Goal: Use online tool/utility: Utilize a website feature to perform a specific function

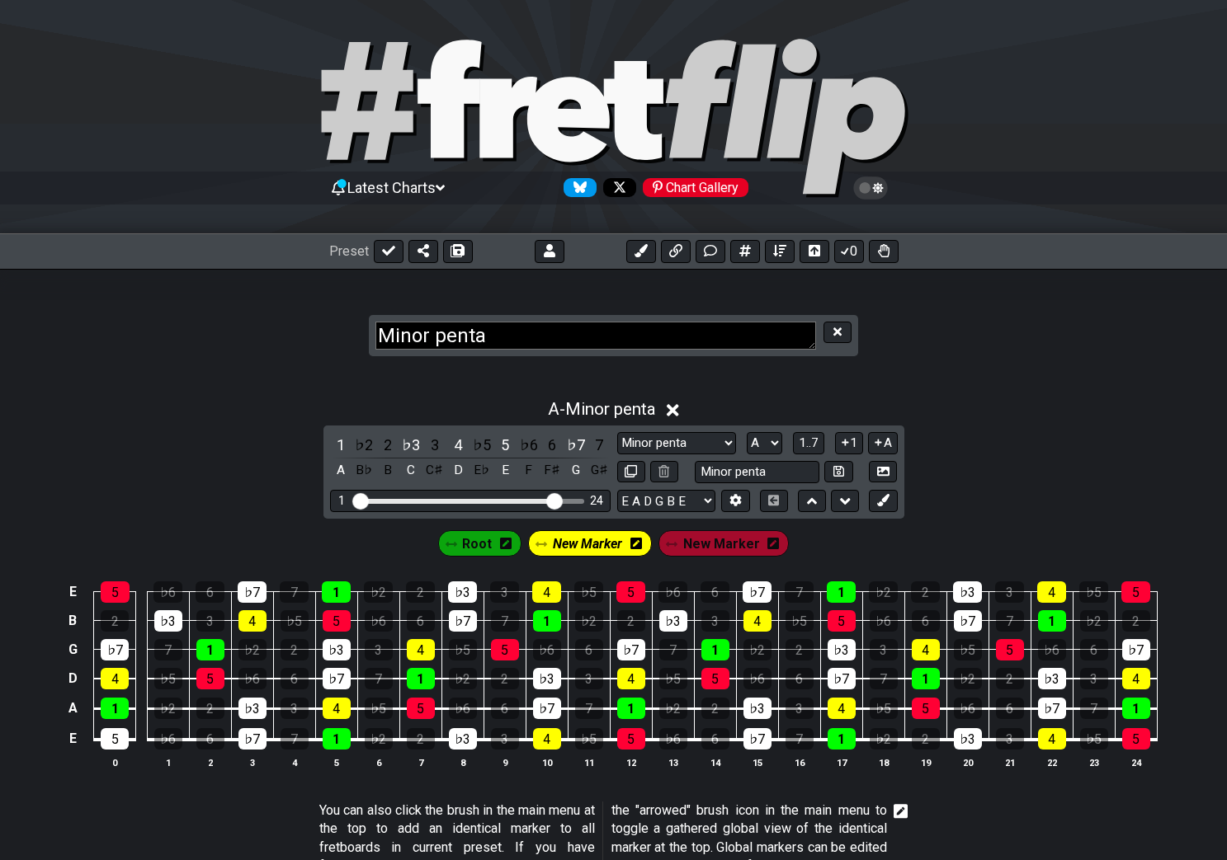
select select "Minor penta"
select select "A"
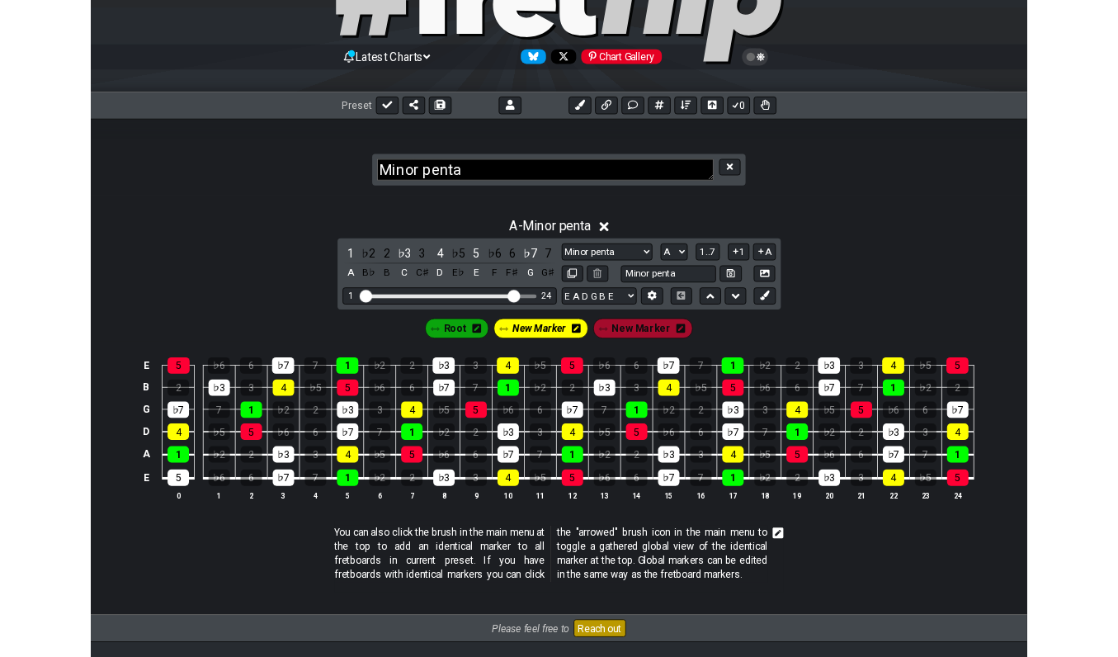
scroll to position [113, 0]
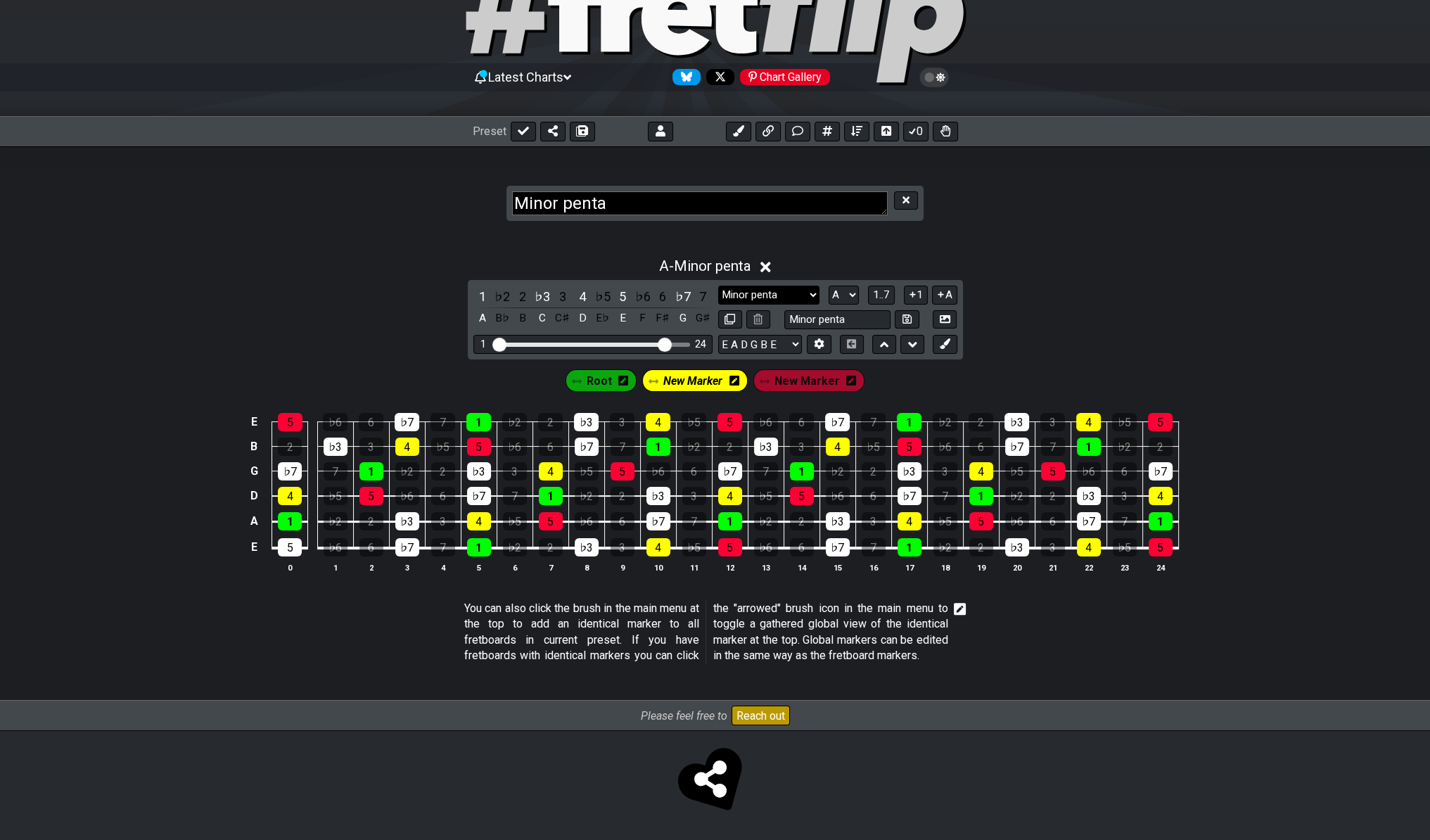
select select "Major Pentatonic"
click at [718, 286] on select "Markers Minor penta Minor Pentatonic Major Pentatonic Minor Blues Major Blues M…" at bounding box center [768, 295] width 101 height 19
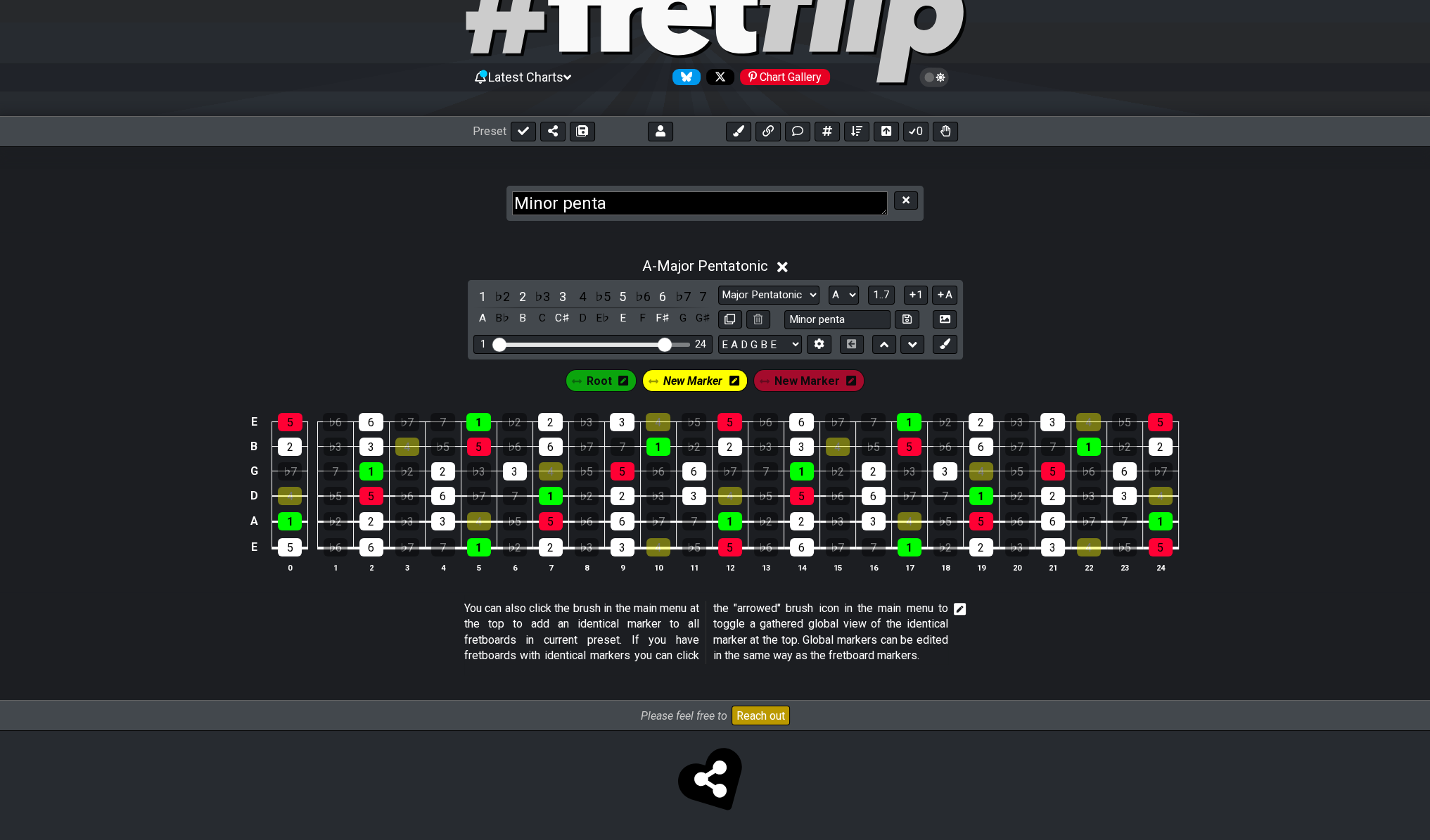
click at [732, 376] on icon at bounding box center [735, 381] width 10 height 10
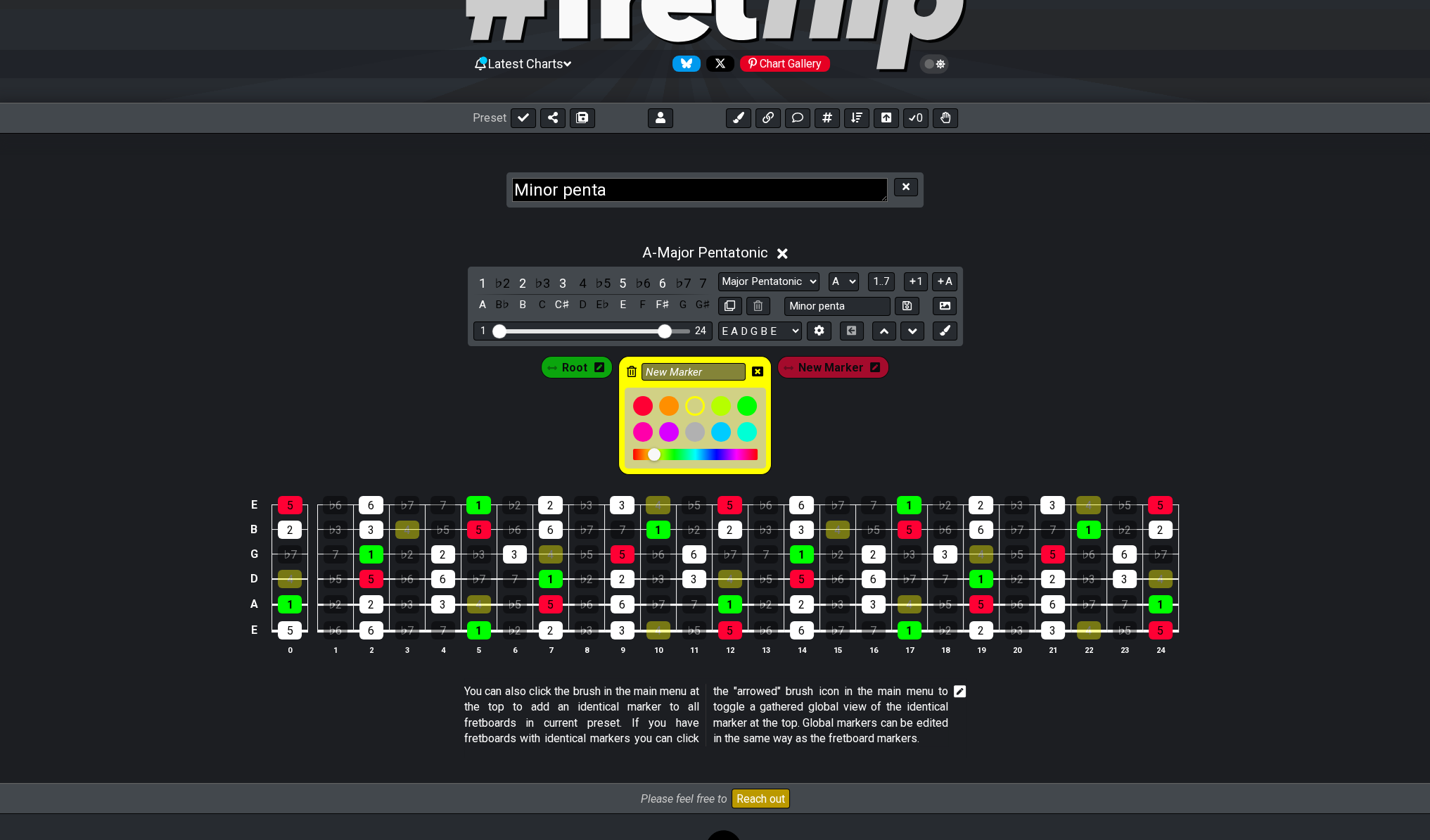
click at [758, 368] on icon at bounding box center [757, 371] width 11 height 11
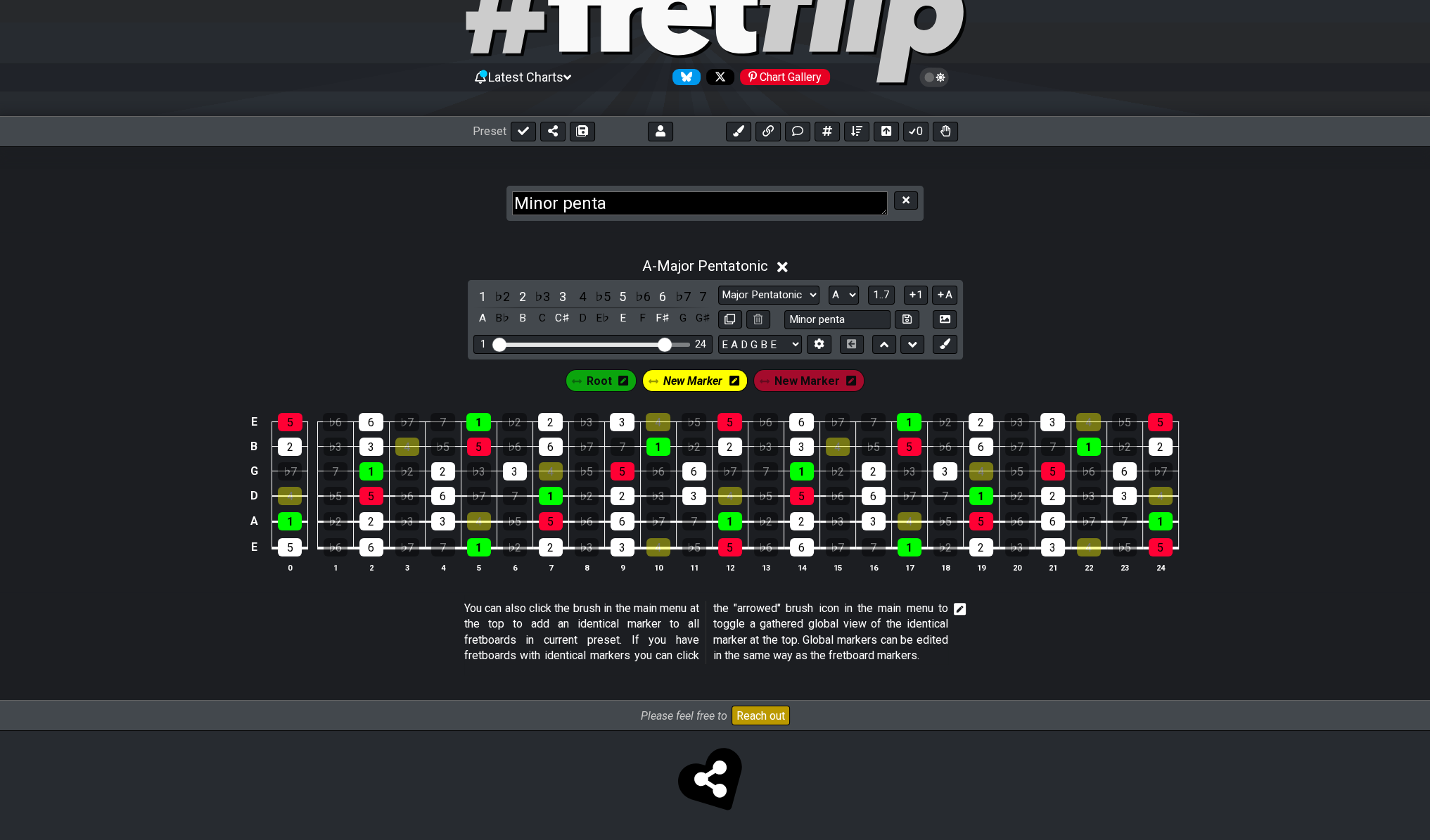
click at [726, 369] on div "New Marker" at bounding box center [695, 380] width 106 height 22
click at [733, 376] on icon at bounding box center [735, 381] width 10 height 10
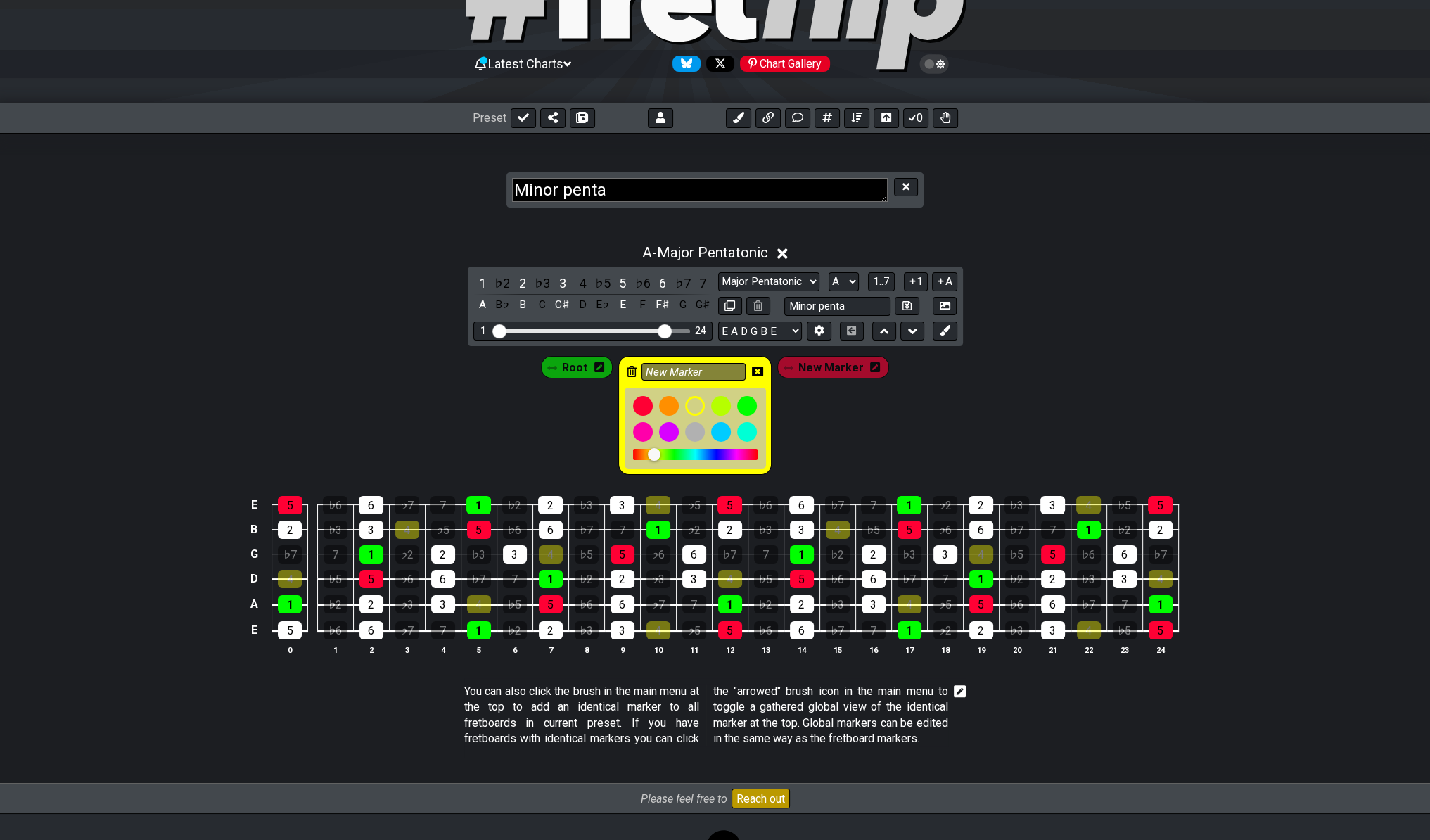
click at [631, 374] on icon at bounding box center [632, 371] width 10 height 11
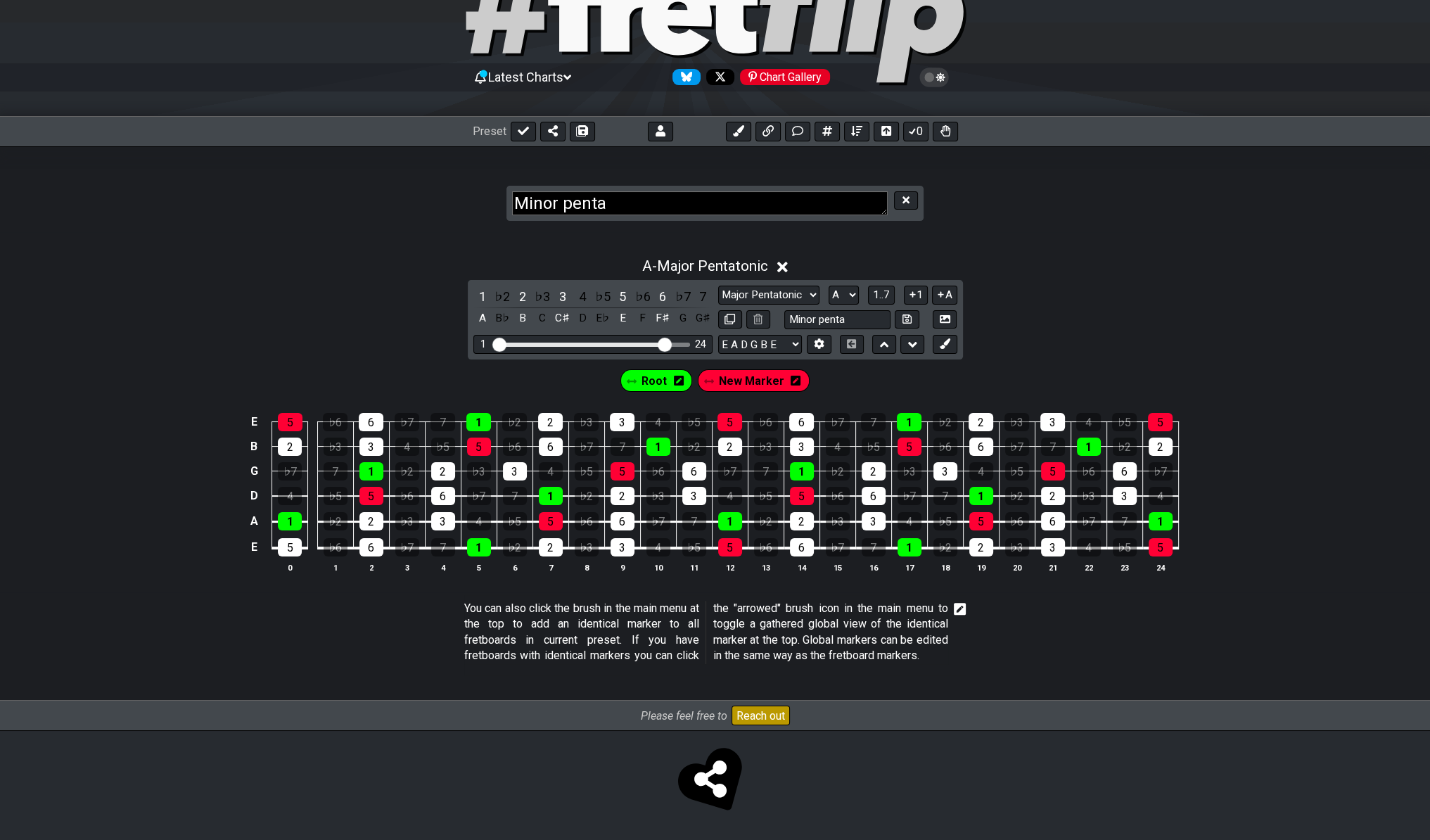
click at [929, 733] on html "Latest Charts Chart Gallery The Internet Guitar fretboard tool - view and edit …" at bounding box center [715, 379] width 1430 height 923
click at [944, 339] on icon at bounding box center [945, 344] width 10 height 10
click at [781, 371] on span "New Marker" at bounding box center [810, 381] width 59 height 20
click at [850, 375] on icon at bounding box center [855, 380] width 10 height 11
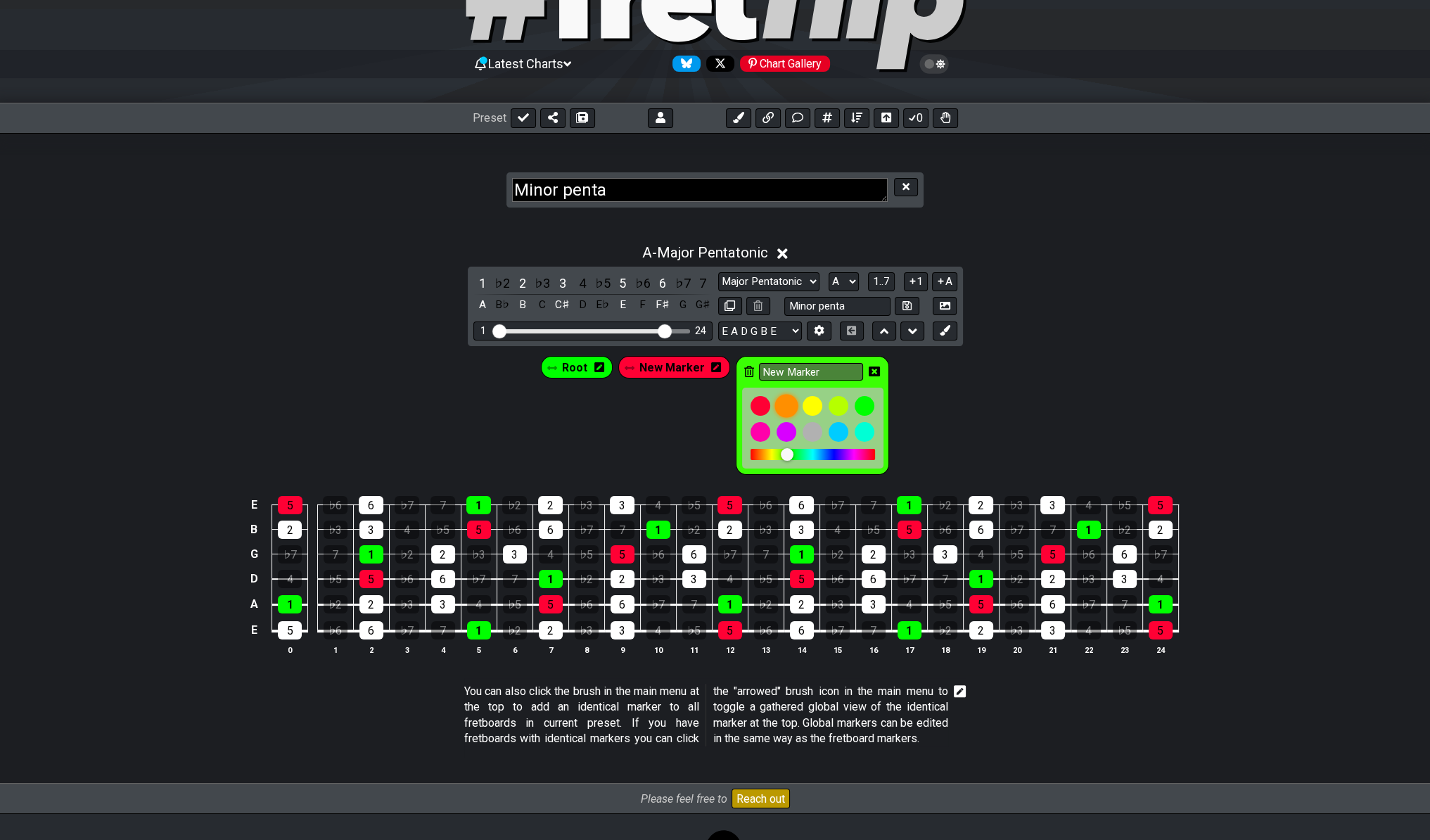
click at [790, 398] on div at bounding box center [786, 406] width 24 height 24
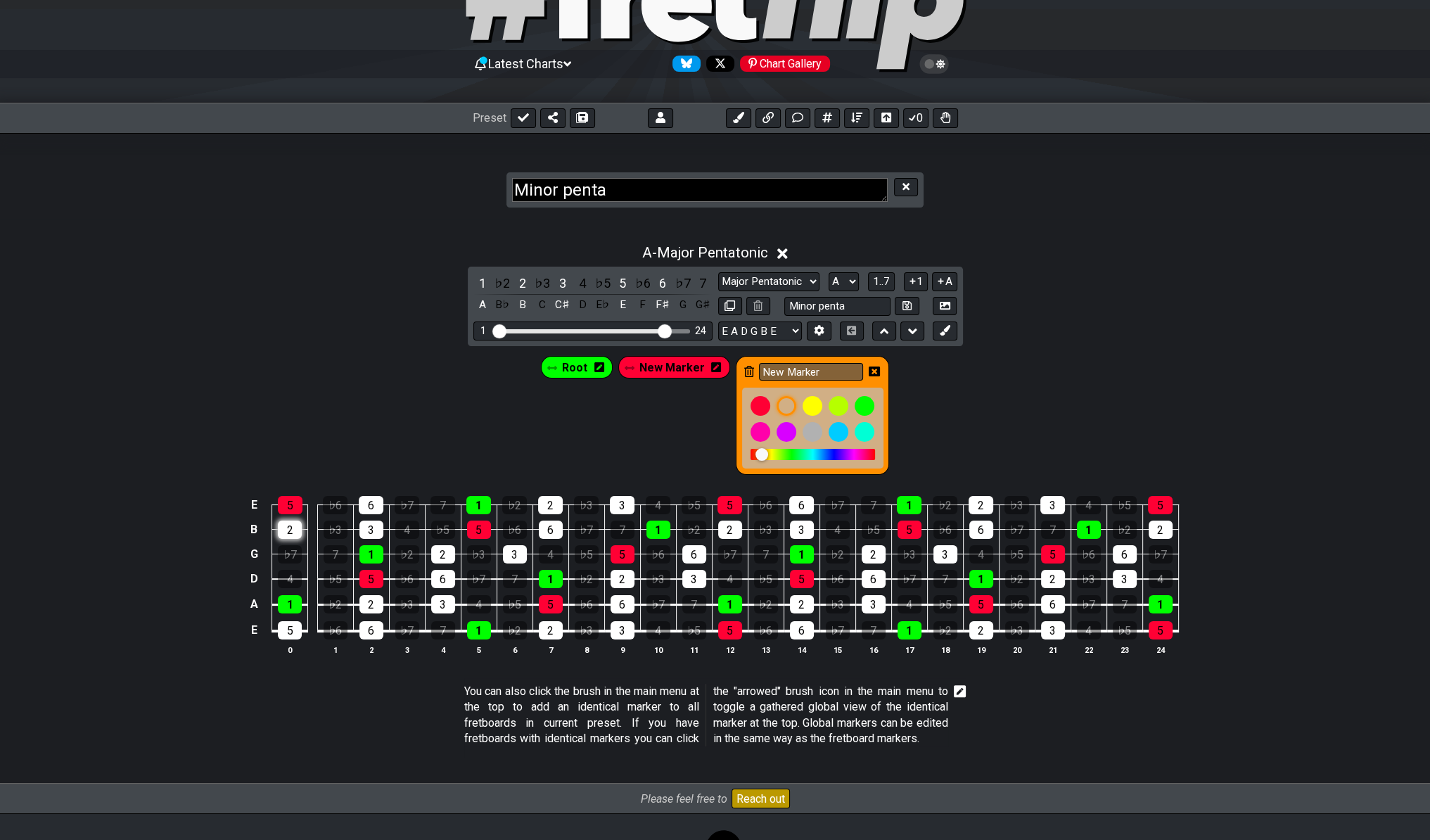
click at [292, 525] on div "2" at bounding box center [290, 529] width 24 height 18
click at [560, 310] on div "C♯" at bounding box center [562, 304] width 18 height 19
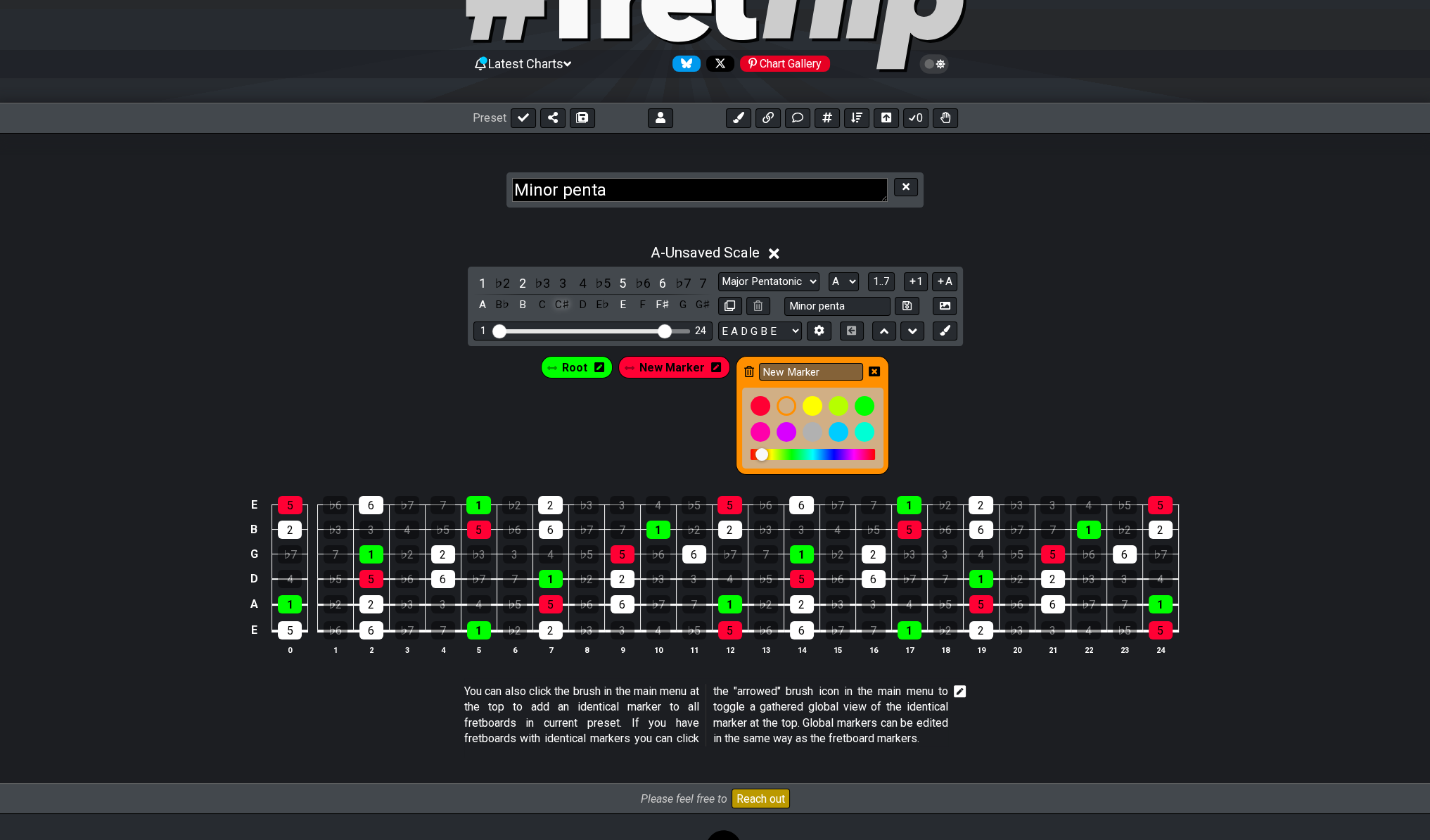
click at [560, 310] on div "C♯" at bounding box center [562, 304] width 18 height 19
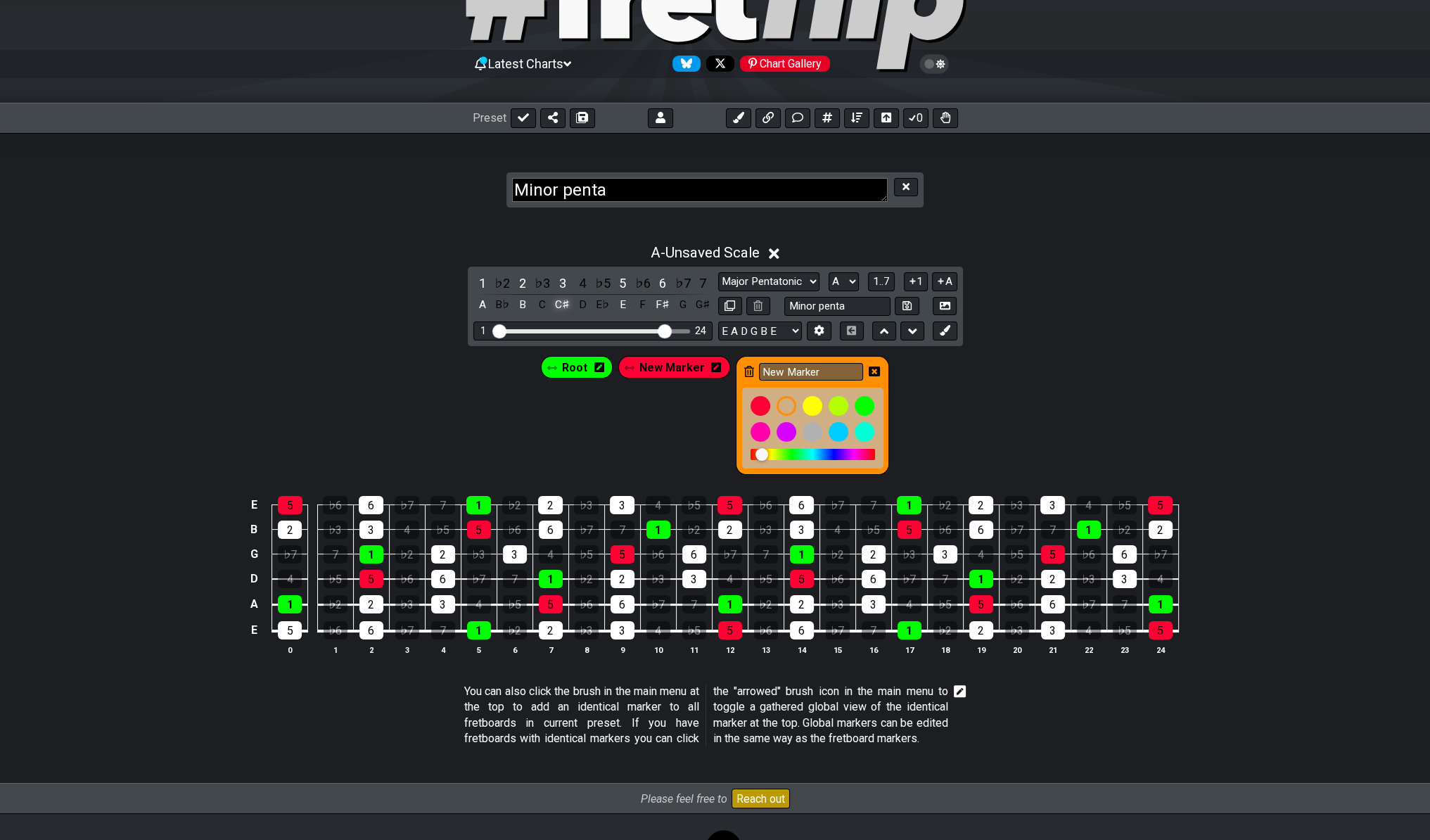
click at [560, 310] on div "C♯" at bounding box center [562, 304] width 18 height 19
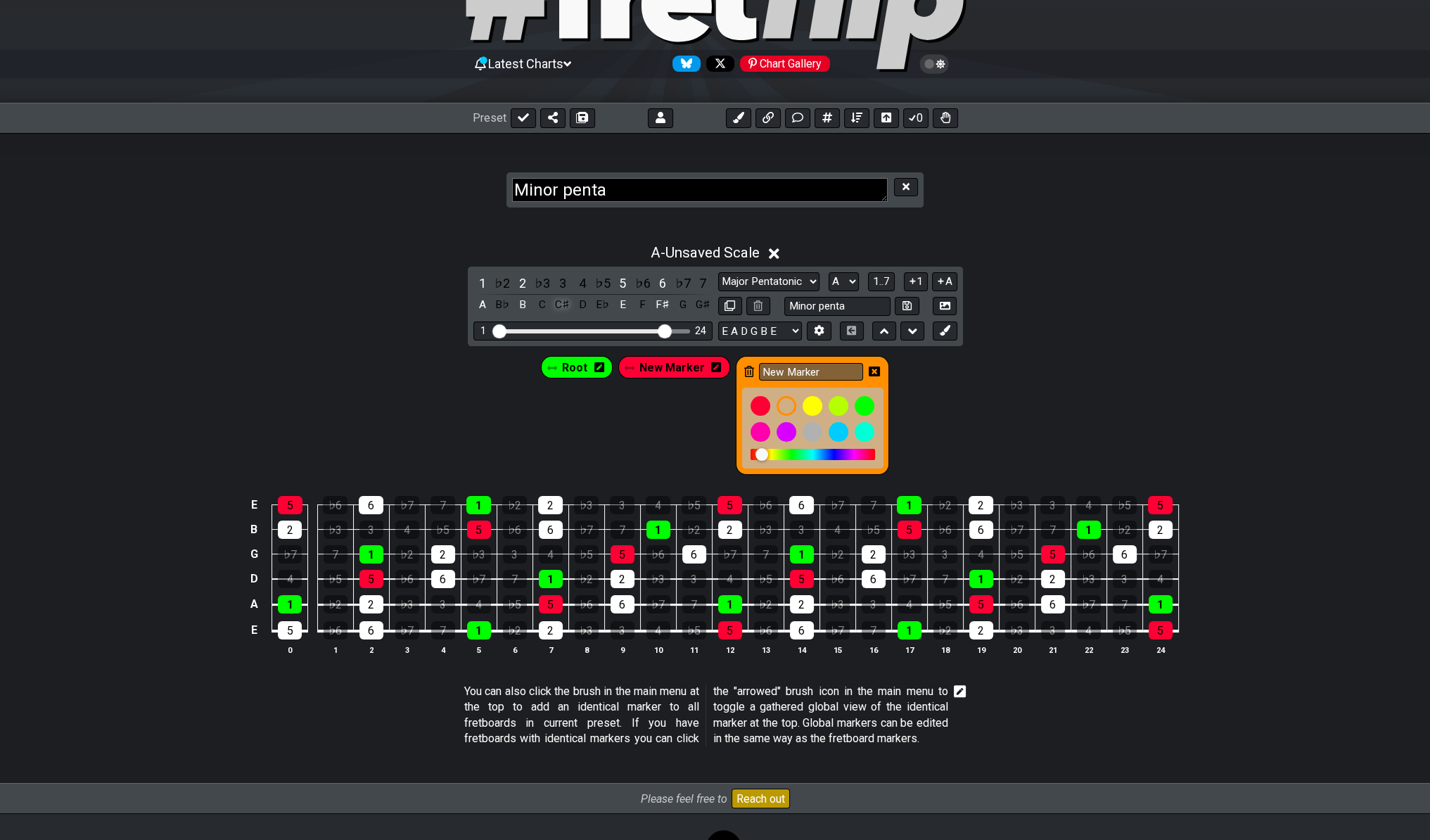
click at [561, 310] on div "C♯" at bounding box center [562, 304] width 18 height 19
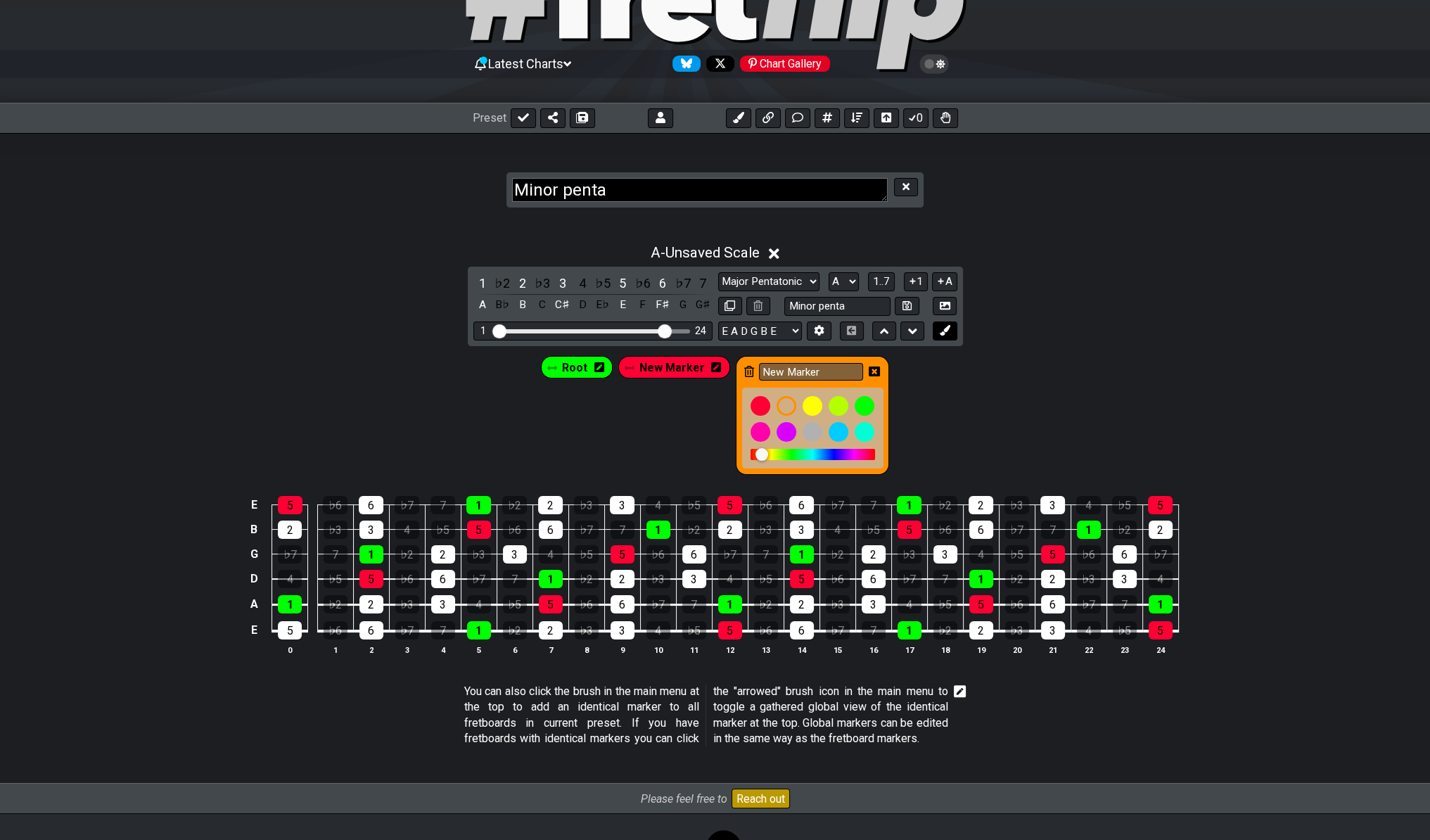
click at [950, 325] on icon at bounding box center [945, 330] width 10 height 10
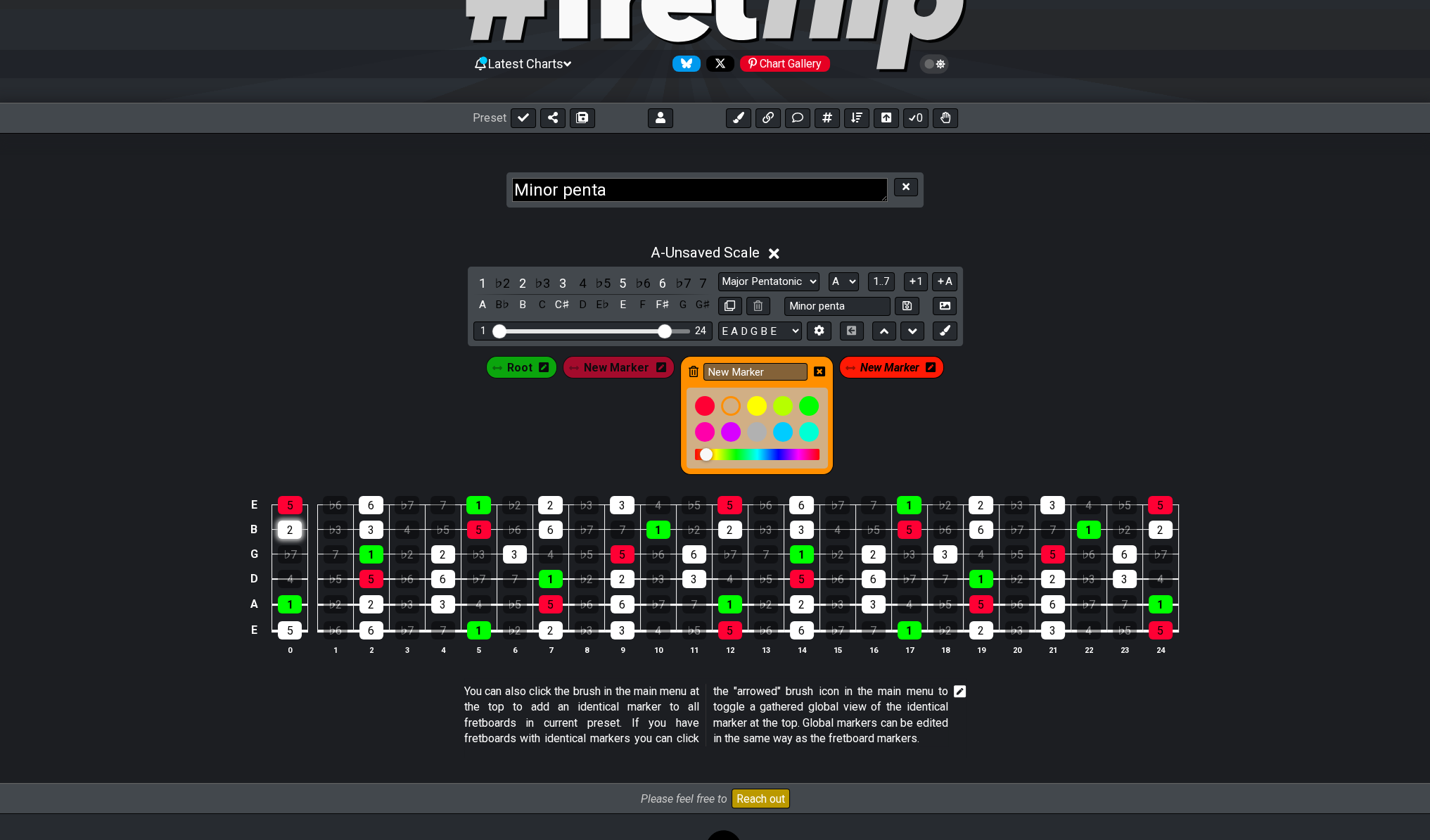
click at [287, 527] on div "2" at bounding box center [290, 529] width 24 height 18
click at [729, 405] on div at bounding box center [731, 406] width 24 height 24
click at [927, 366] on icon at bounding box center [931, 367] width 10 height 11
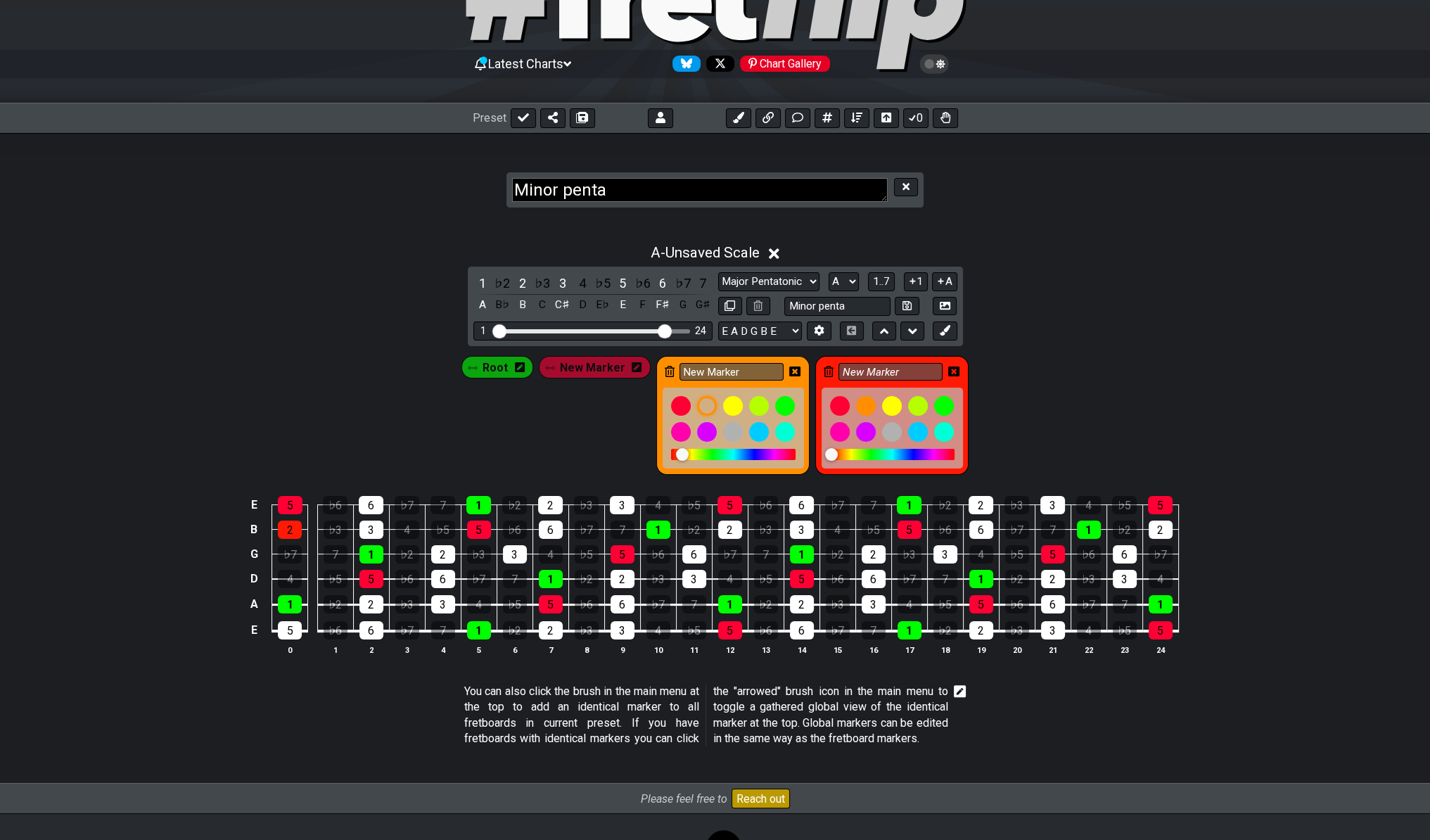
click at [830, 372] on icon at bounding box center [829, 371] width 10 height 11
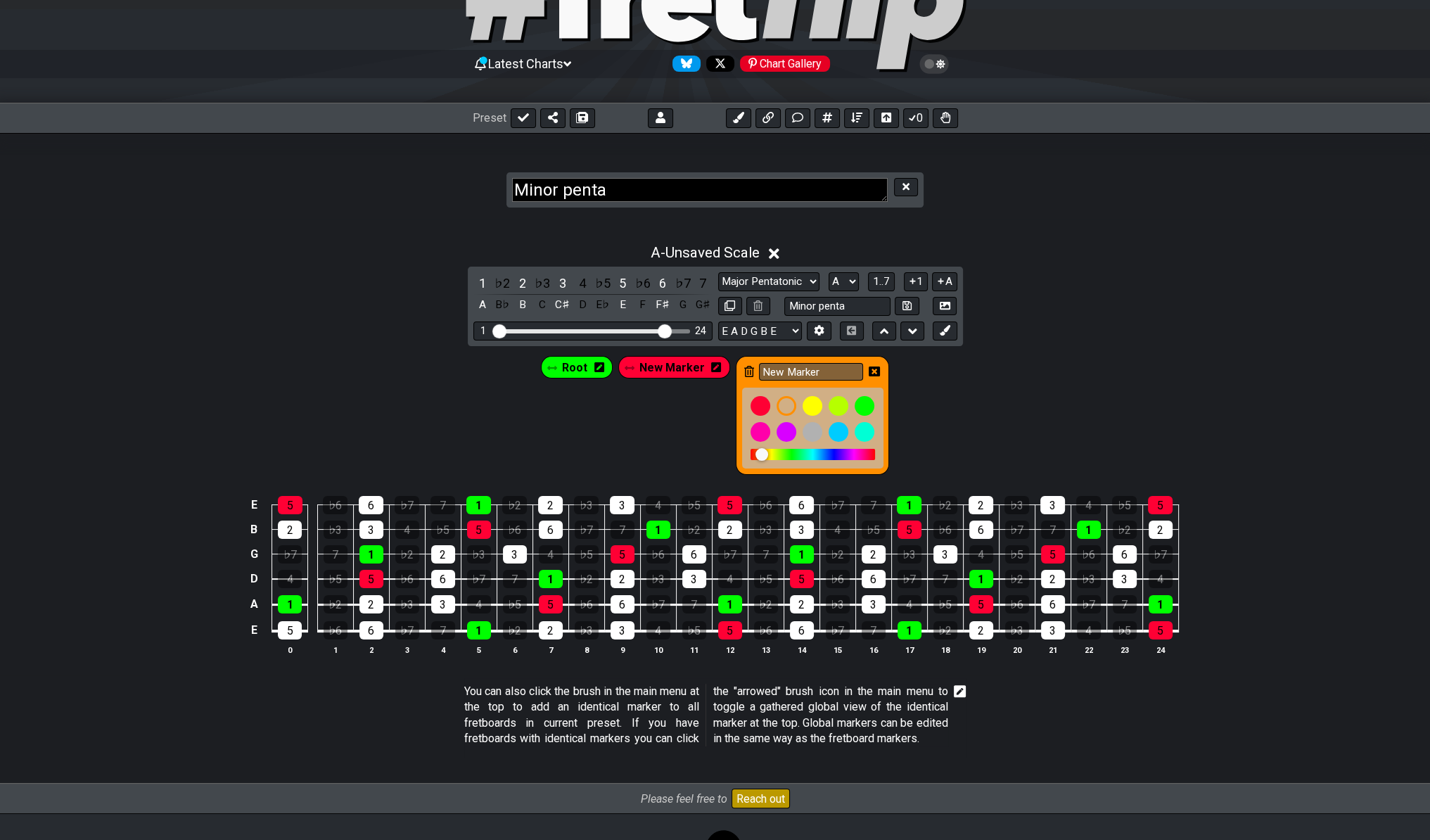
click at [846, 382] on div "New Marker" at bounding box center [813, 414] width 153 height 119
click at [940, 332] on icon at bounding box center [945, 330] width 10 height 10
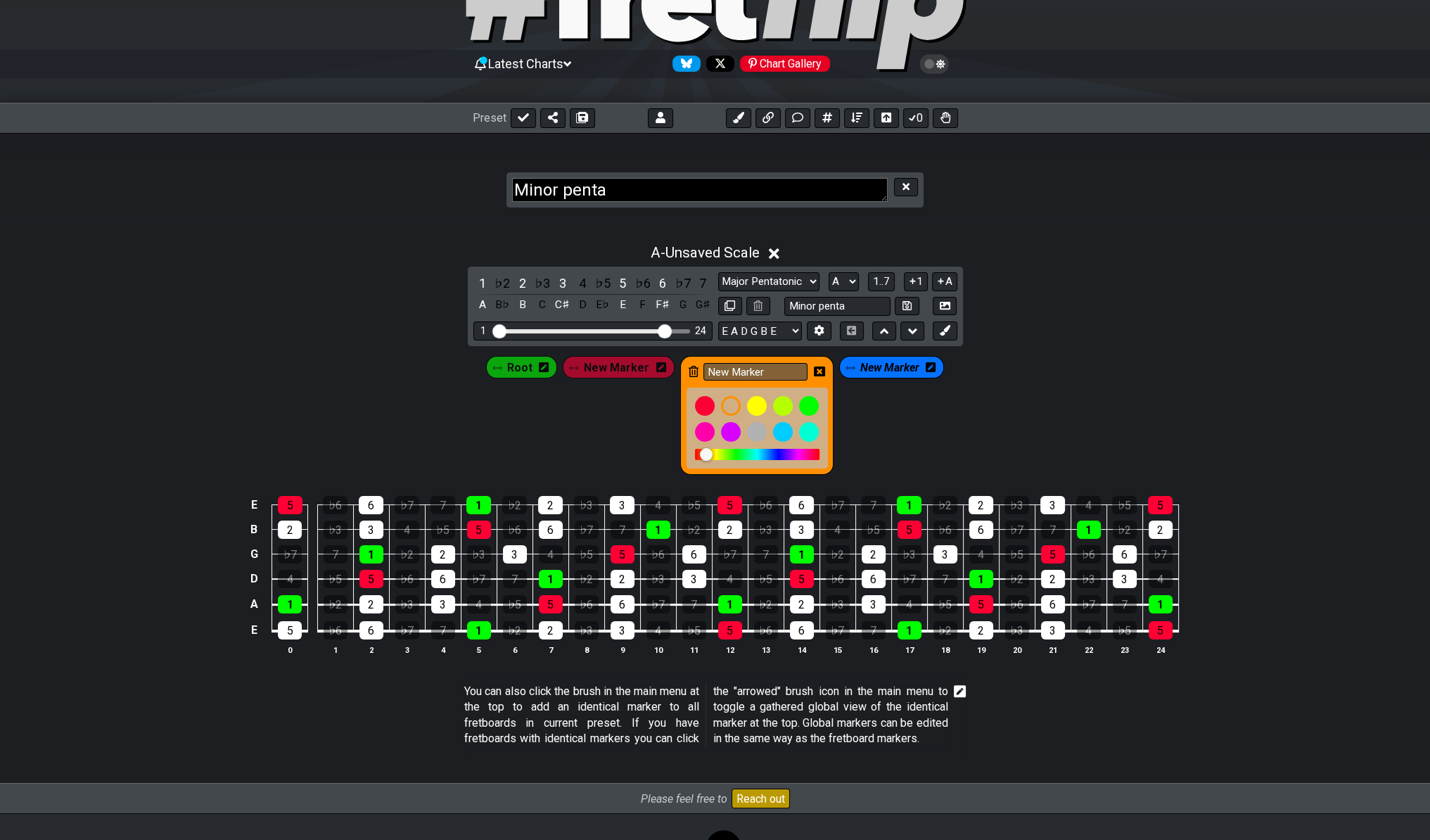
click at [926, 364] on icon at bounding box center [931, 368] width 10 height 10
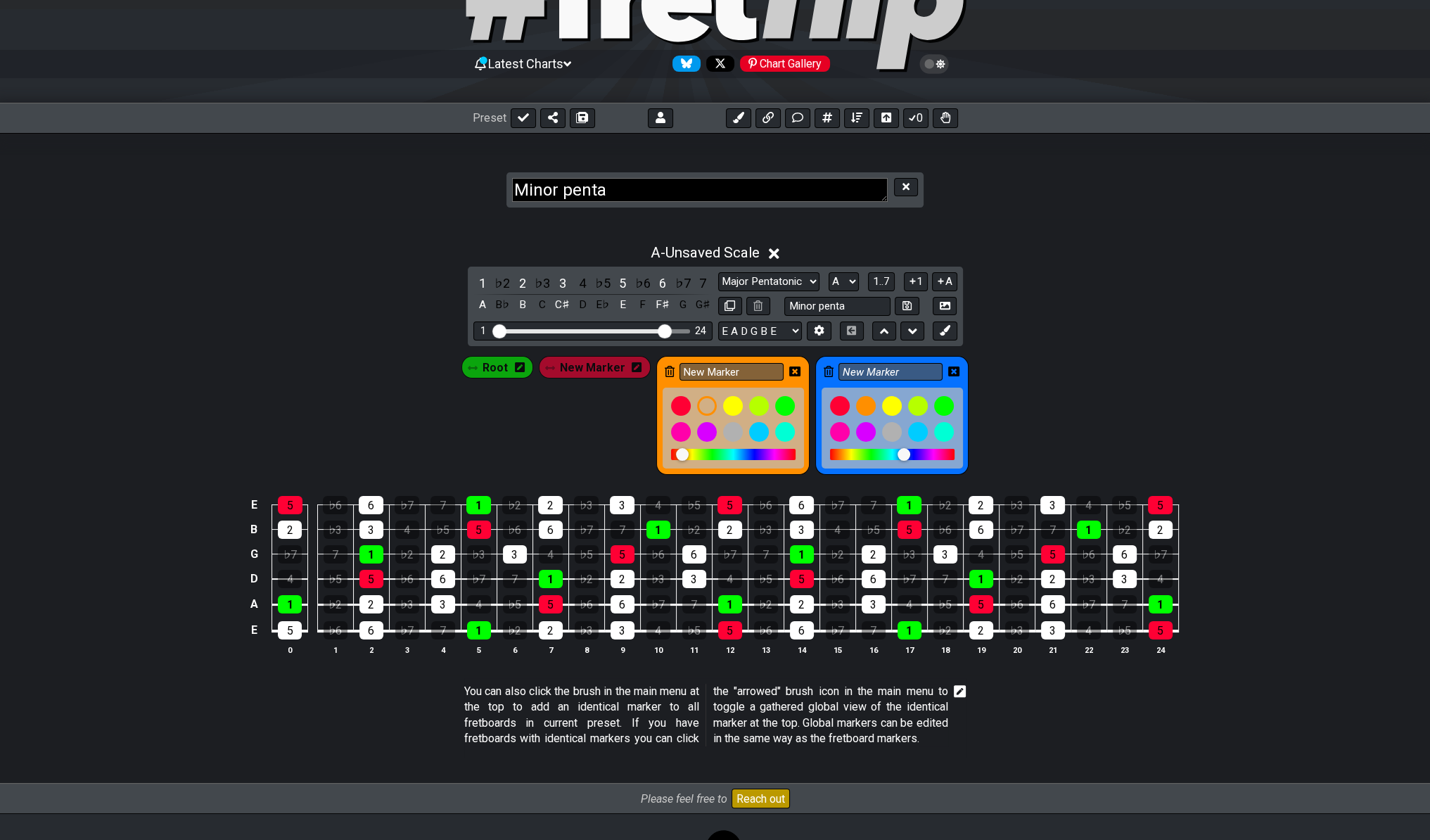
click at [825, 366] on icon at bounding box center [829, 371] width 10 height 11
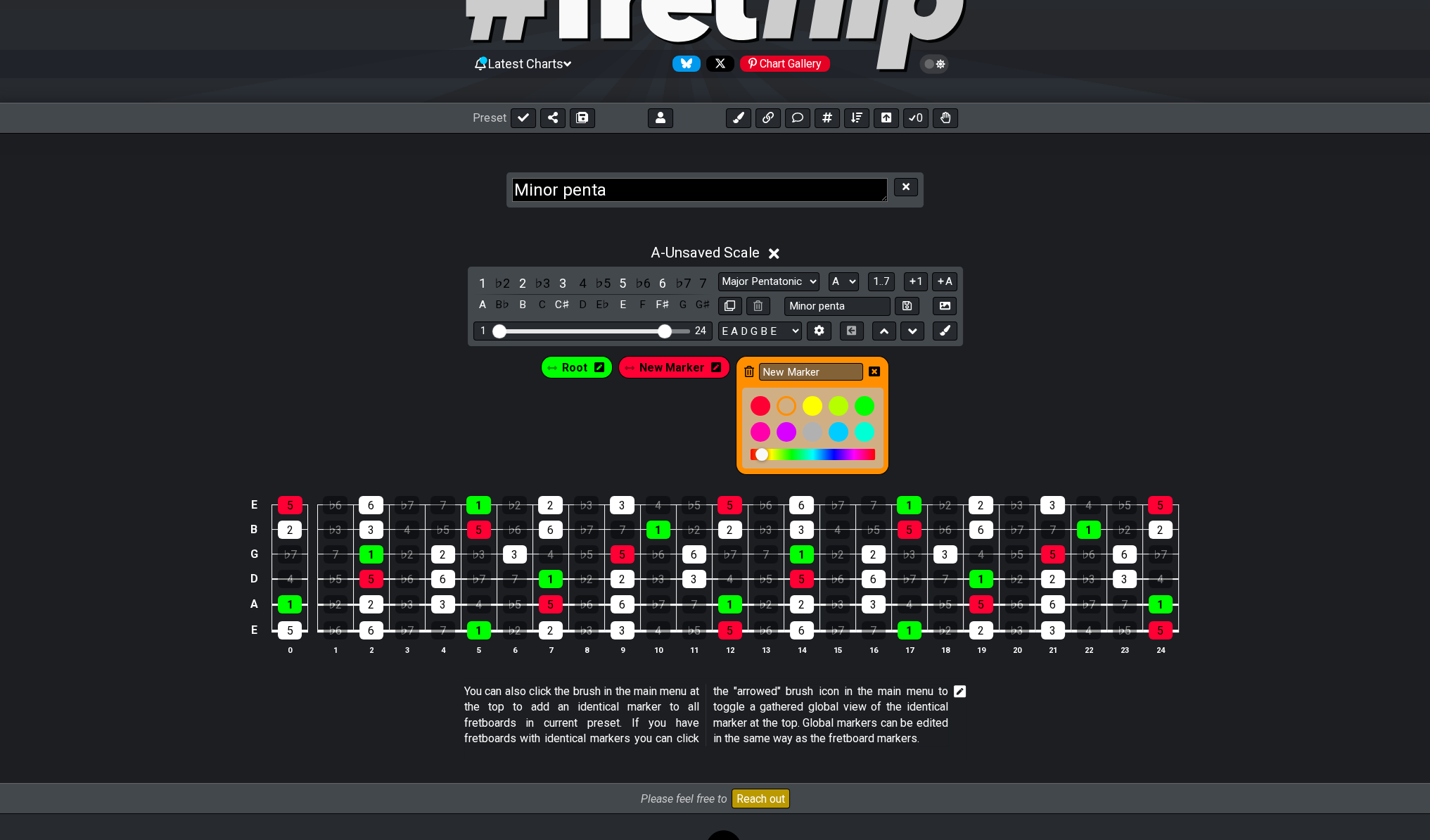
click at [812, 388] on div at bounding box center [813, 428] width 142 height 81
click at [649, 370] on span "New Marker" at bounding box center [672, 368] width 66 height 20
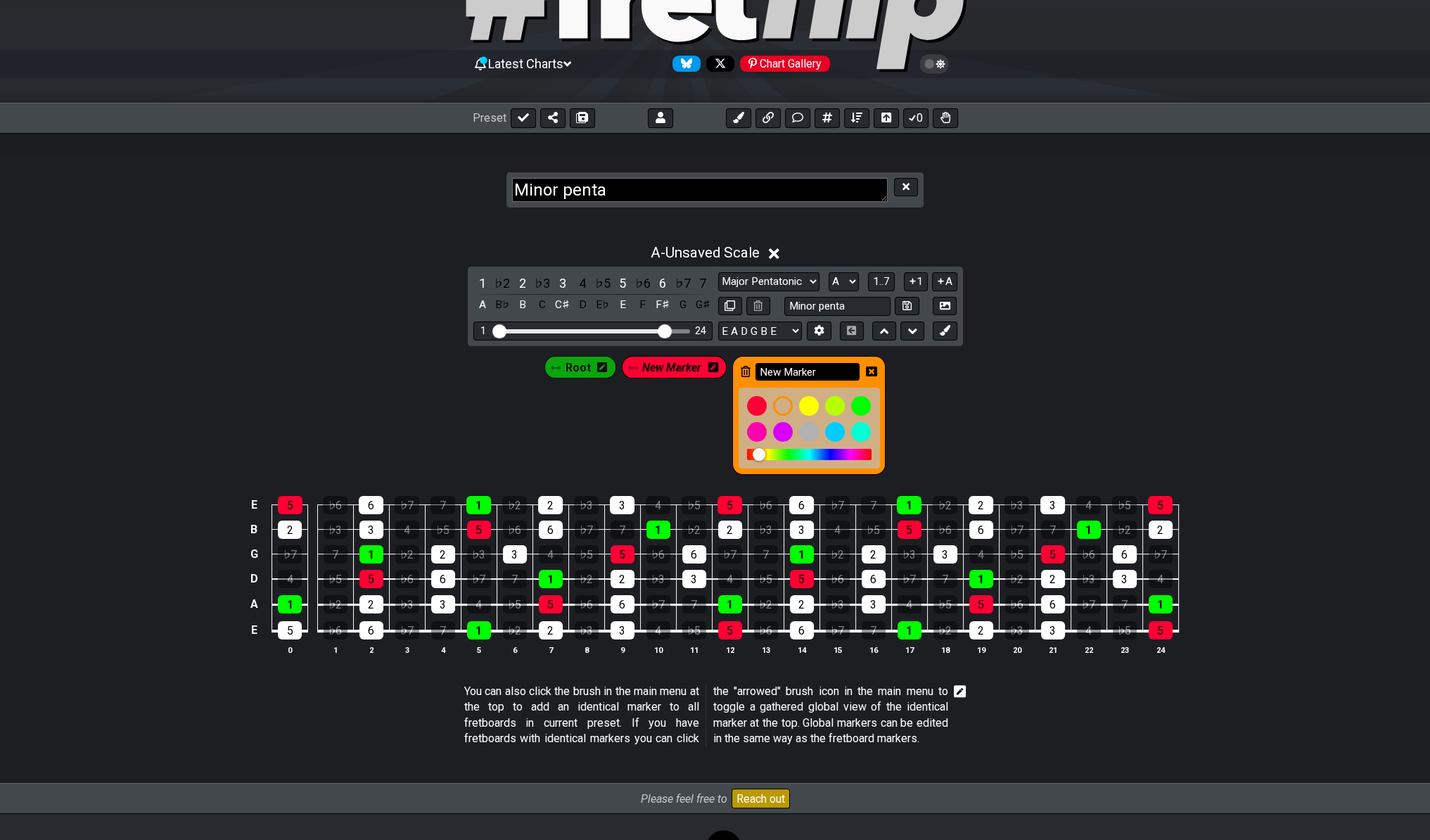
click at [826, 376] on input "New Marker" at bounding box center [808, 372] width 104 height 18
click at [782, 399] on div at bounding box center [783, 406] width 24 height 24
click at [947, 332] on icon at bounding box center [945, 330] width 10 height 10
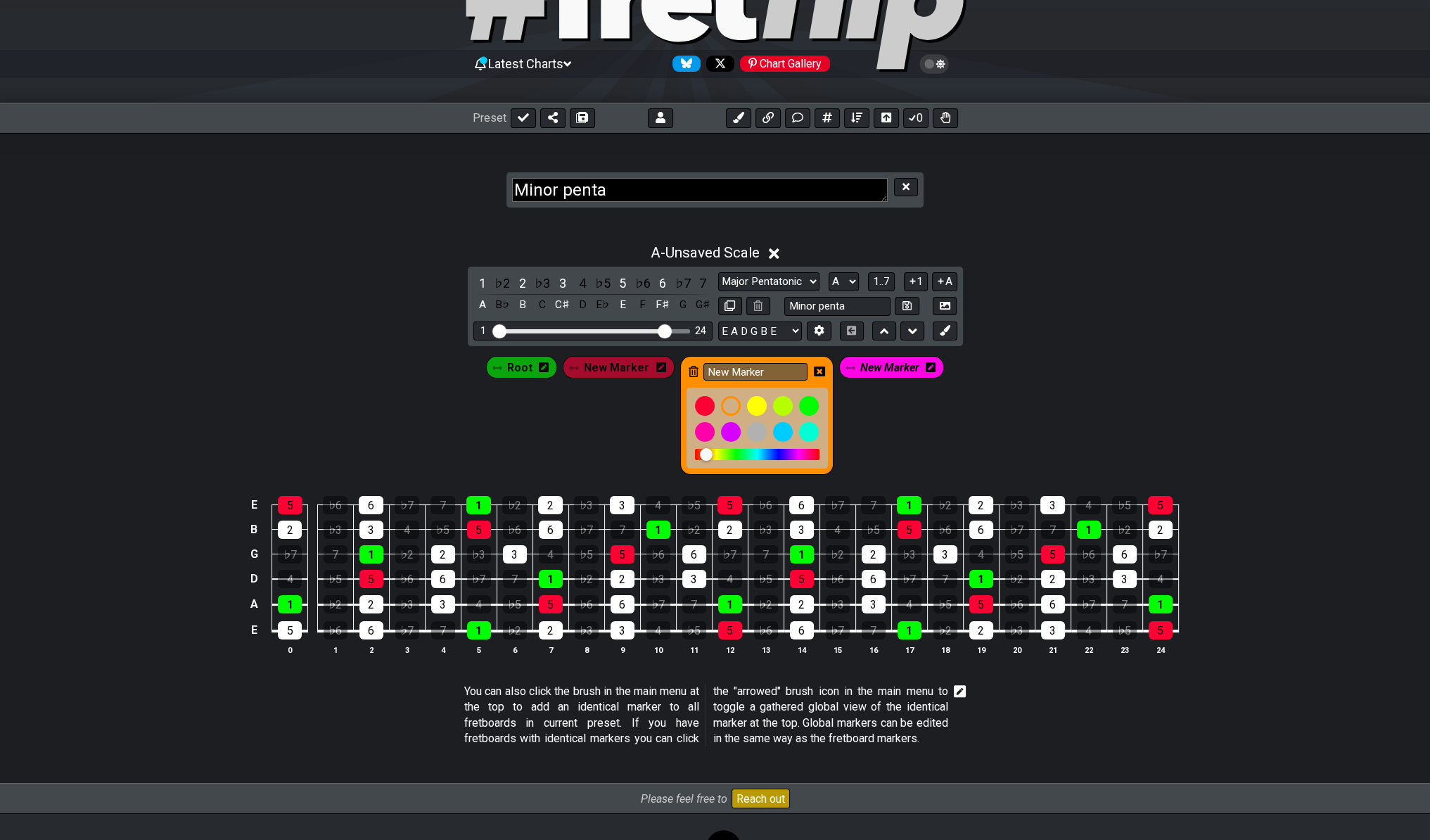
click at [818, 367] on icon at bounding box center [819, 372] width 11 height 10
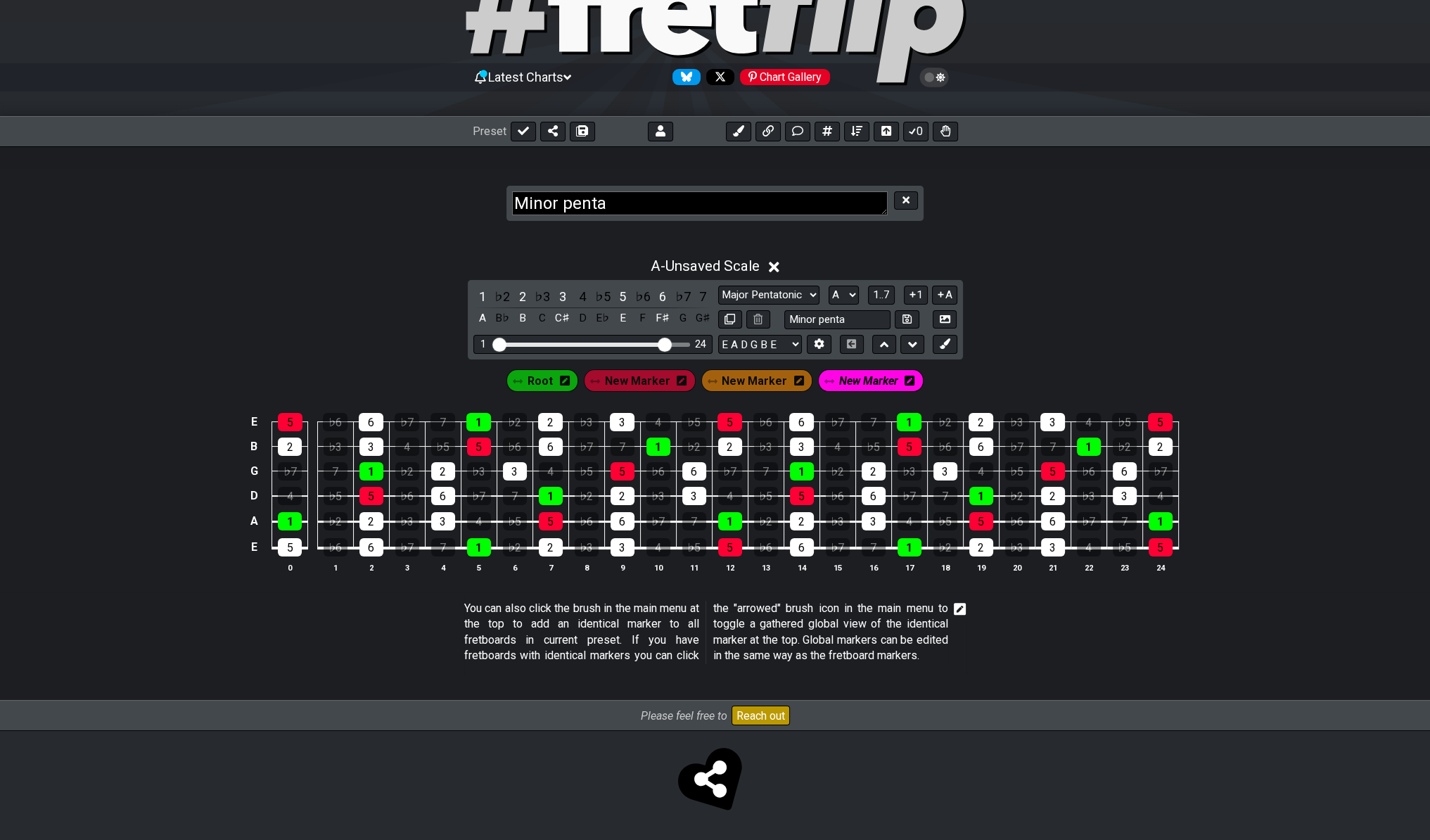
click at [794, 375] on icon at bounding box center [799, 380] width 10 height 11
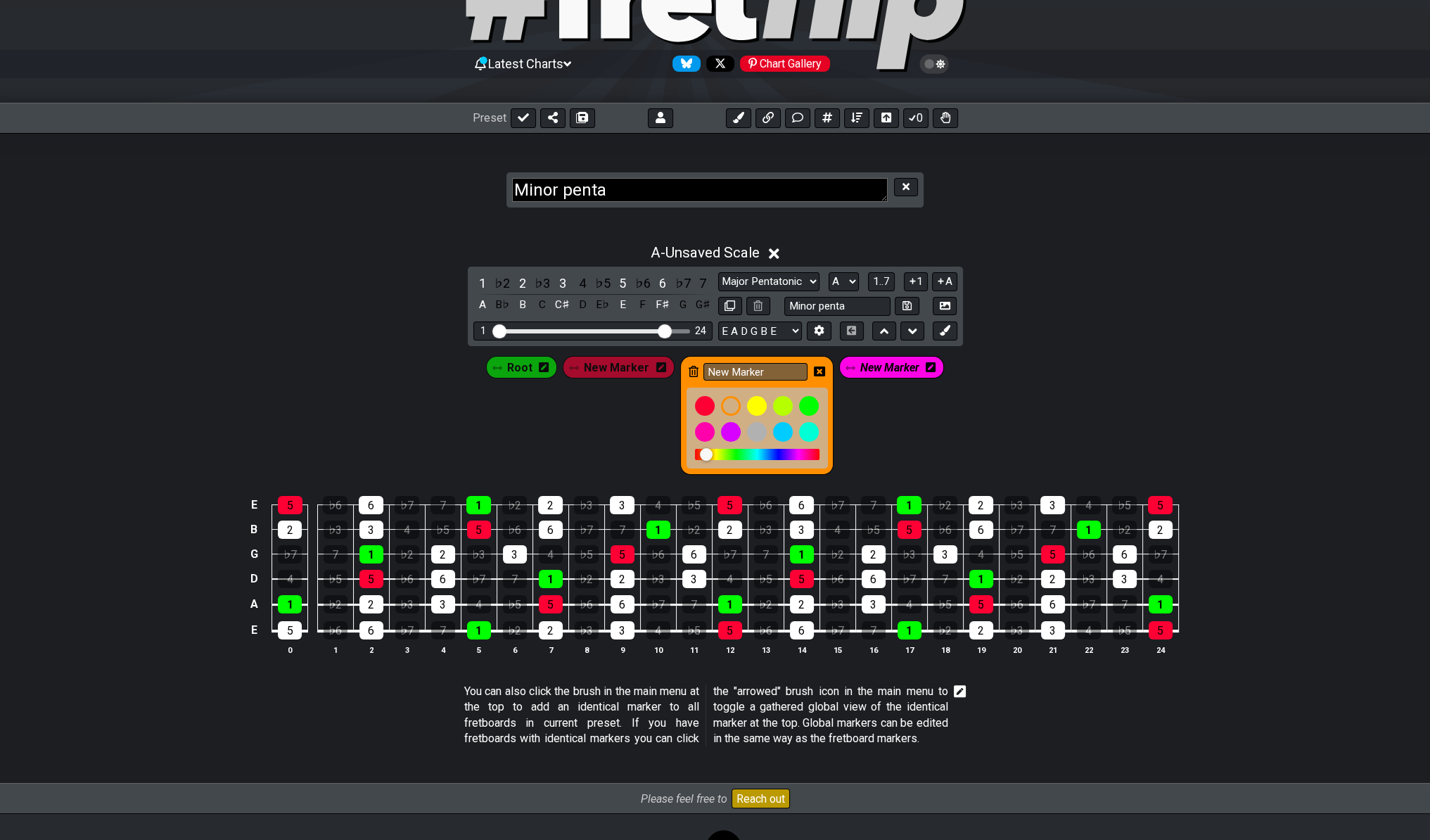
click at [694, 372] on icon at bounding box center [694, 371] width 10 height 11
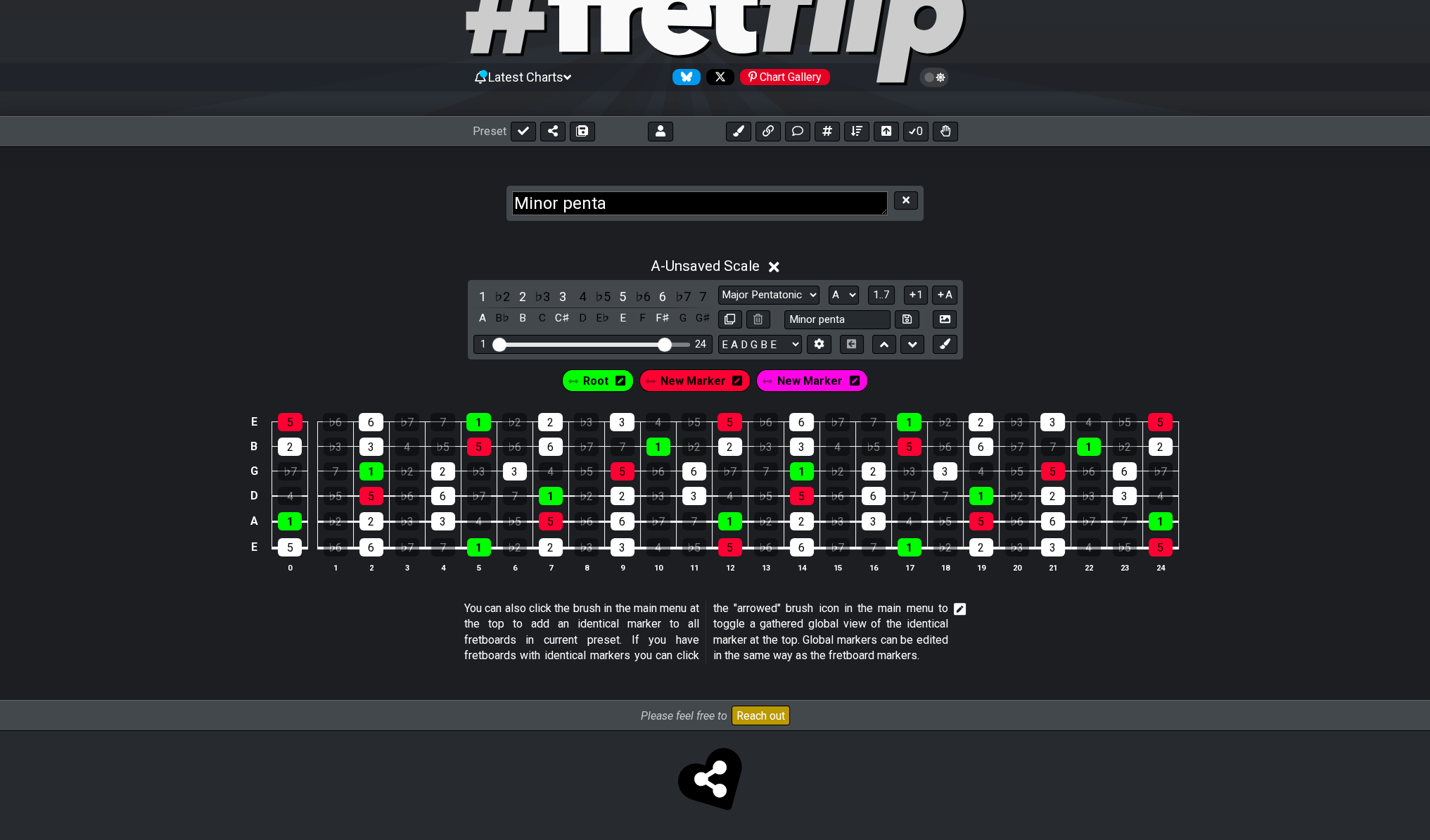
click at [786, 371] on span "New Marker" at bounding box center [810, 381] width 66 height 20
click at [846, 376] on icon at bounding box center [851, 381] width 10 height 10
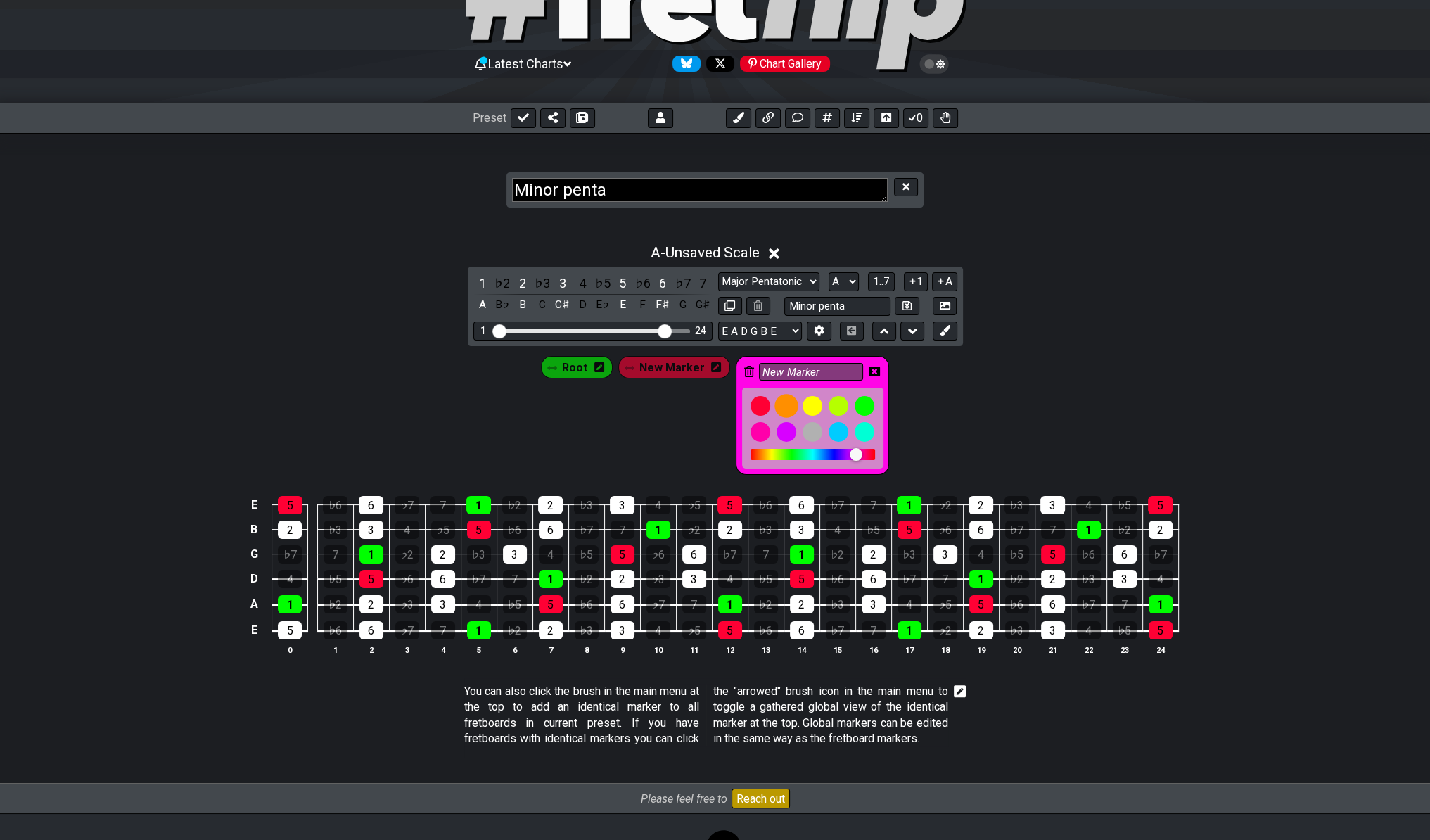
click at [784, 394] on div at bounding box center [786, 406] width 24 height 24
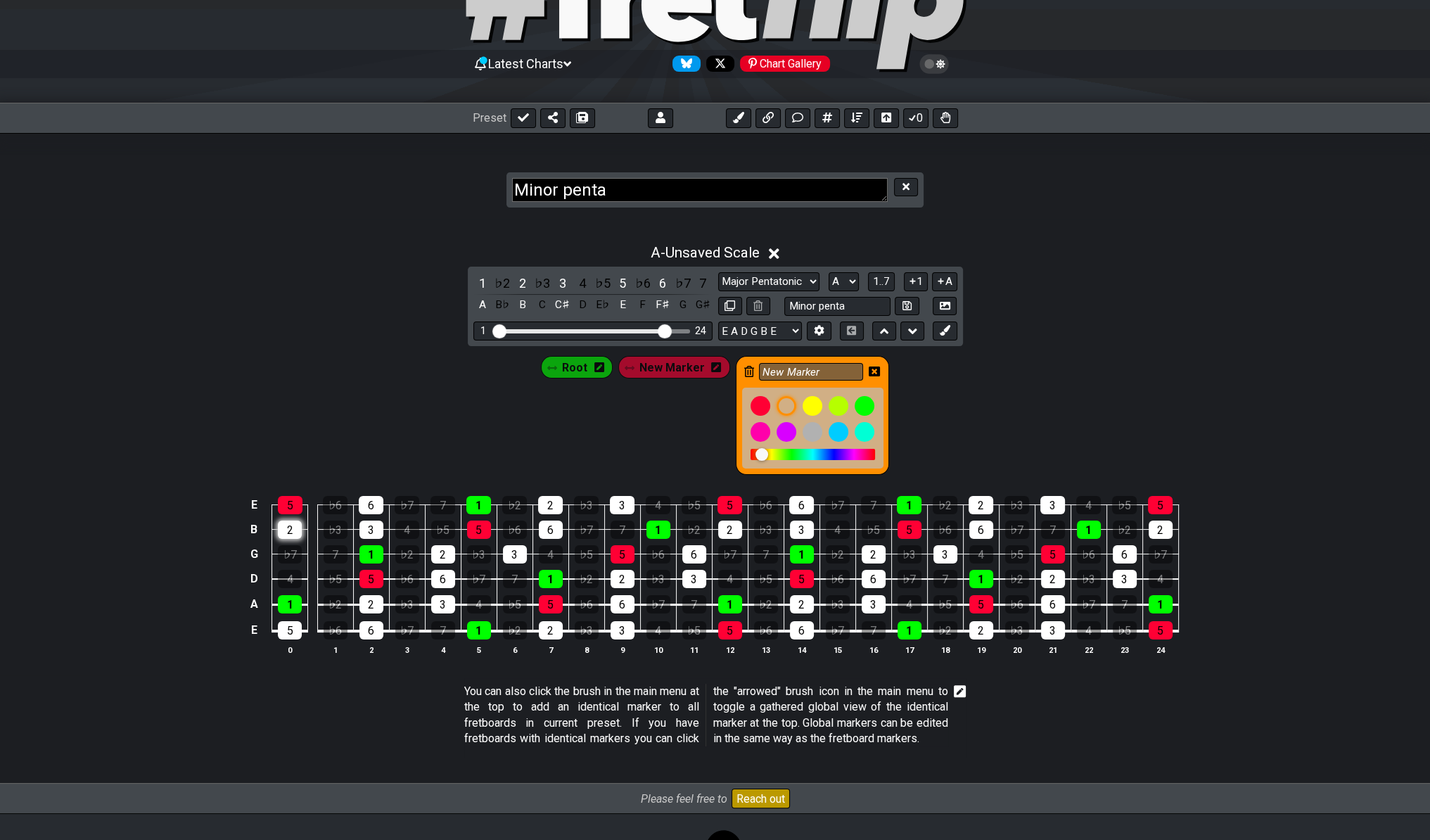
click at [295, 521] on div "2" at bounding box center [290, 529] width 24 height 18
click at [436, 549] on div "2" at bounding box center [443, 553] width 24 height 18
click at [378, 597] on div "2" at bounding box center [372, 604] width 24 height 18
click at [549, 499] on div "2" at bounding box center [550, 505] width 25 height 18
click at [616, 582] on div "2" at bounding box center [622, 578] width 24 height 18
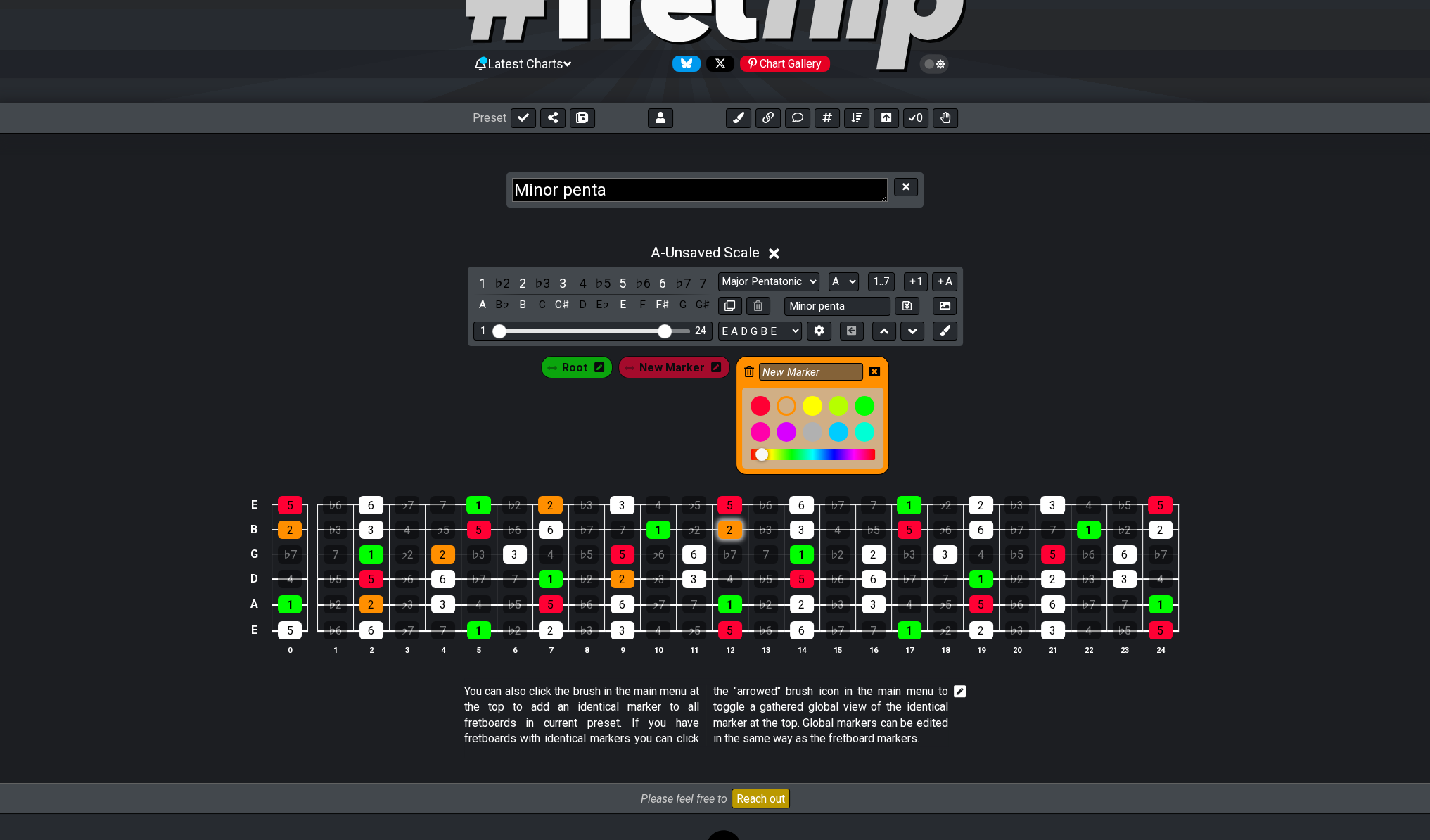
click at [733, 523] on div "2" at bounding box center [730, 529] width 24 height 18
click at [791, 605] on div "2" at bounding box center [802, 604] width 24 height 18
click at [869, 549] on div "2" at bounding box center [874, 553] width 24 height 18
drag, startPoint x: 970, startPoint y: 495, endPoint x: 964, endPoint y: 513, distance: 19.0
click at [970, 496] on div "2" at bounding box center [981, 505] width 25 height 18
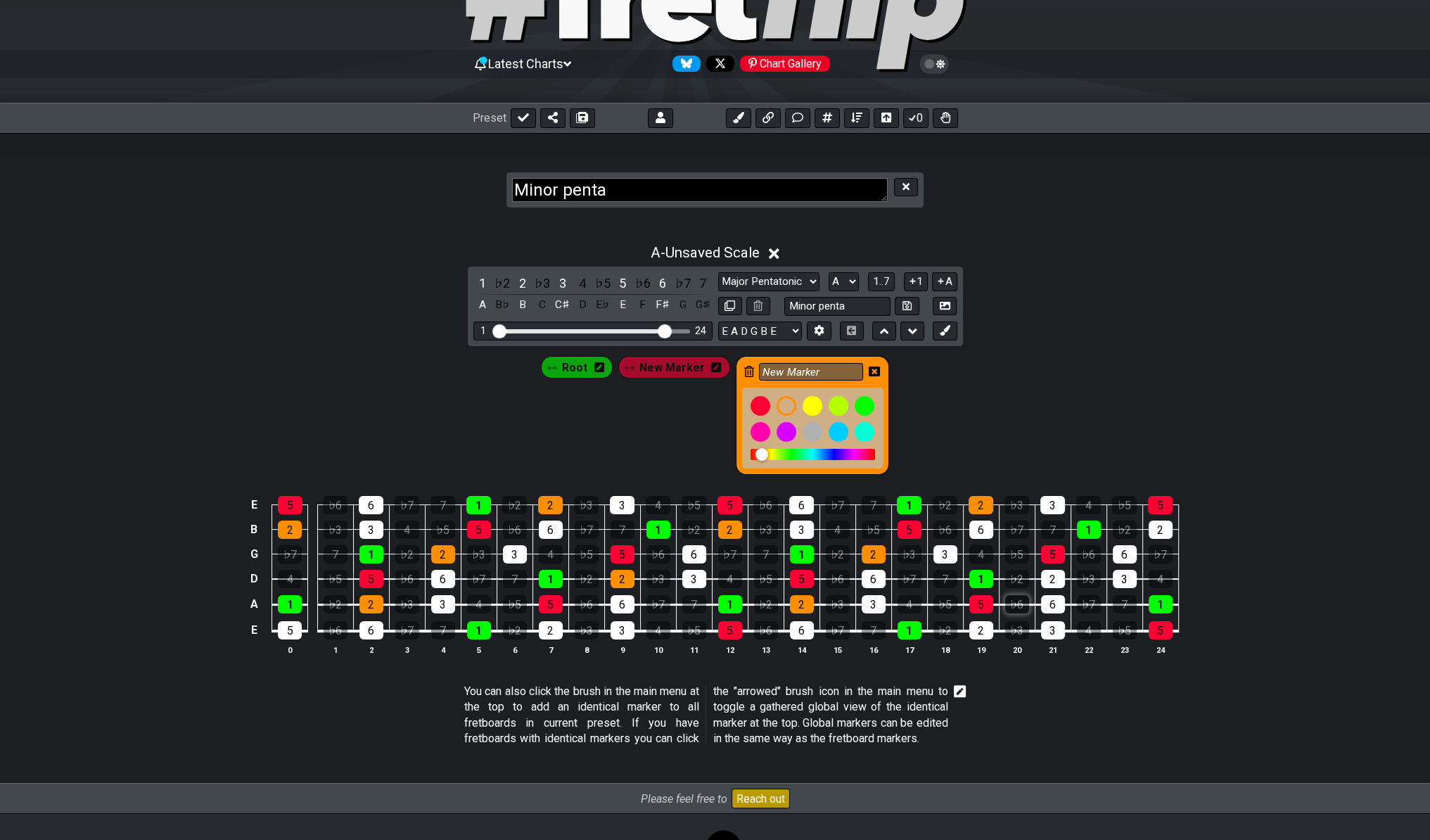
drag, startPoint x: 976, startPoint y: 628, endPoint x: 1012, endPoint y: 604, distance: 43.3
click at [976, 628] on div "2" at bounding box center [981, 629] width 24 height 18
click at [1045, 576] on div "2" at bounding box center [1053, 578] width 24 height 18
click at [1045, 523] on div "2" at bounding box center [1161, 529] width 24 height 18
click at [951, 331] on button at bounding box center [945, 331] width 24 height 19
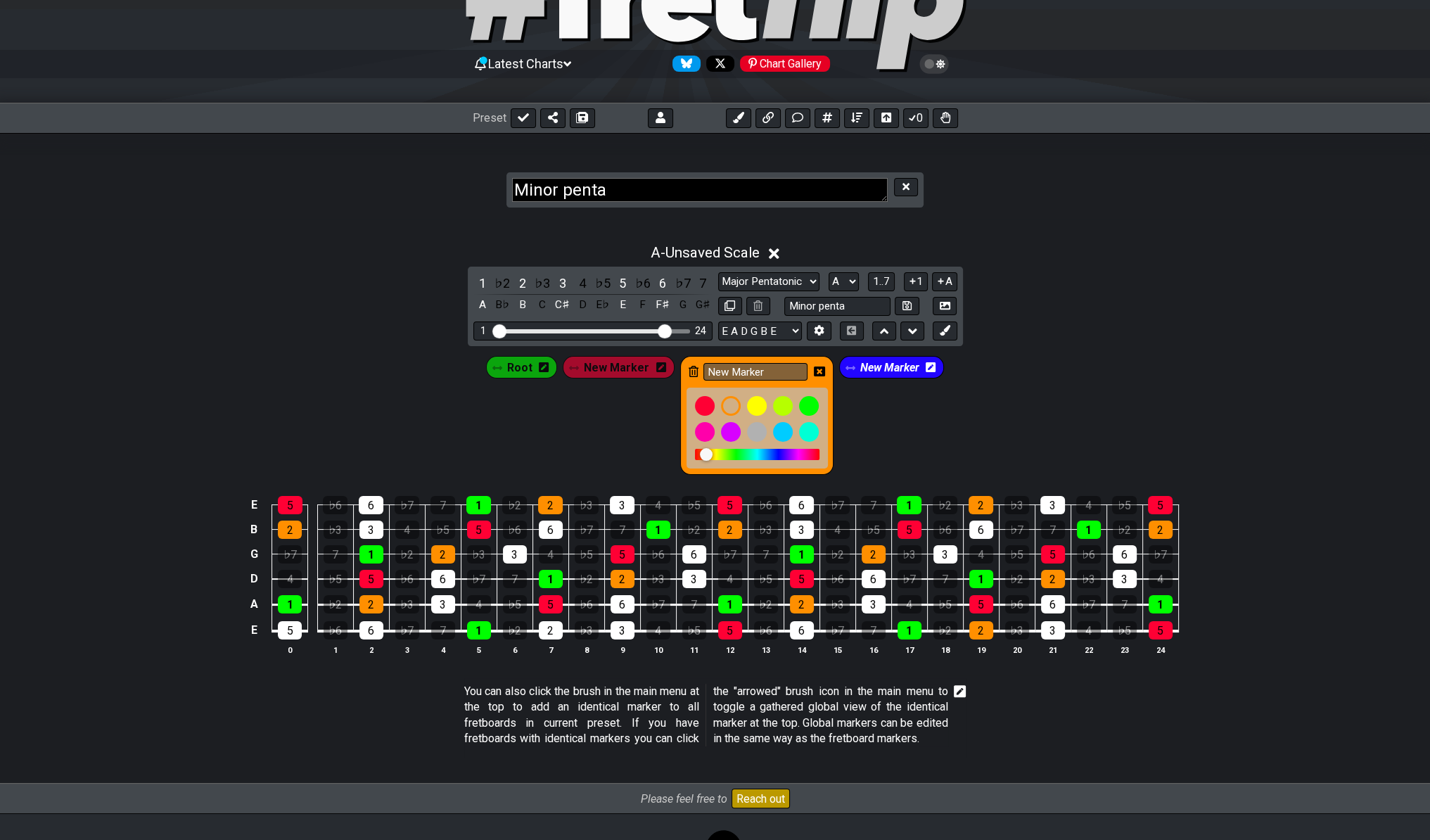
click at [877, 368] on span "New Marker" at bounding box center [889, 368] width 59 height 20
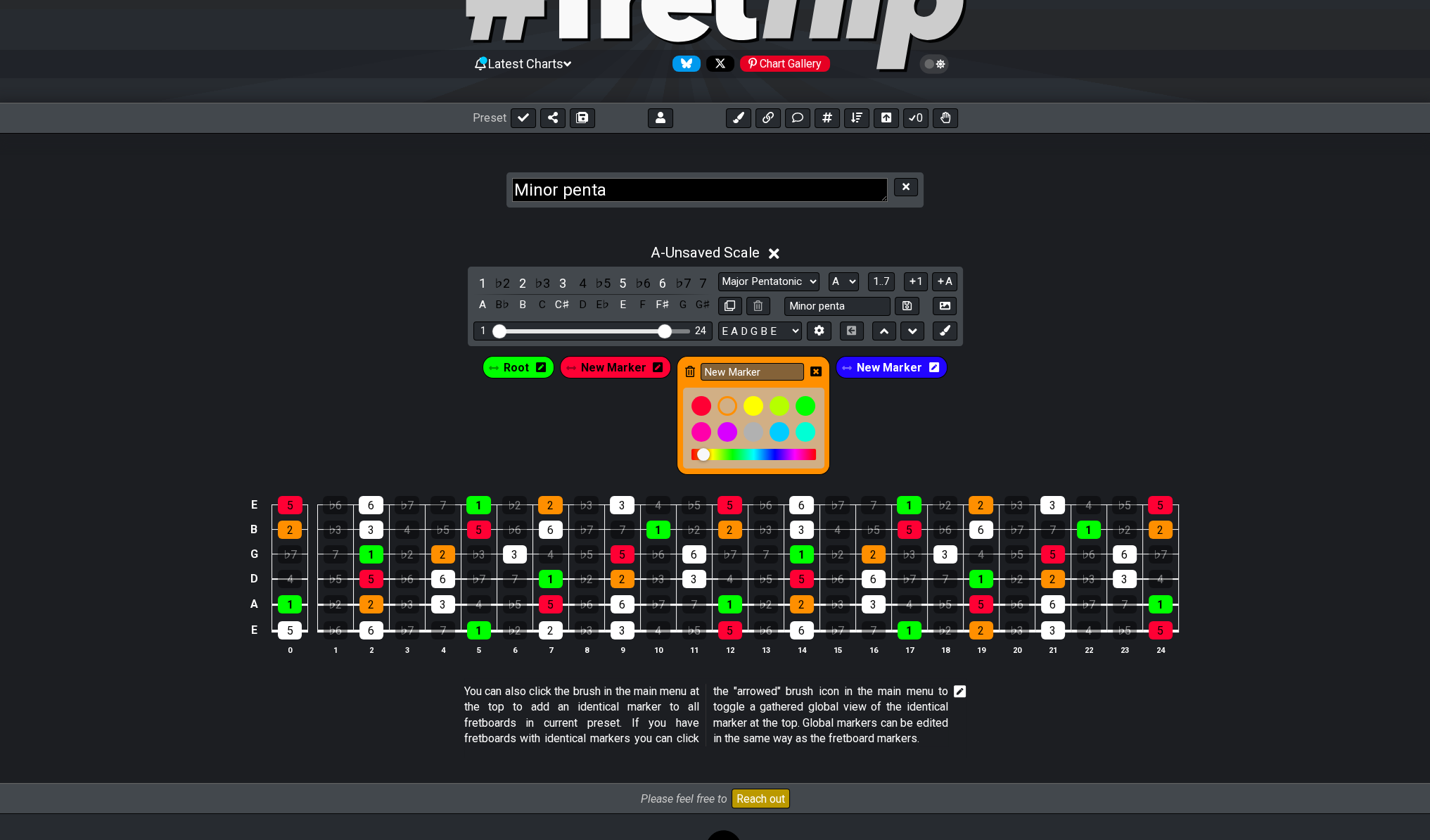
click at [929, 362] on icon at bounding box center [935, 368] width 10 height 10
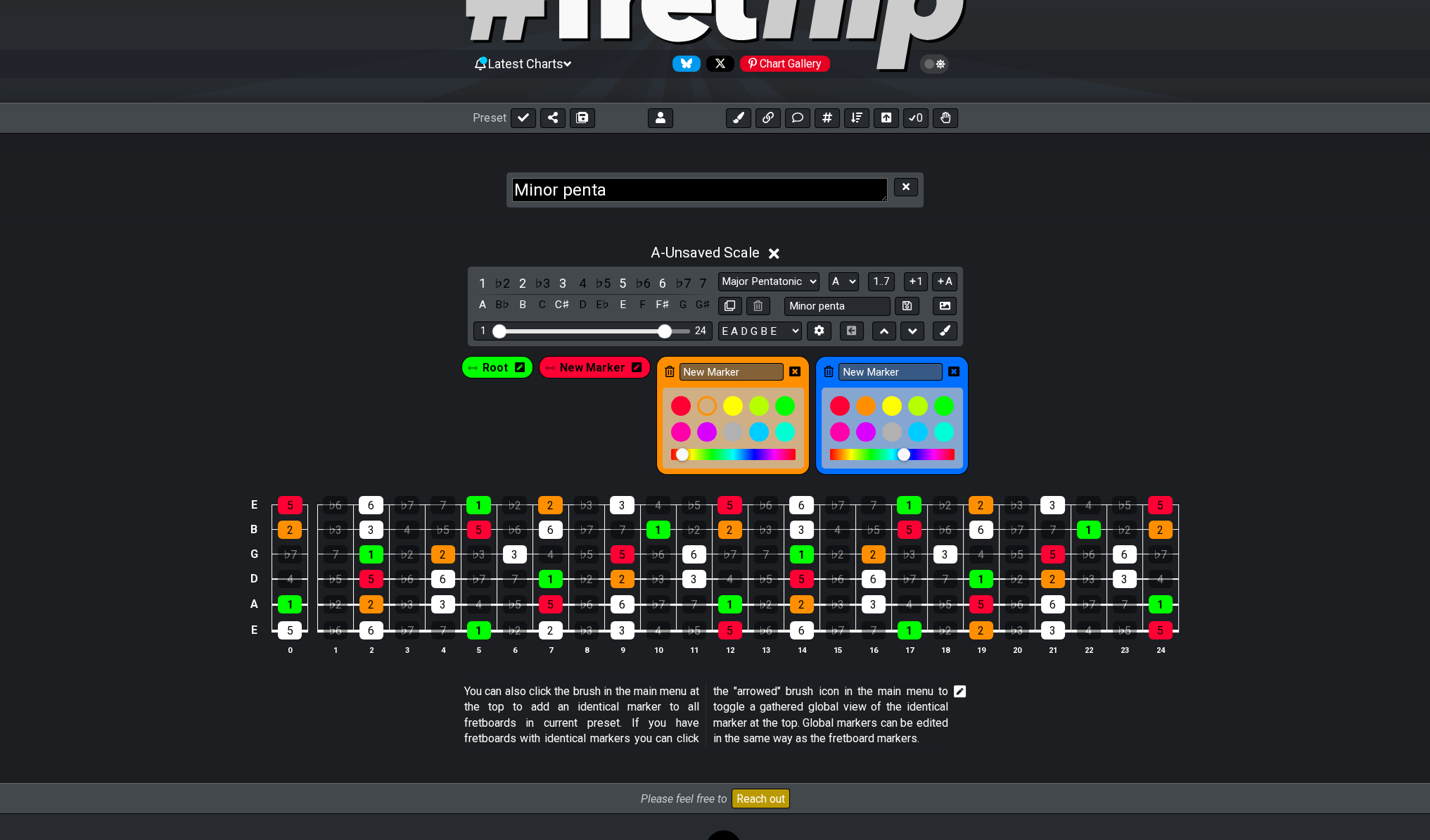
drag, startPoint x: 912, startPoint y: 451, endPoint x: 900, endPoint y: 447, distance: 12.6
click at [900, 449] on div at bounding box center [904, 455] width 13 height 13
click at [947, 325] on icon at bounding box center [945, 330] width 10 height 10
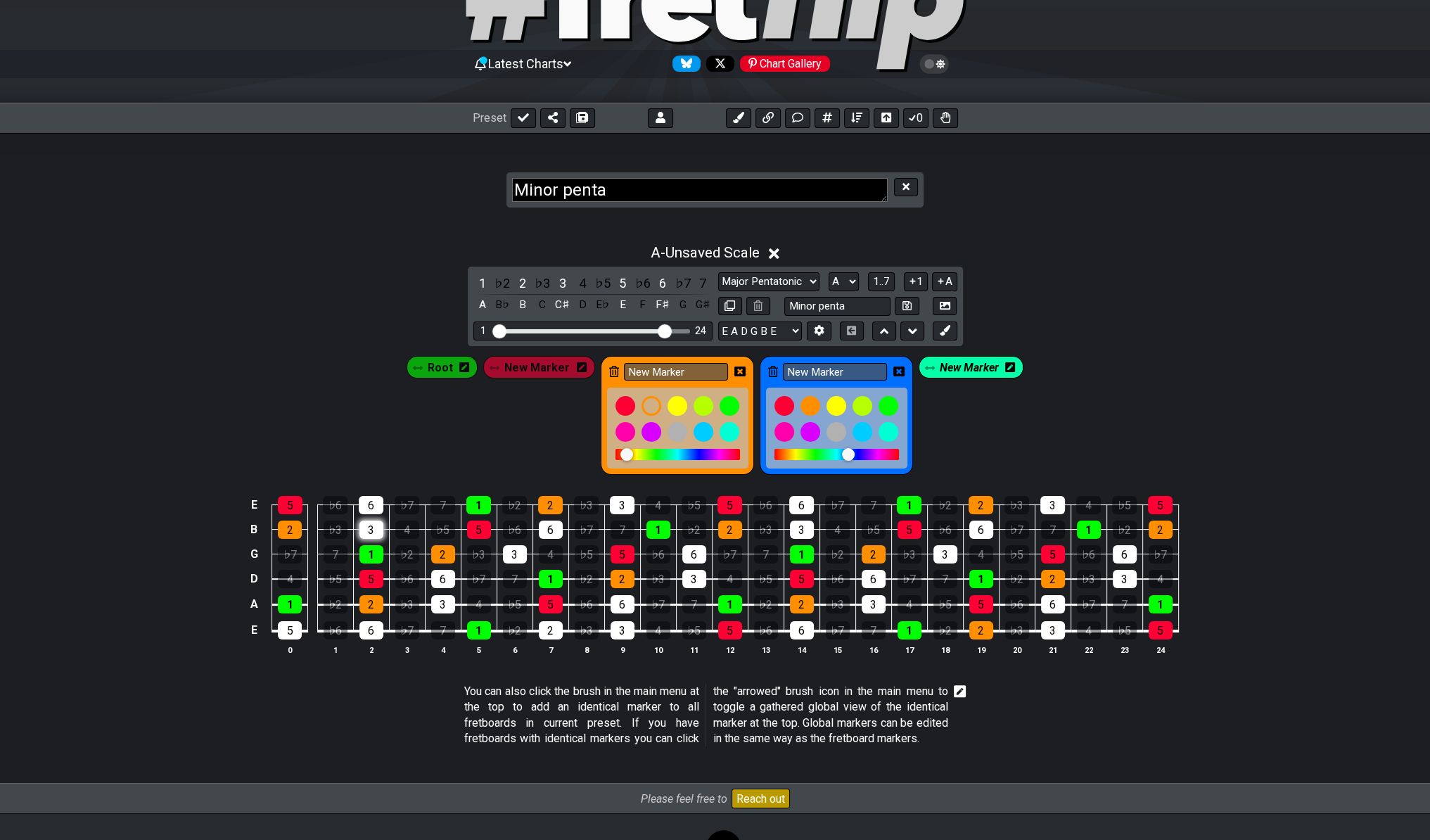
click at [373, 526] on div "3" at bounding box center [372, 529] width 24 height 18
click at [899, 372] on icon at bounding box center [899, 372] width 11 height 10
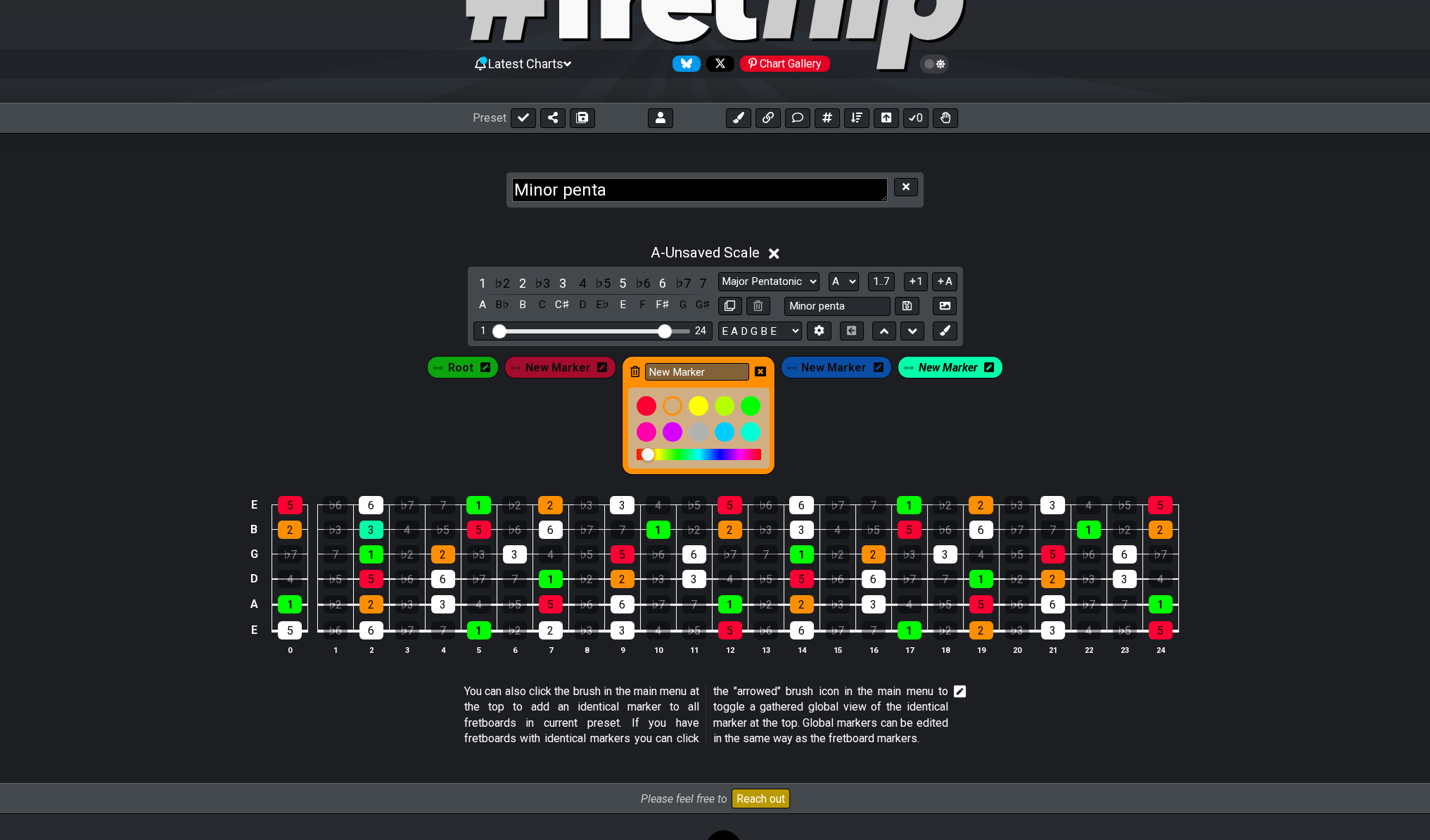
click at [879, 365] on div "New Marker" at bounding box center [837, 367] width 112 height 22
click at [935, 364] on span "New Marker" at bounding box center [947, 368] width 59 height 20
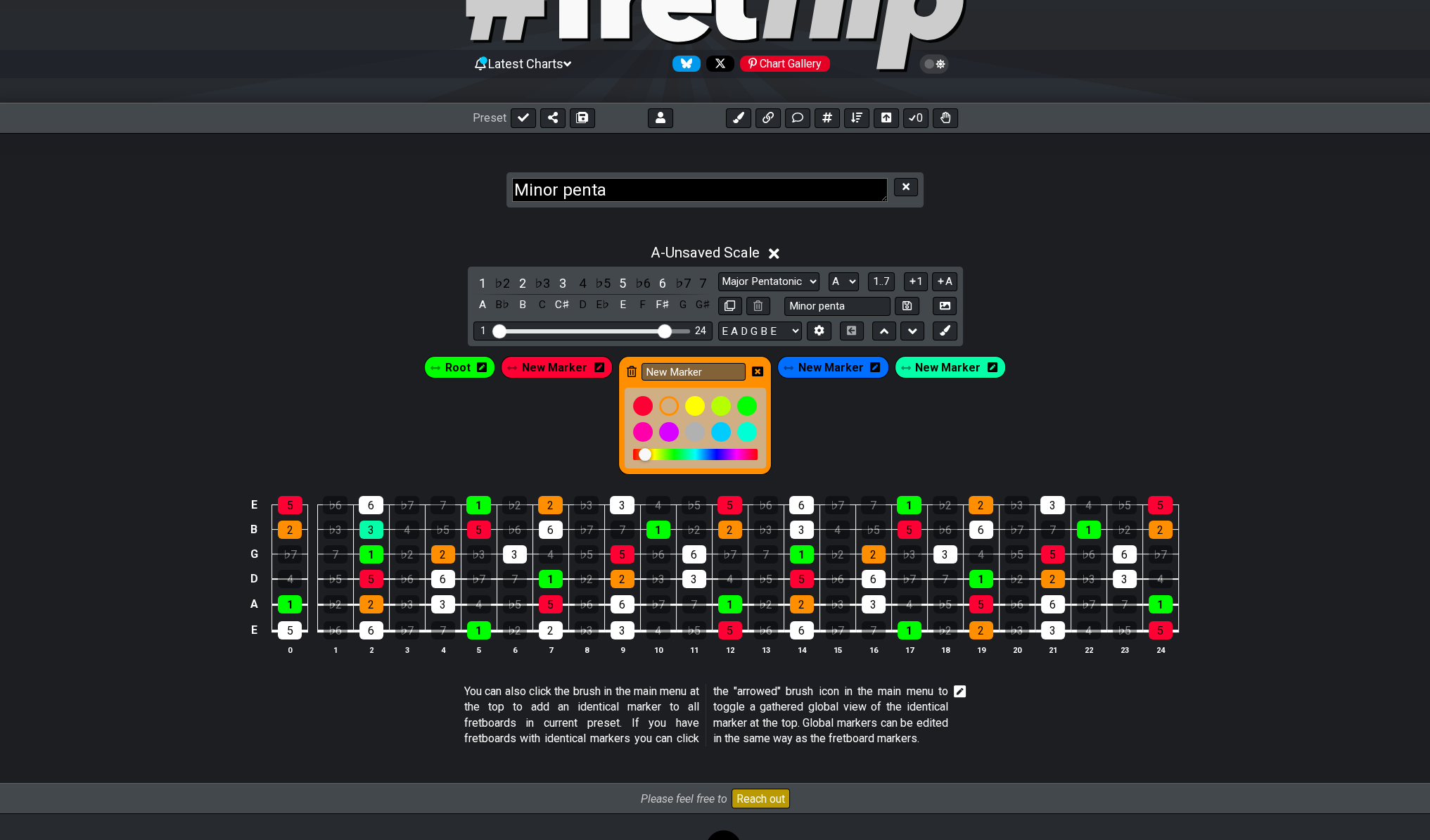
click at [990, 366] on div "New Marker" at bounding box center [950, 367] width 112 height 22
click at [987, 364] on icon at bounding box center [993, 367] width 10 height 11
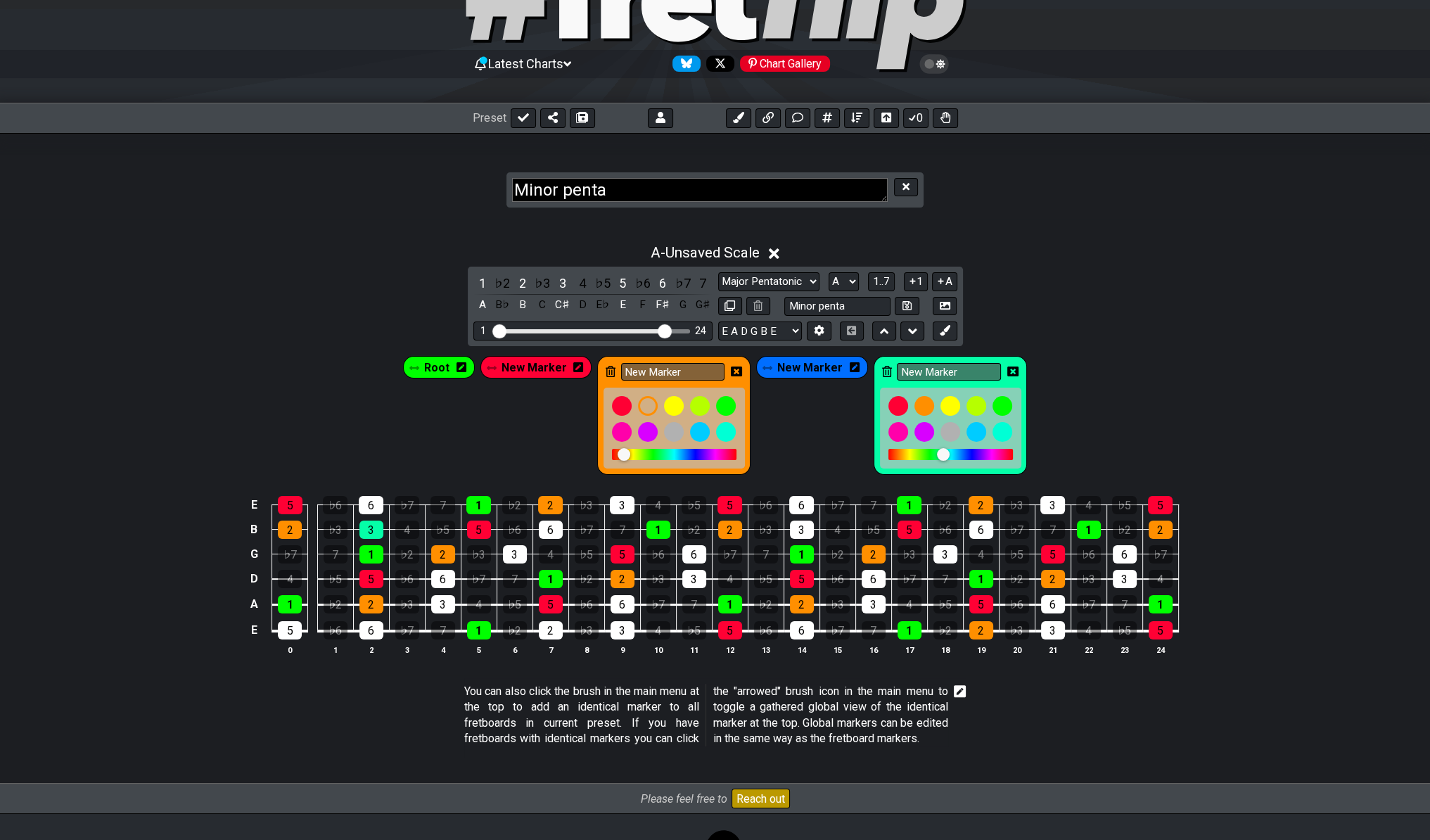
click at [875, 368] on div "New Marker" at bounding box center [951, 414] width 153 height 119
click at [883, 370] on icon at bounding box center [888, 371] width 10 height 11
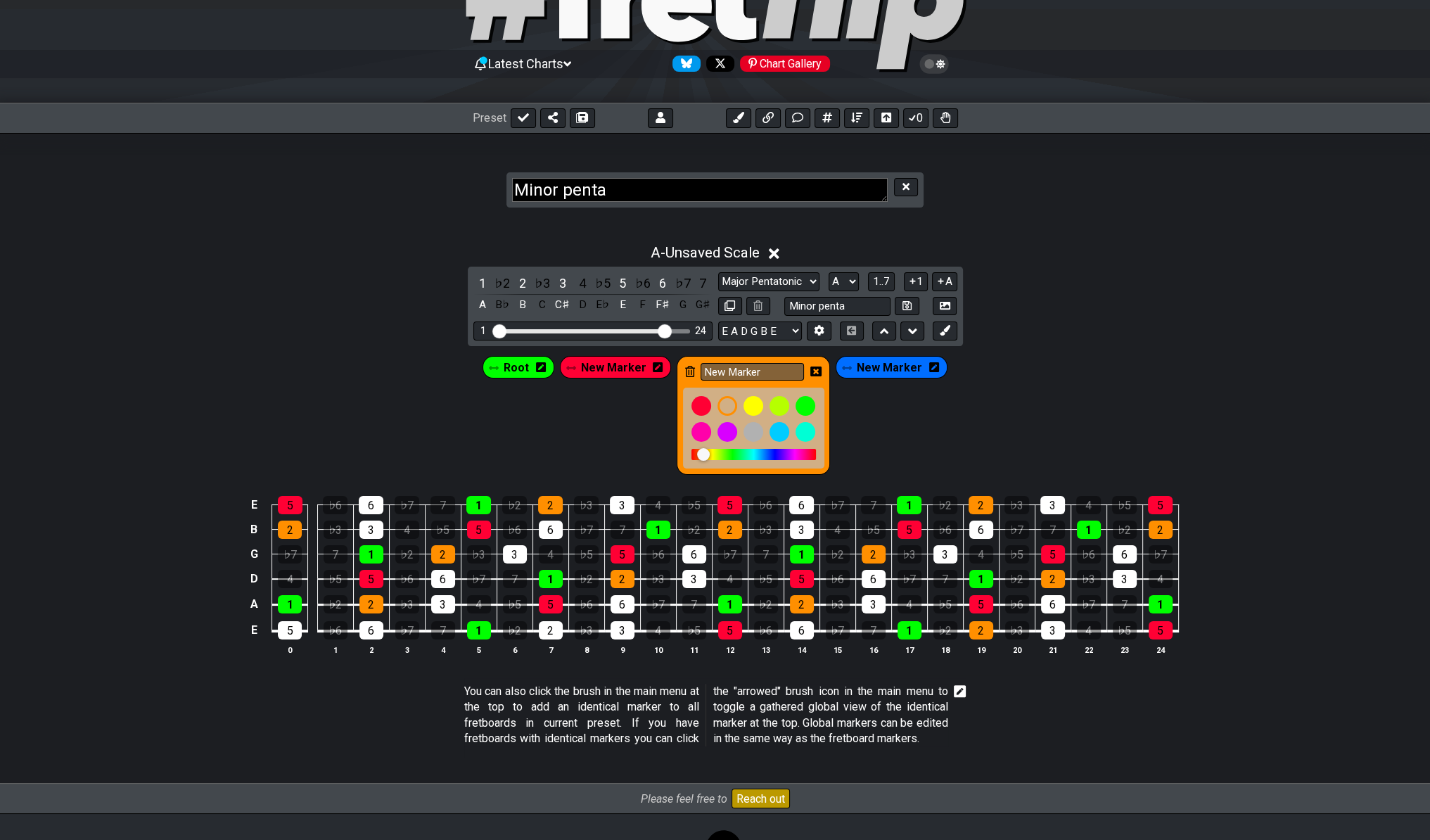
click at [880, 372] on span "New Marker" at bounding box center [889, 368] width 66 height 20
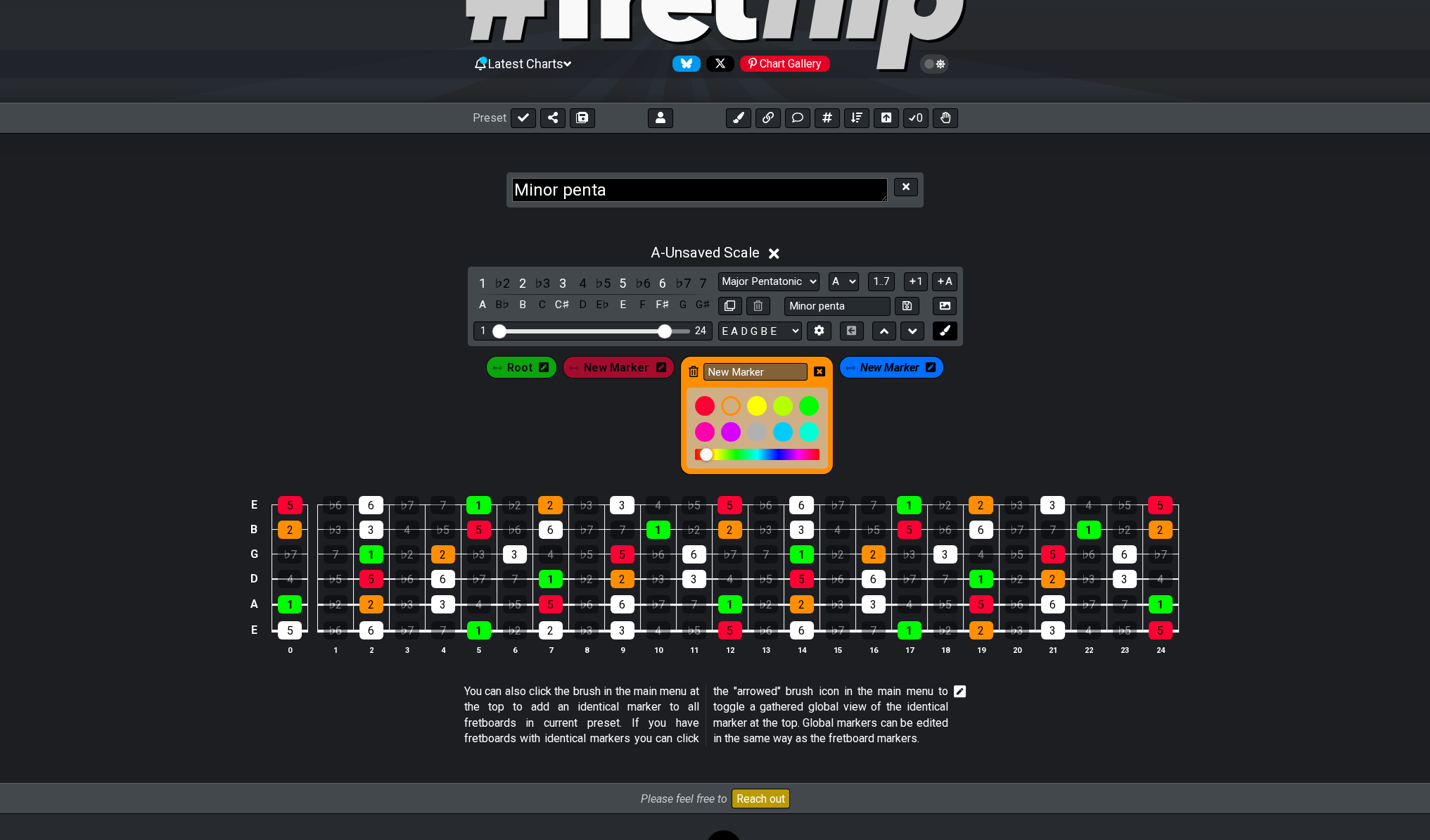
click at [949, 328] on icon at bounding box center [945, 330] width 10 height 10
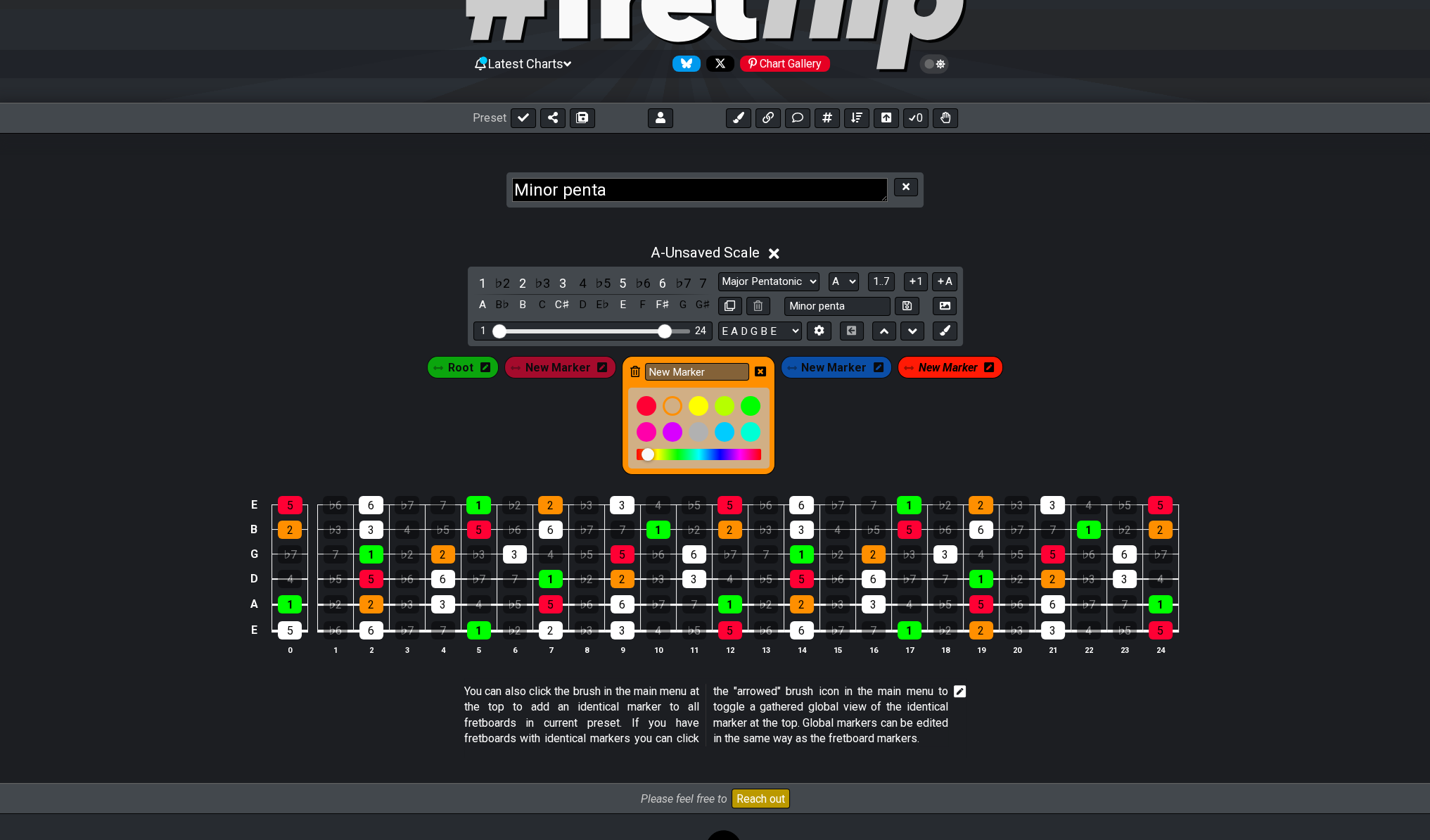
click at [985, 368] on icon at bounding box center [989, 368] width 10 height 10
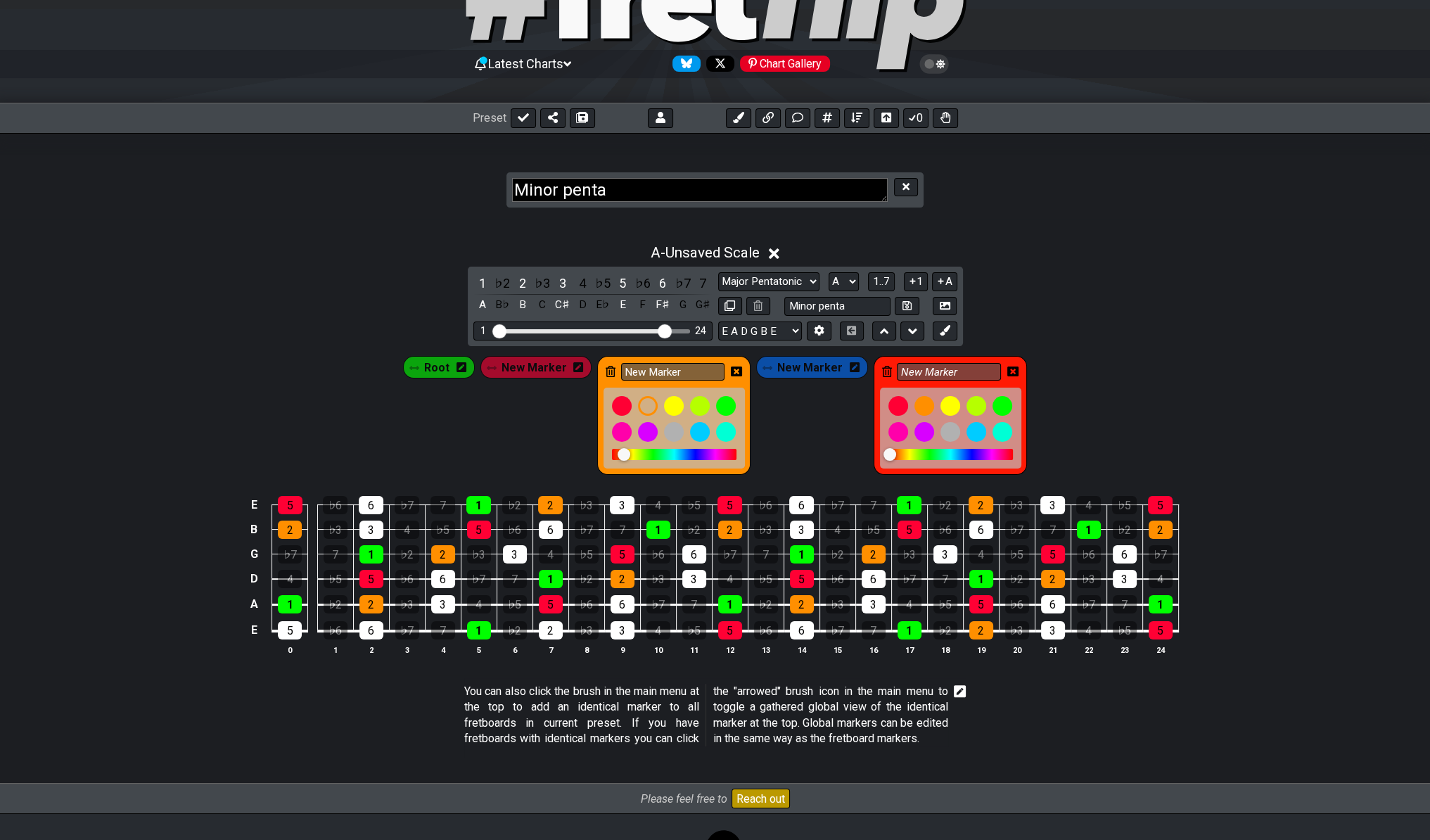
click at [874, 368] on div "New Marker" at bounding box center [951, 414] width 153 height 119
click at [889, 368] on div "New Marker" at bounding box center [951, 414] width 153 height 119
click at [883, 366] on icon at bounding box center [888, 371] width 10 height 11
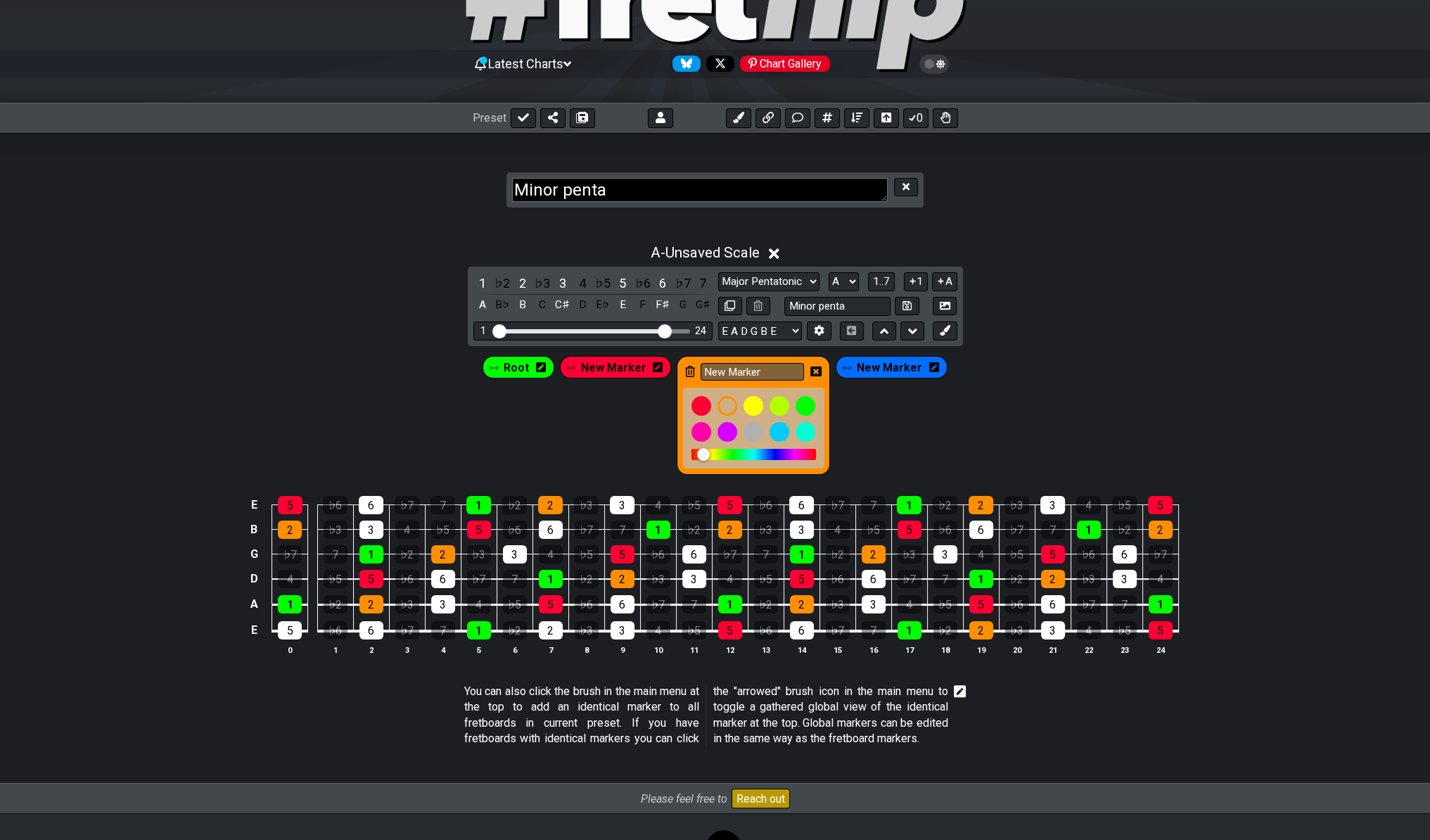
click at [883, 367] on span "New Marker" at bounding box center [889, 368] width 66 height 20
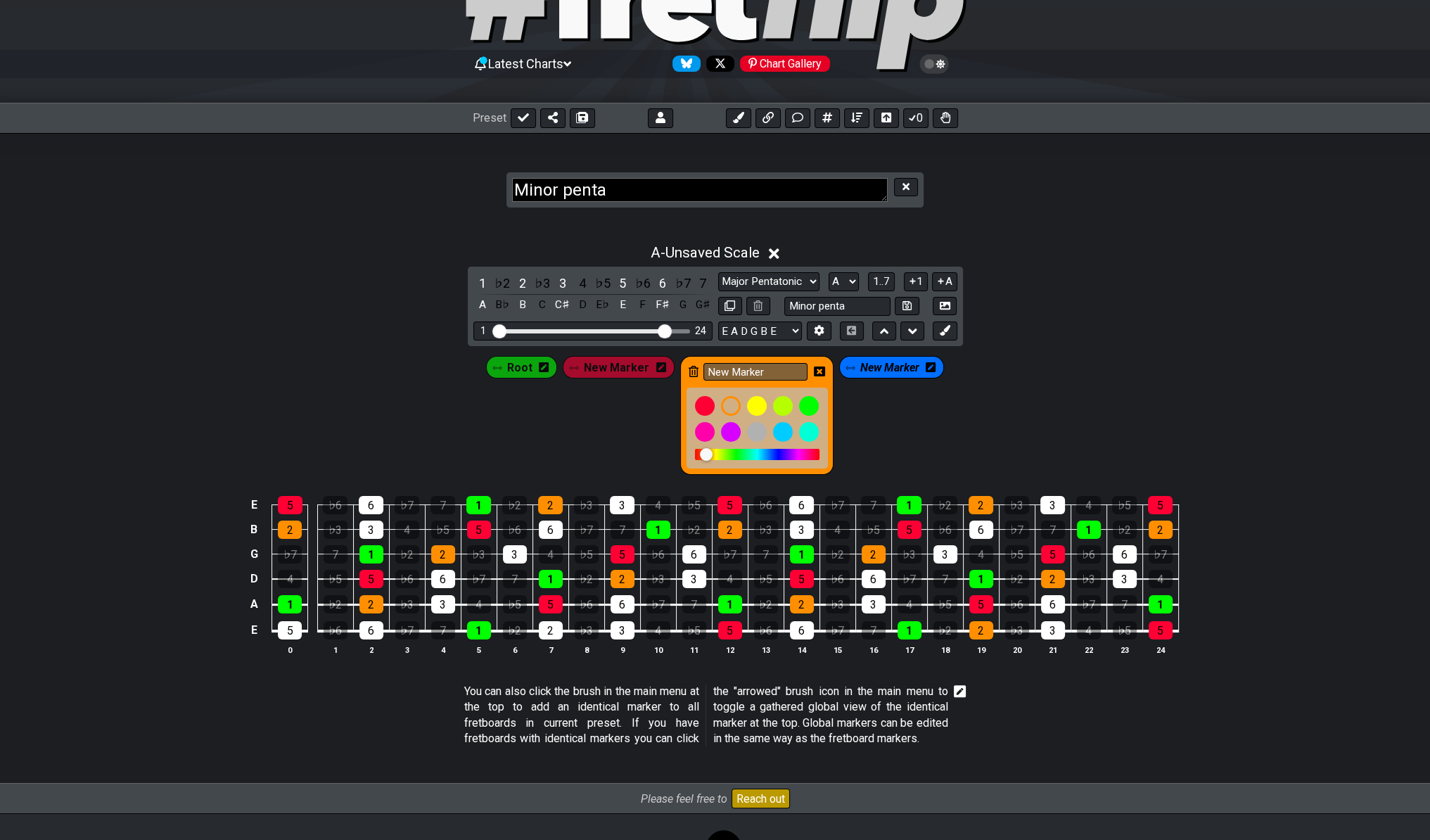
click at [814, 373] on icon at bounding box center [819, 372] width 11 height 10
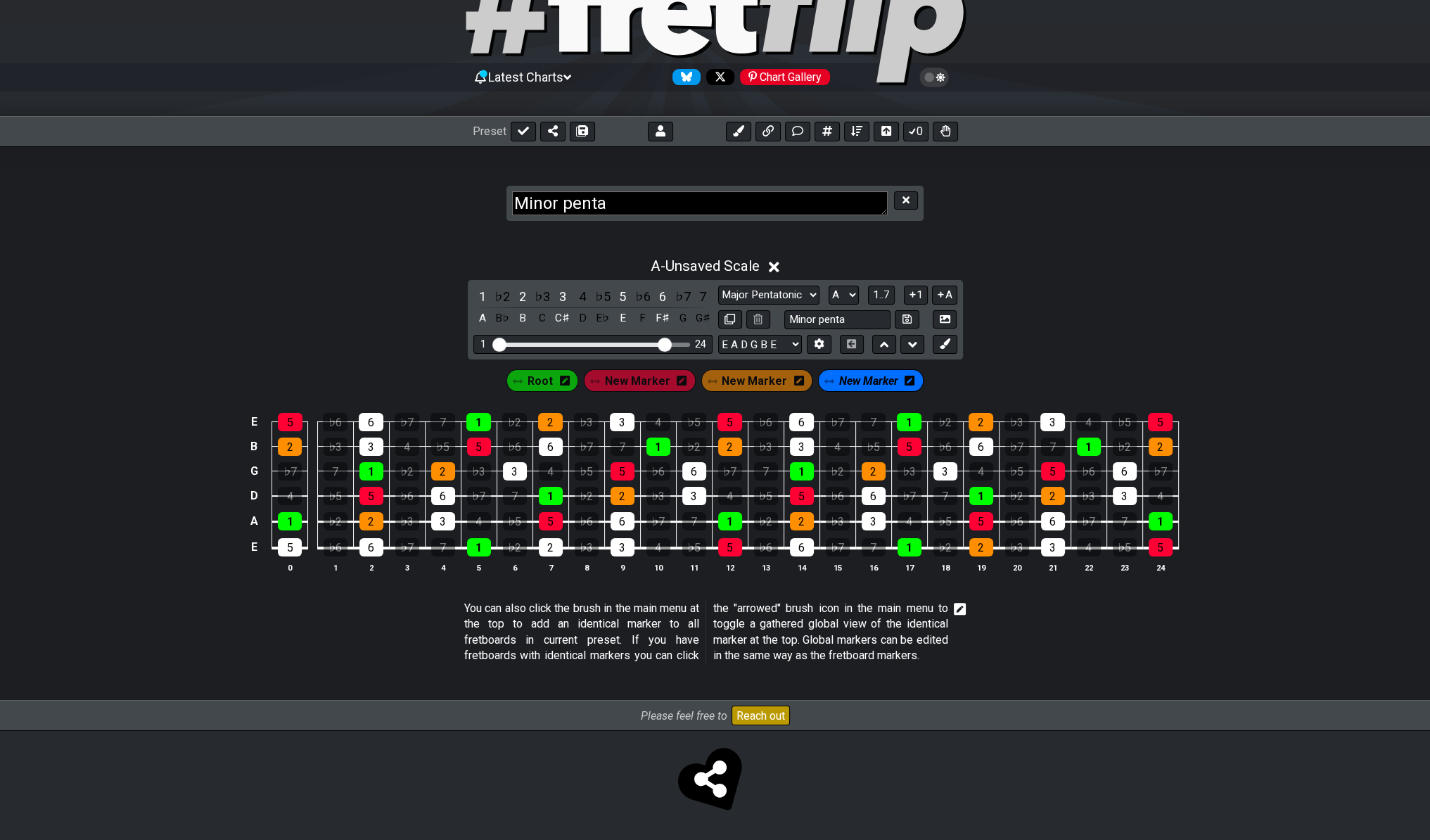
click at [892, 371] on span "New Marker" at bounding box center [868, 381] width 59 height 20
click at [908, 376] on icon at bounding box center [913, 381] width 10 height 10
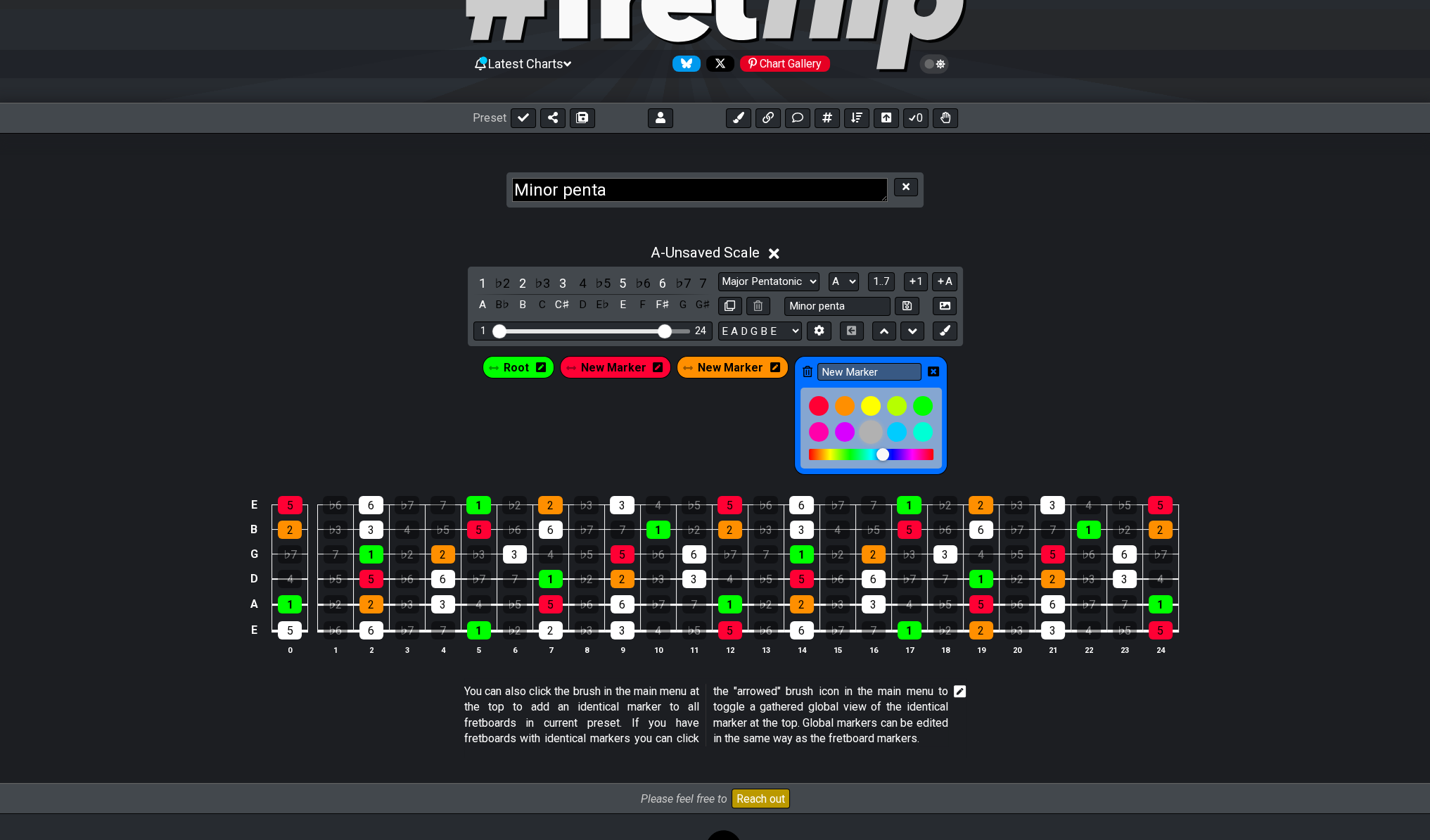
click at [934, 364] on div "New Marker" at bounding box center [871, 414] width 153 height 119
click at [928, 373] on icon at bounding box center [933, 371] width 11 height 11
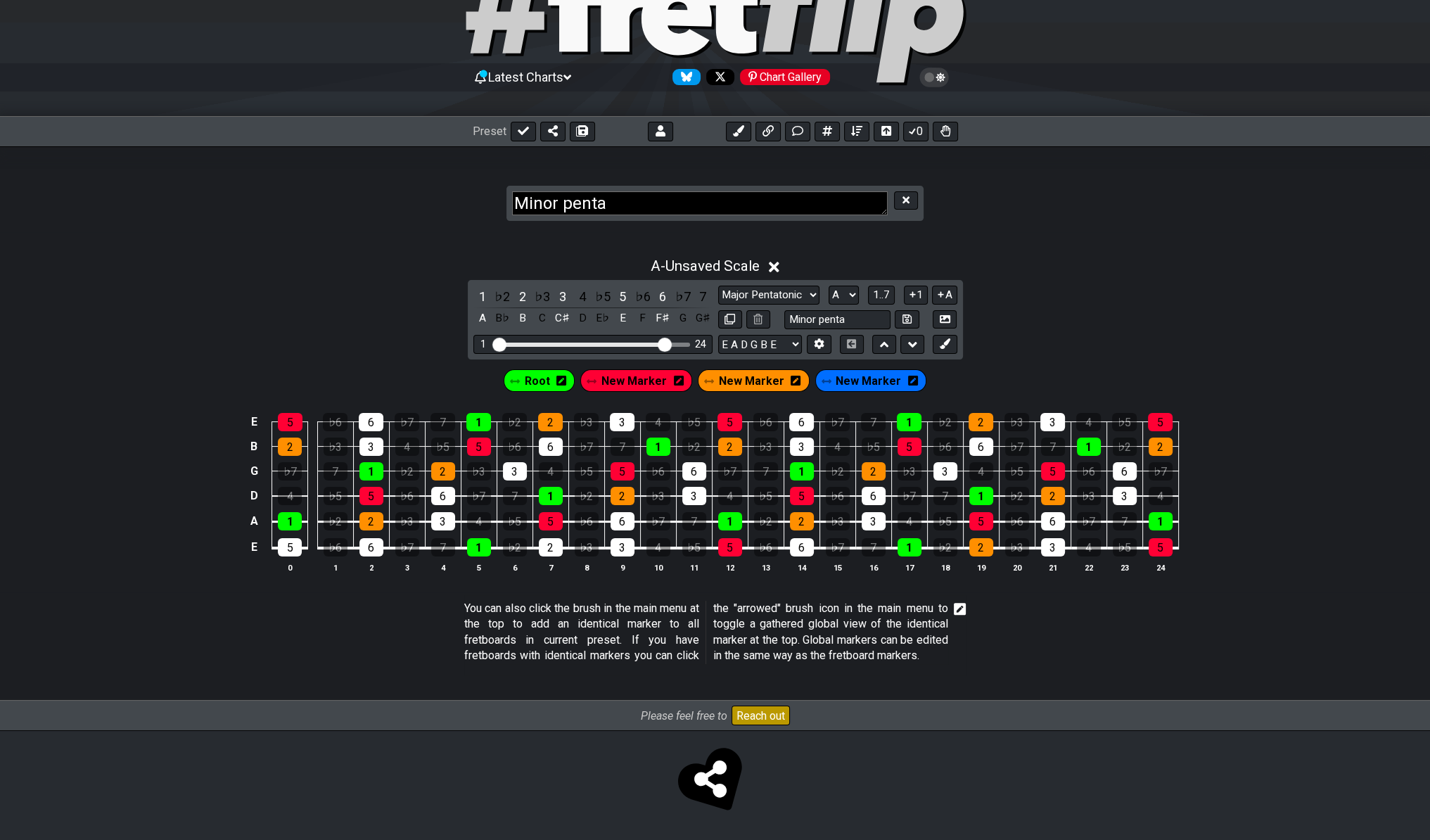
click at [908, 376] on icon at bounding box center [913, 381] width 10 height 10
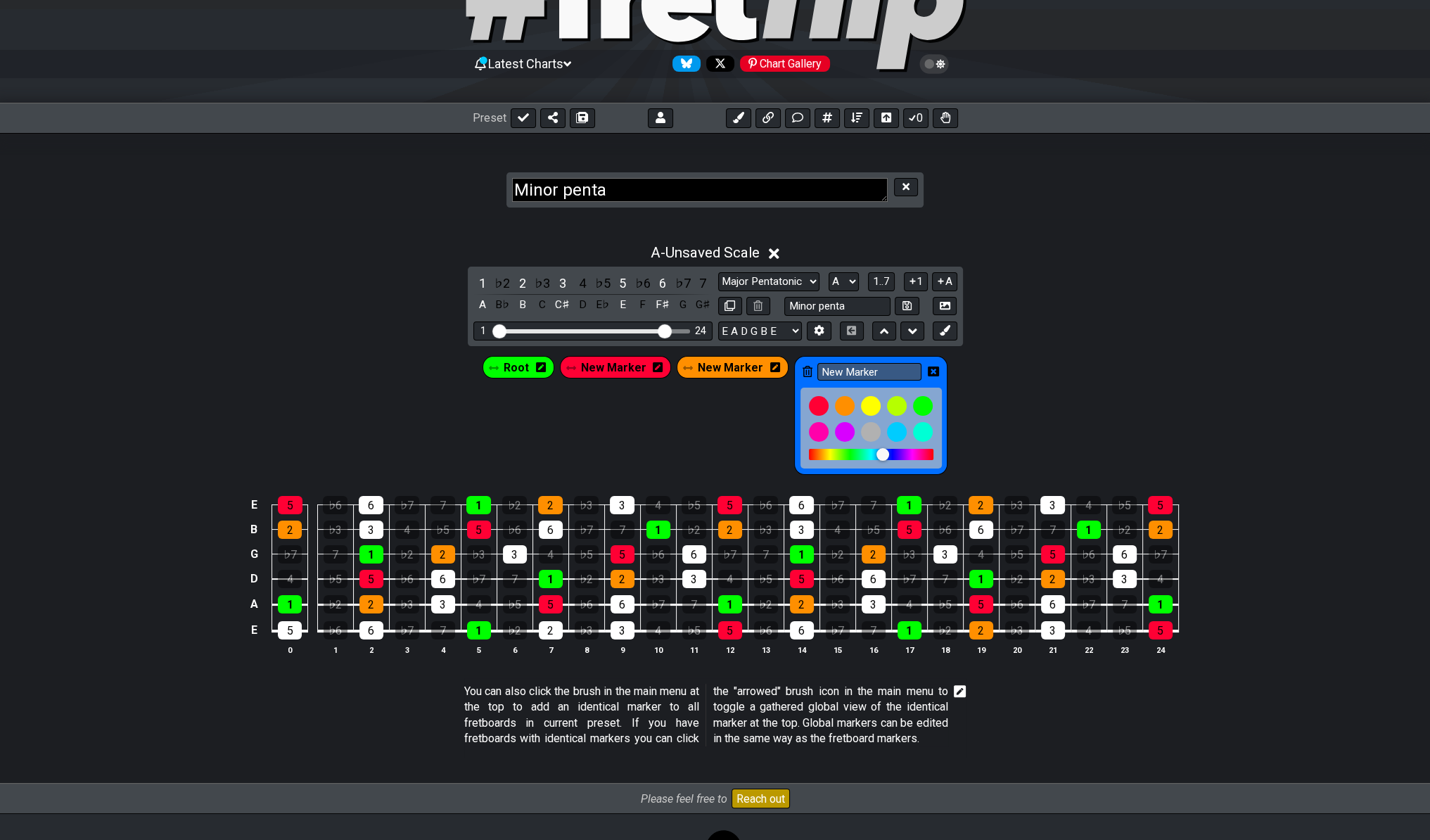
click at [806, 366] on icon at bounding box center [808, 371] width 10 height 11
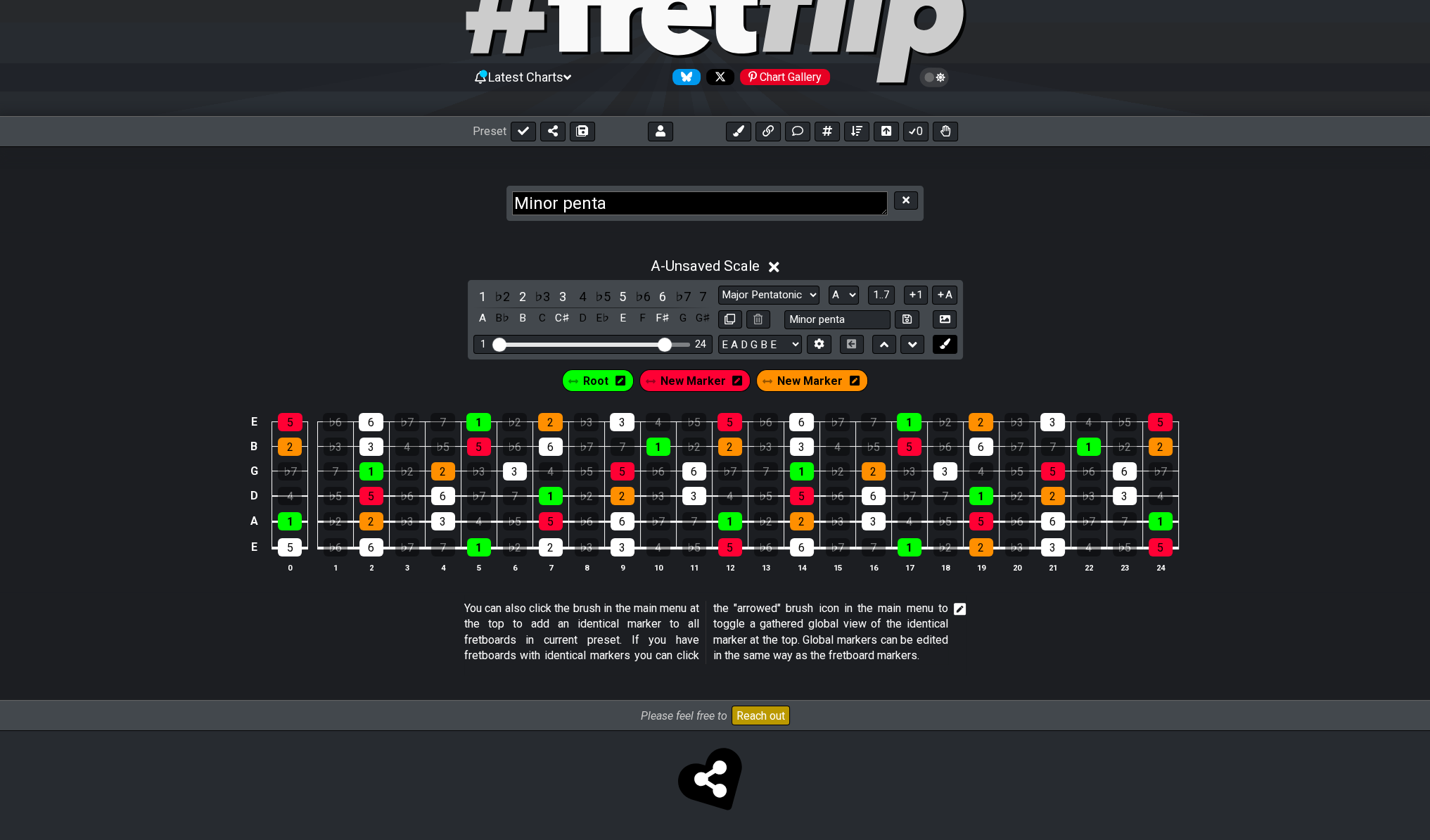
click at [935, 335] on button at bounding box center [945, 345] width 24 height 19
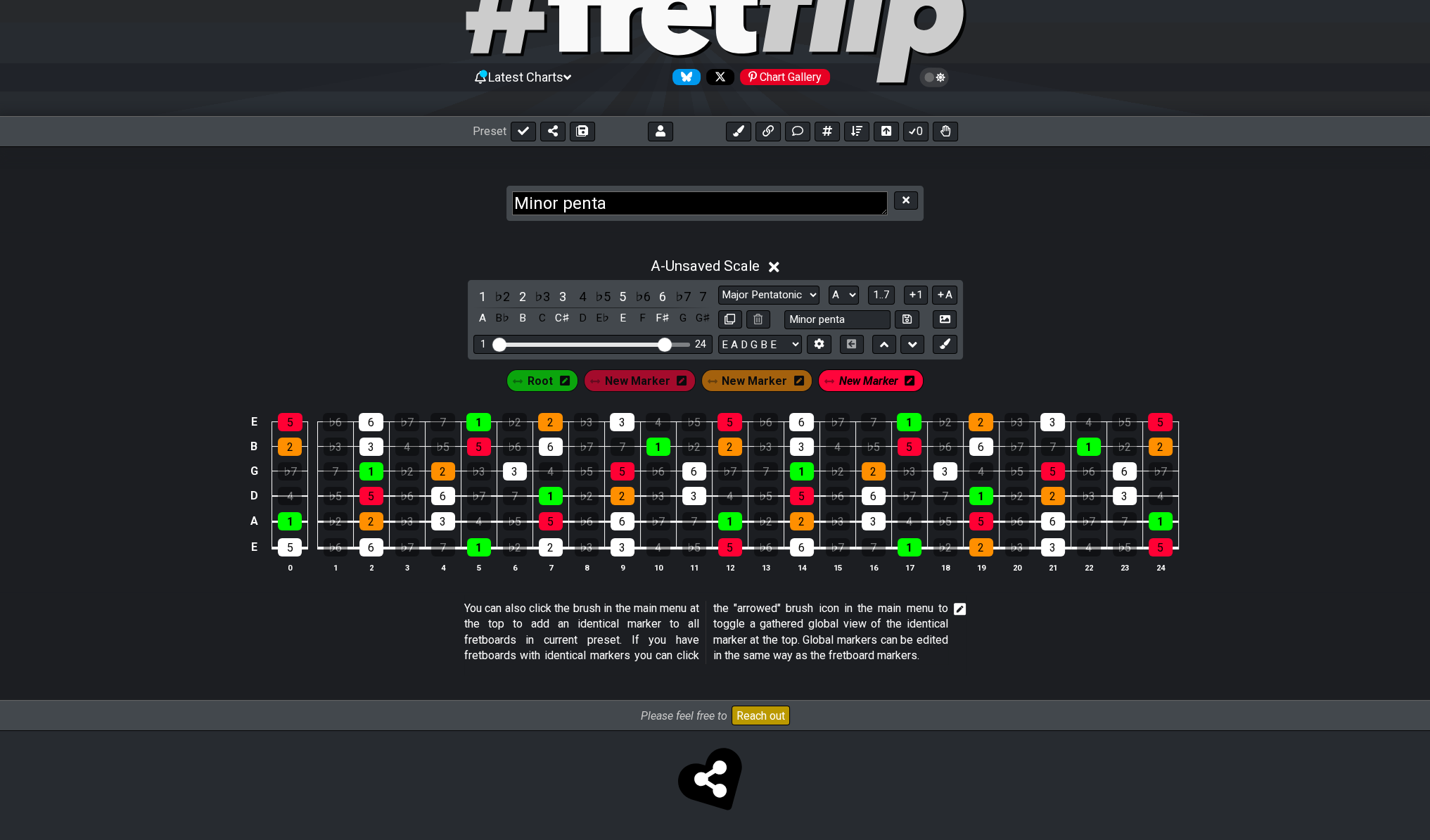
click at [878, 371] on span "New Marker" at bounding box center [868, 381] width 59 height 20
click at [884, 369] on div "New Marker" at bounding box center [871, 380] width 112 height 22
click at [908, 376] on icon at bounding box center [913, 381] width 10 height 10
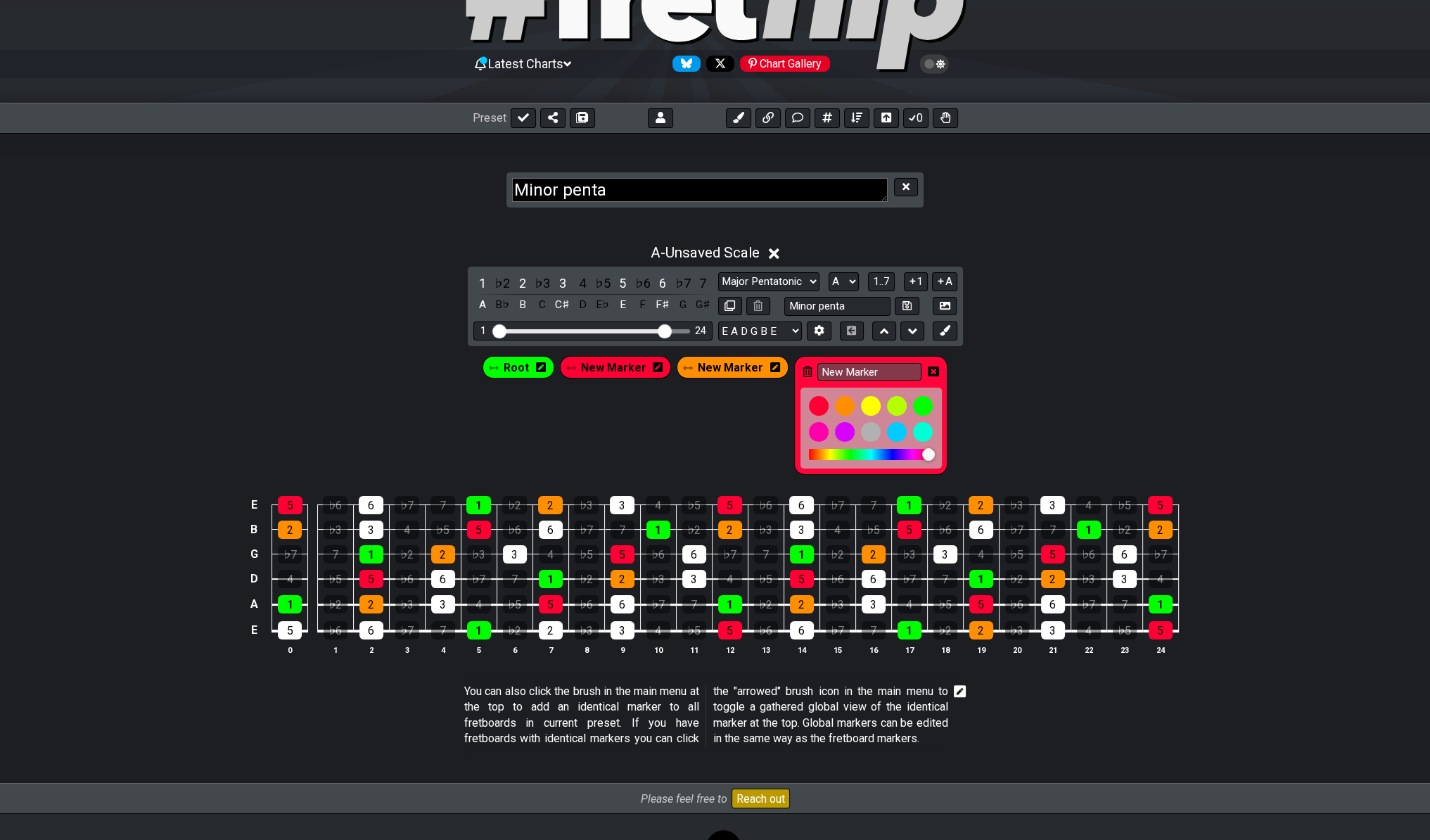
click at [930, 368] on icon at bounding box center [933, 372] width 11 height 10
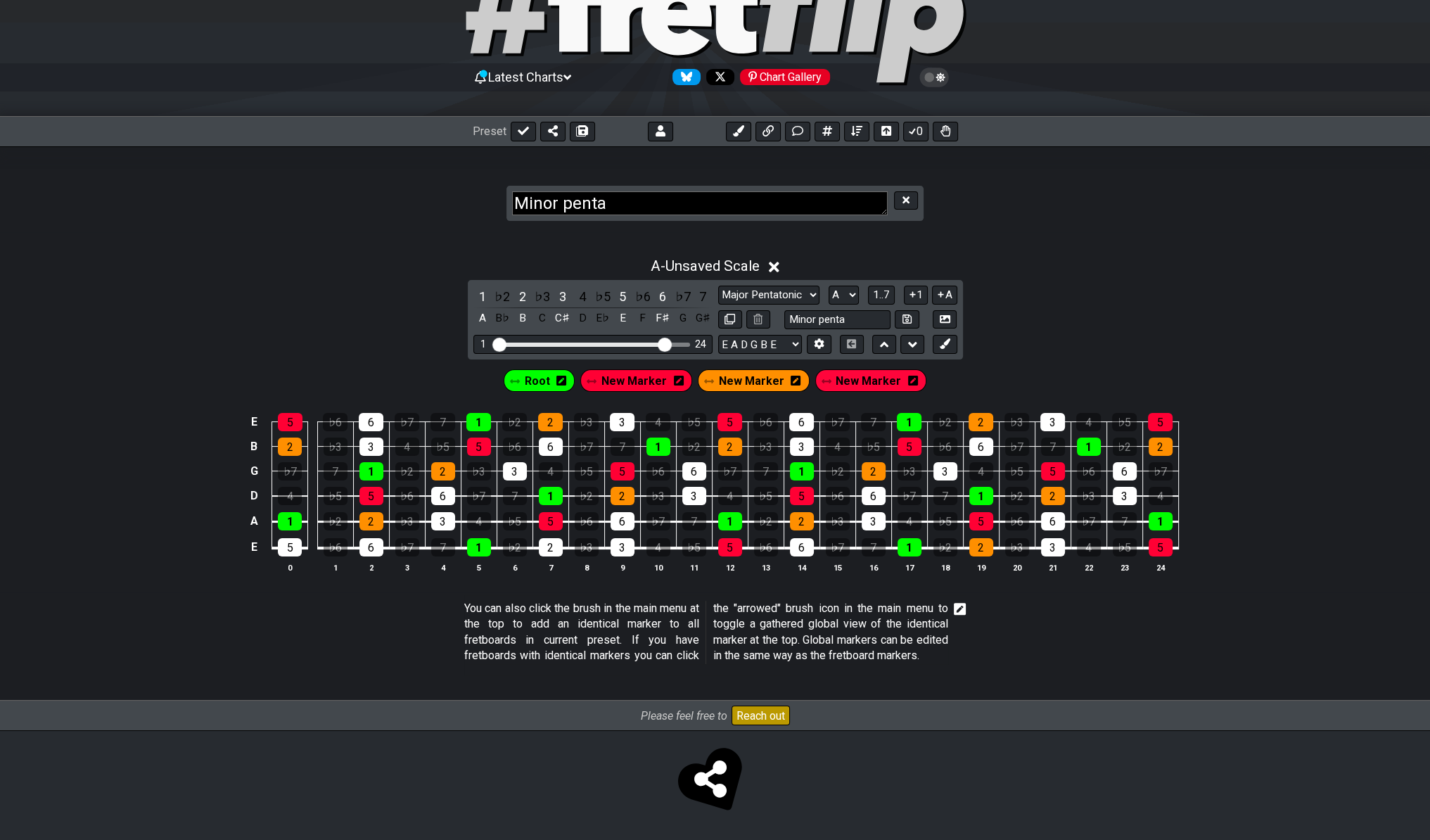
click at [913, 369] on div "New Marker" at bounding box center [871, 380] width 112 height 22
click at [837, 371] on span "New Marker" at bounding box center [868, 381] width 66 height 20
click at [866, 371] on span "New Marker" at bounding box center [868, 381] width 59 height 20
click at [908, 376] on icon at bounding box center [913, 381] width 10 height 10
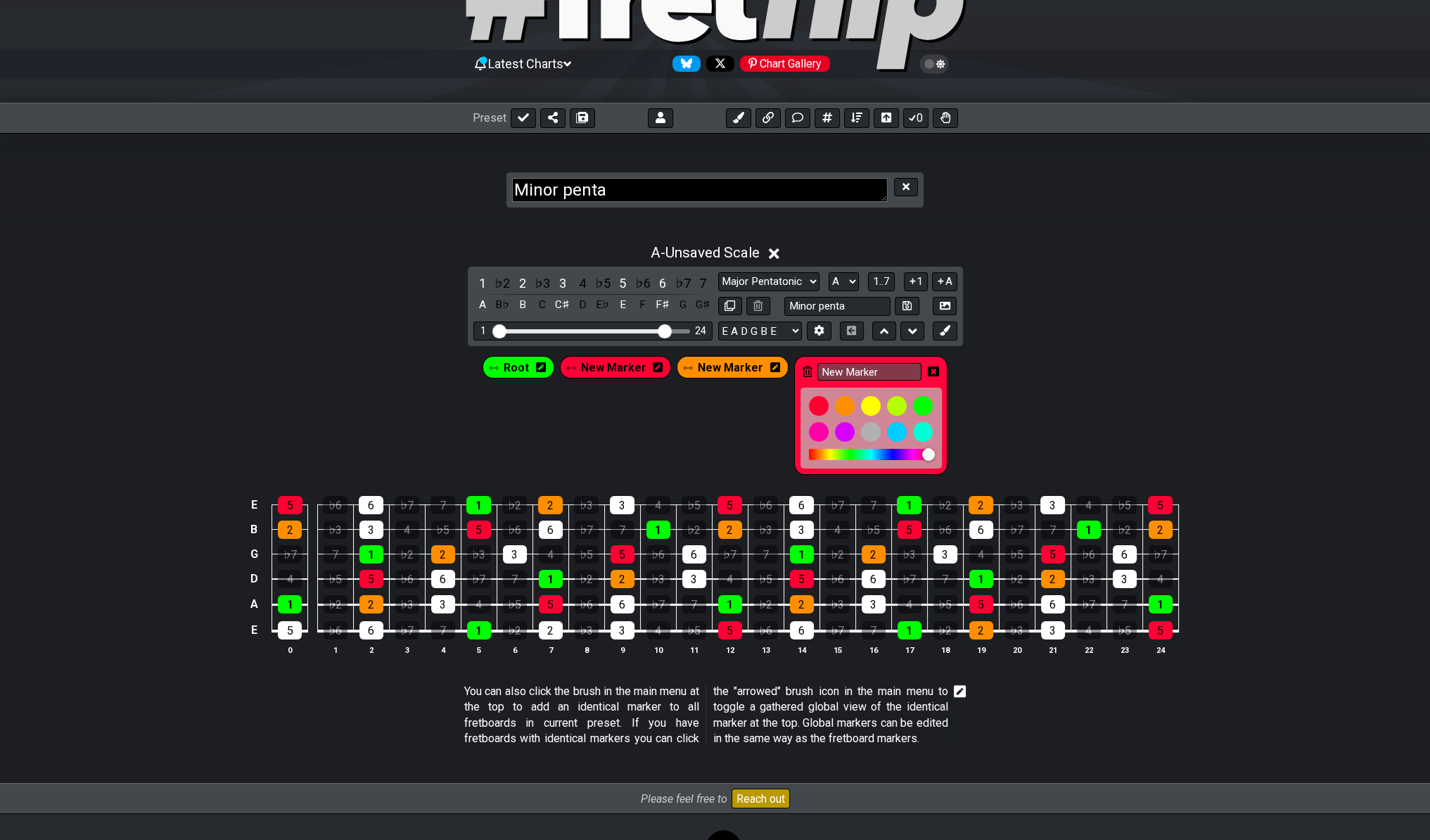
click at [808, 364] on div "New Marker" at bounding box center [871, 414] width 153 height 119
click at [802, 368] on icon at bounding box center [808, 371] width 10 height 11
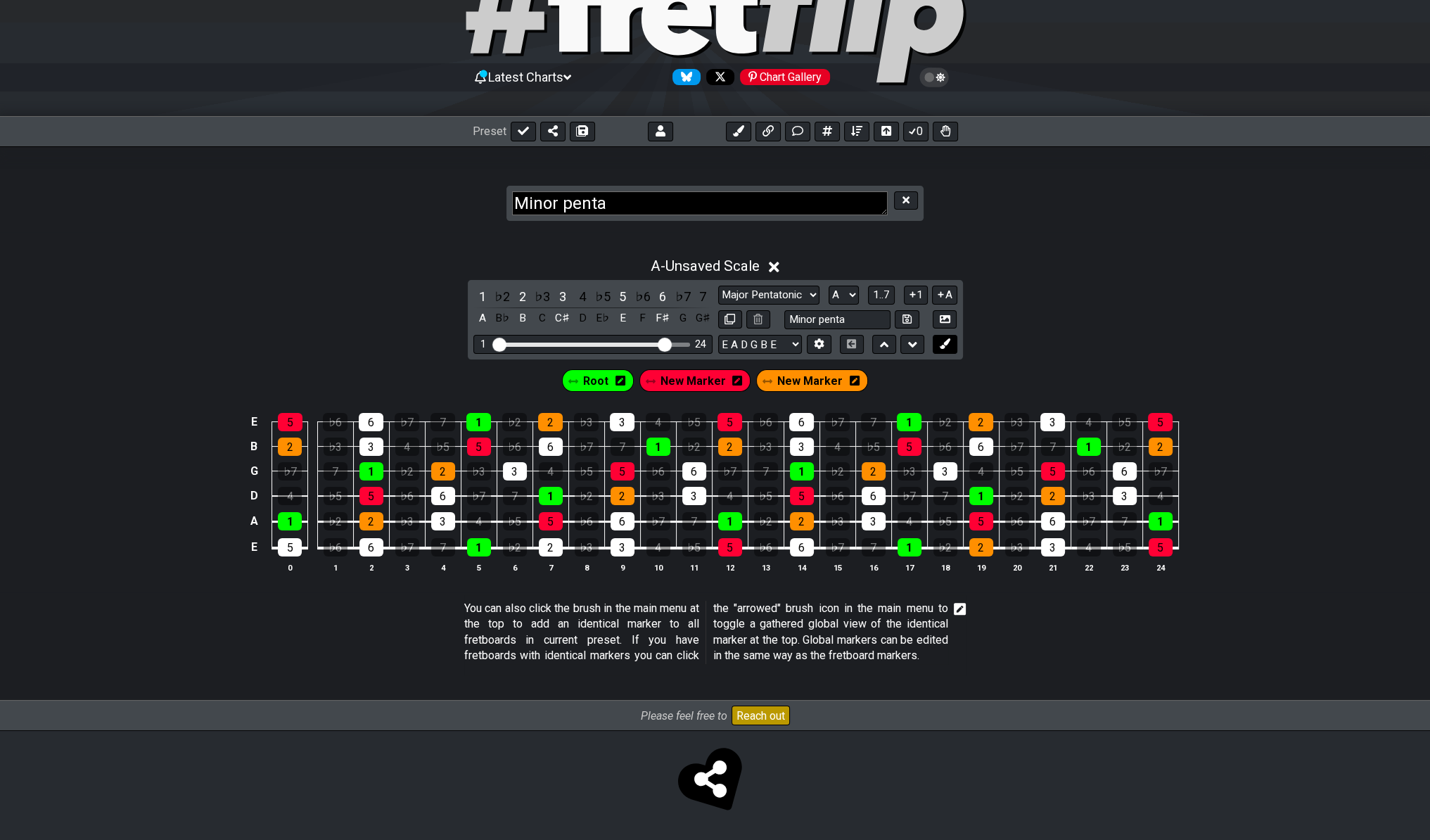
click at [942, 339] on icon at bounding box center [945, 344] width 10 height 10
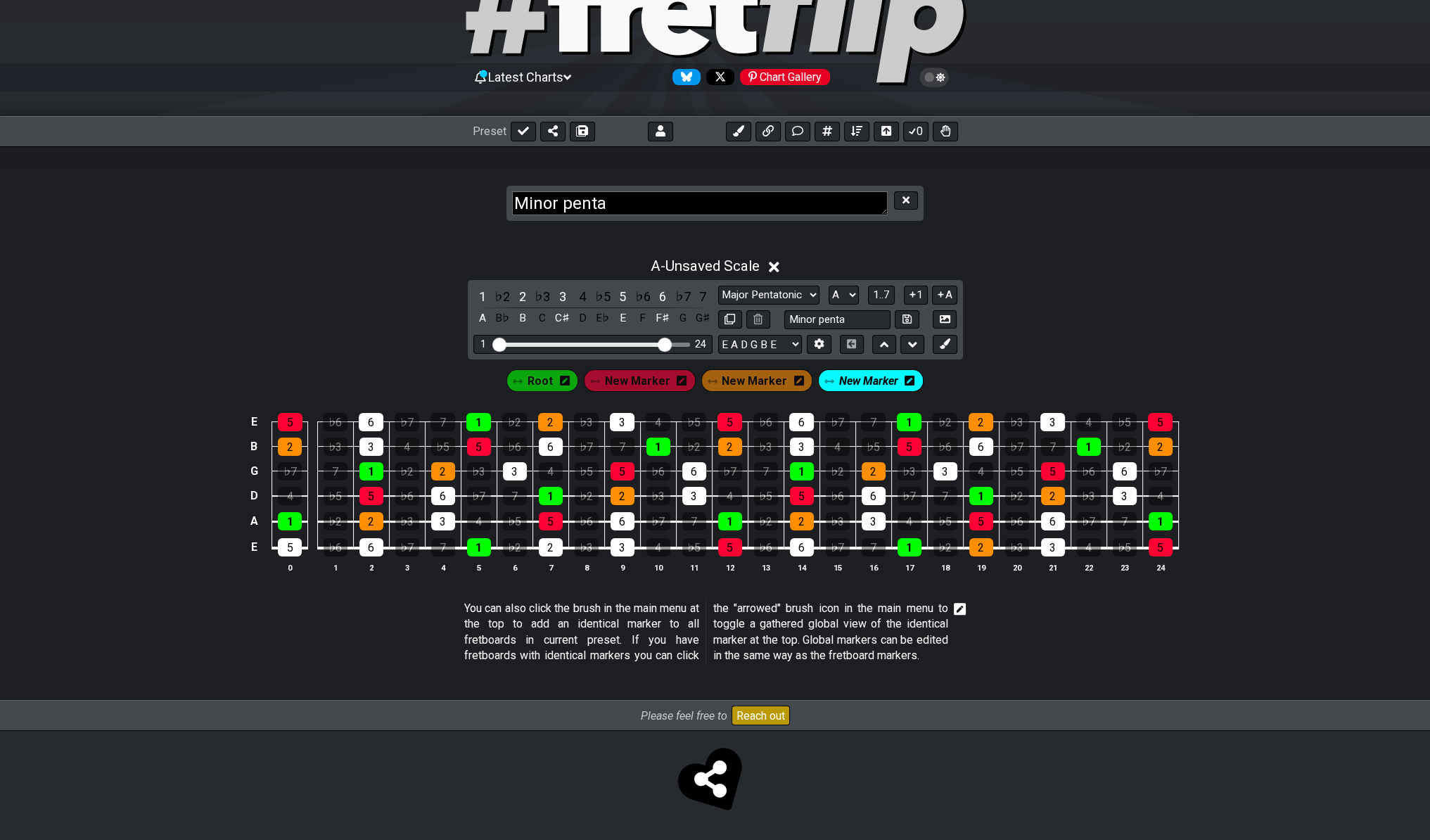
click at [884, 371] on span "New Marker" at bounding box center [868, 381] width 59 height 20
click at [882, 371] on span "New Marker" at bounding box center [868, 381] width 66 height 20
click at [905, 375] on icon at bounding box center [910, 380] width 10 height 11
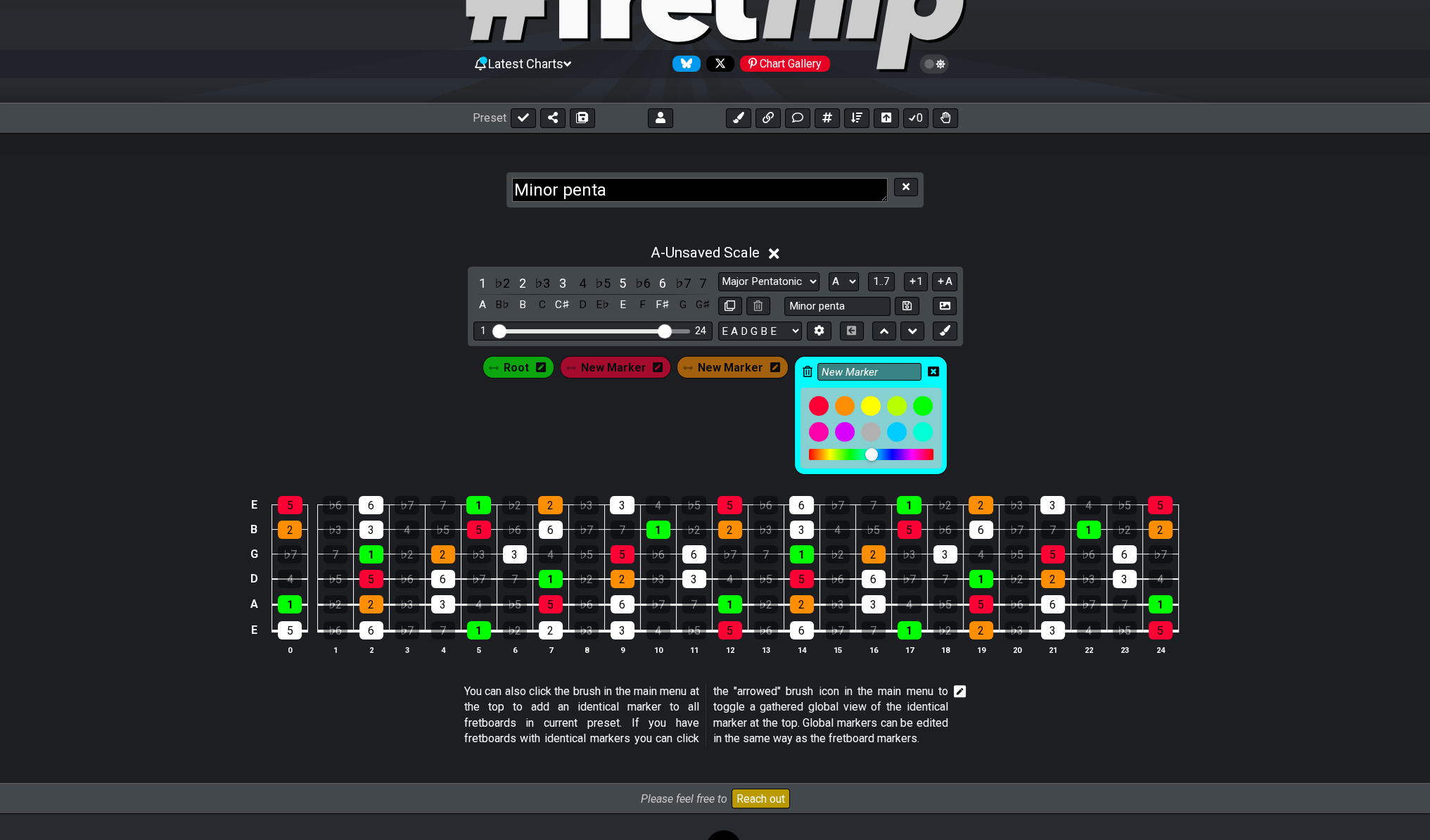
click at [875, 452] on div at bounding box center [871, 455] width 13 height 13
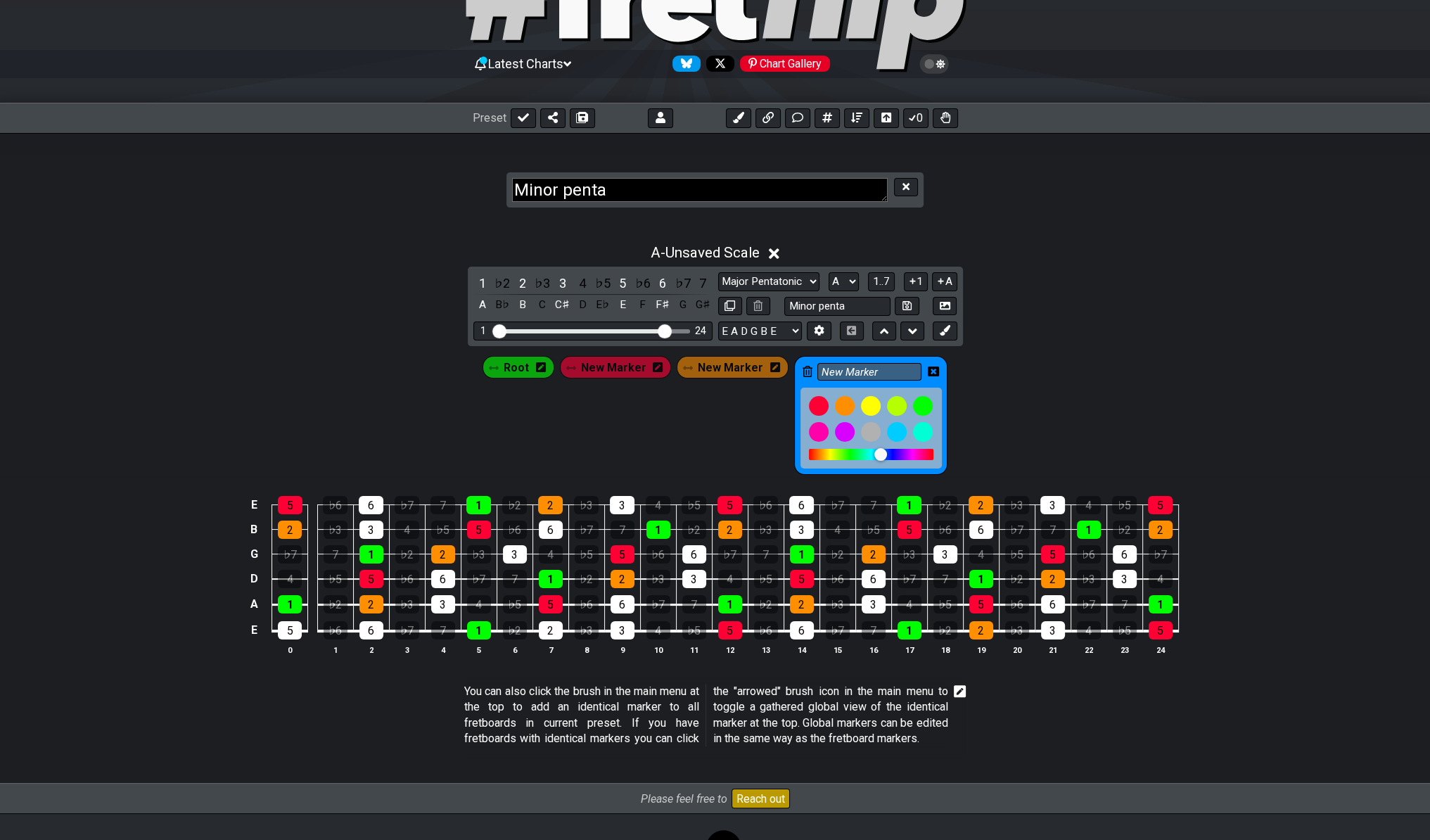
click at [874, 450] on div at bounding box center [880, 455] width 13 height 13
click at [876, 450] on div at bounding box center [881, 455] width 13 height 13
click at [378, 520] on div "3" at bounding box center [372, 529] width 24 height 18
click at [449, 595] on div "3" at bounding box center [443, 604] width 24 height 18
click at [513, 551] on div "3" at bounding box center [515, 553] width 24 height 18
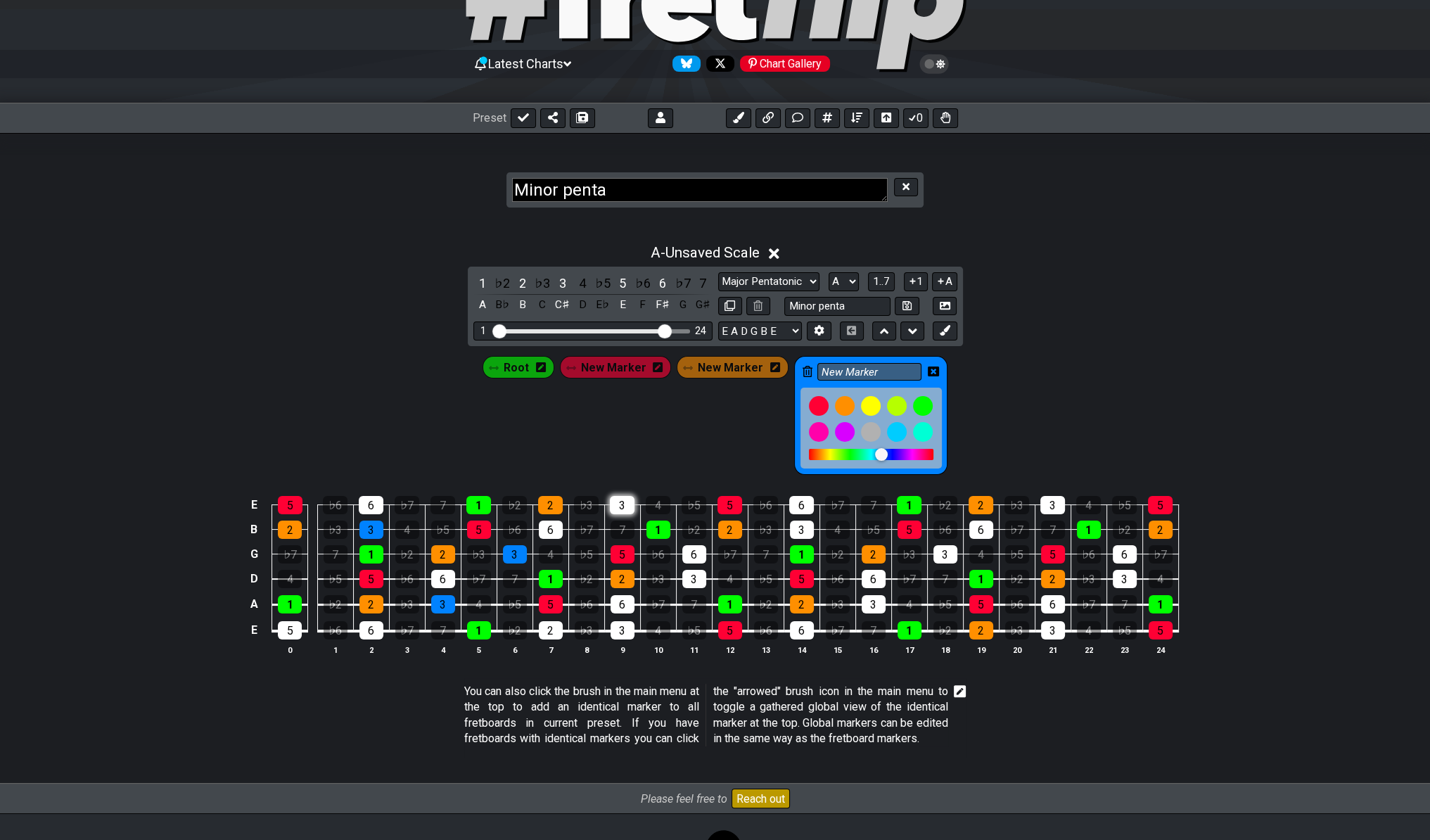
click at [625, 500] on div "3" at bounding box center [622, 505] width 25 height 18
click at [692, 570] on div "3" at bounding box center [694, 578] width 24 height 18
click at [619, 626] on div "3" at bounding box center [622, 629] width 24 height 18
click at [795, 530] on div "3" at bounding box center [802, 529] width 24 height 18
click at [871, 600] on div "3" at bounding box center [874, 604] width 24 height 18
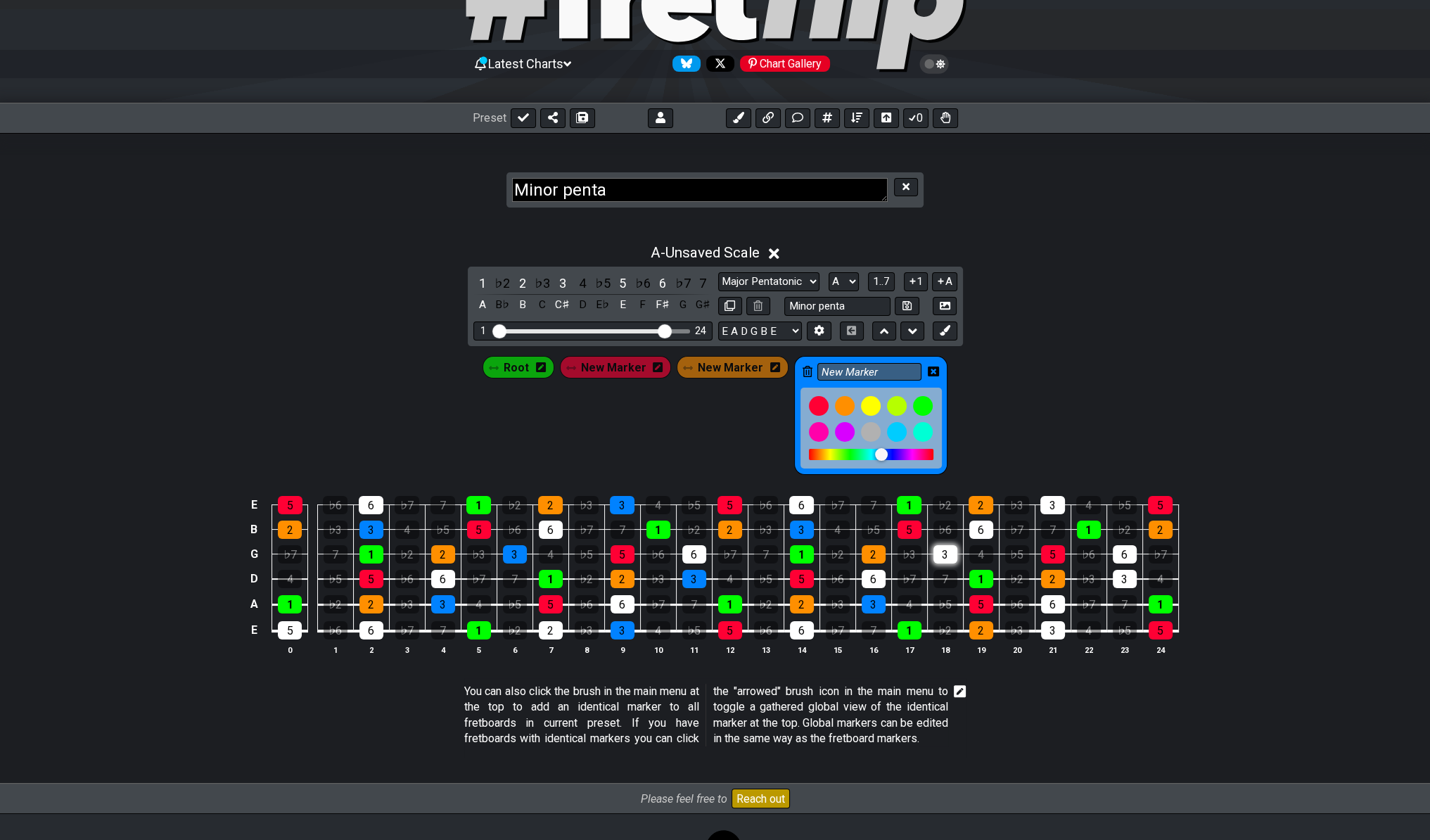
click at [938, 557] on div "3" at bounding box center [946, 553] width 24 height 18
drag, startPoint x: 1047, startPoint y: 505, endPoint x: 1039, endPoint y: 512, distance: 10.6
click at [1045, 506] on div "3" at bounding box center [1052, 505] width 25 height 18
click at [1045, 626] on div "3" at bounding box center [1053, 629] width 24 height 18
click at [1045, 574] on div "3" at bounding box center [1125, 578] width 24 height 18
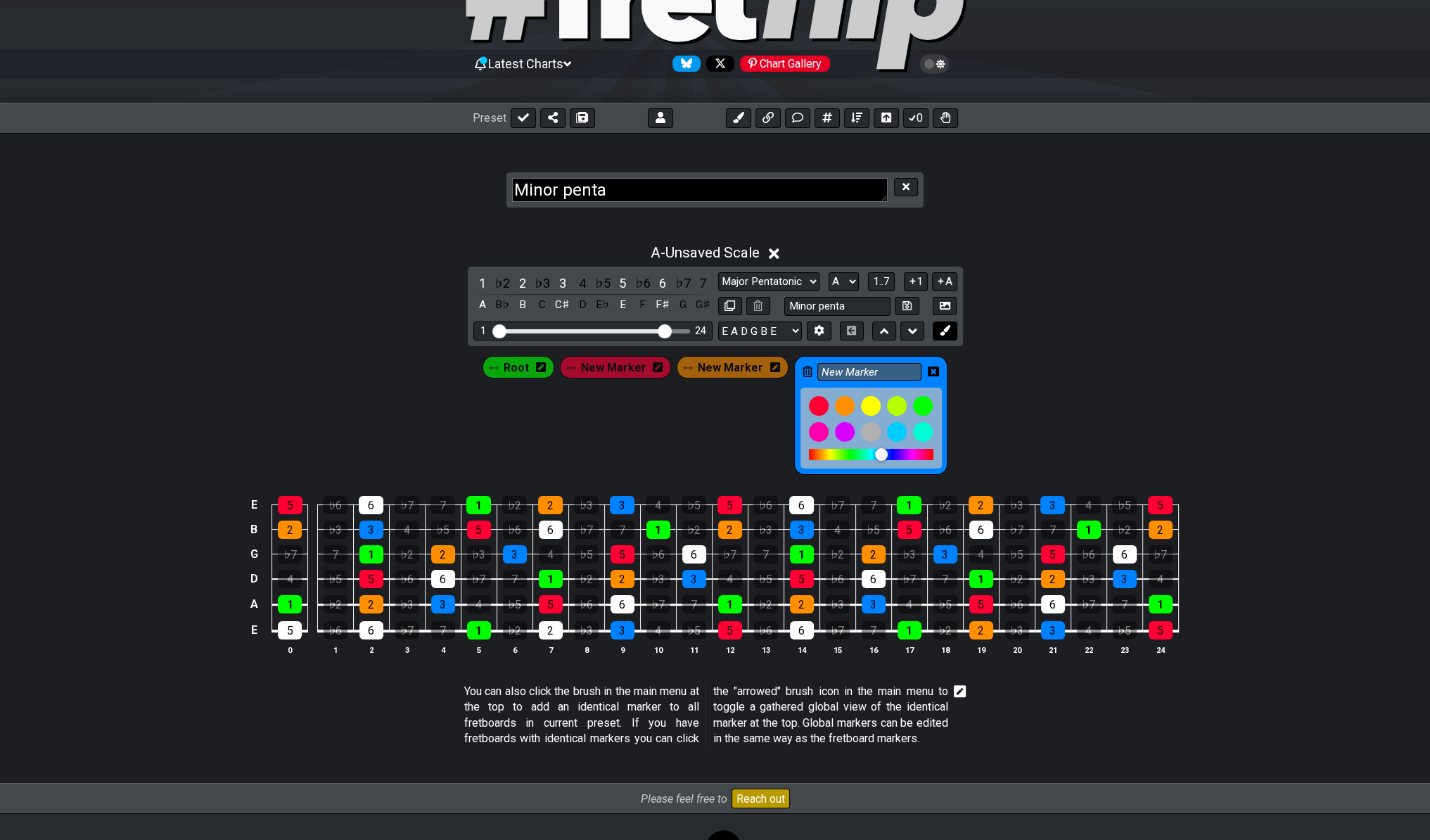
click at [949, 333] on icon at bounding box center [945, 330] width 10 height 10
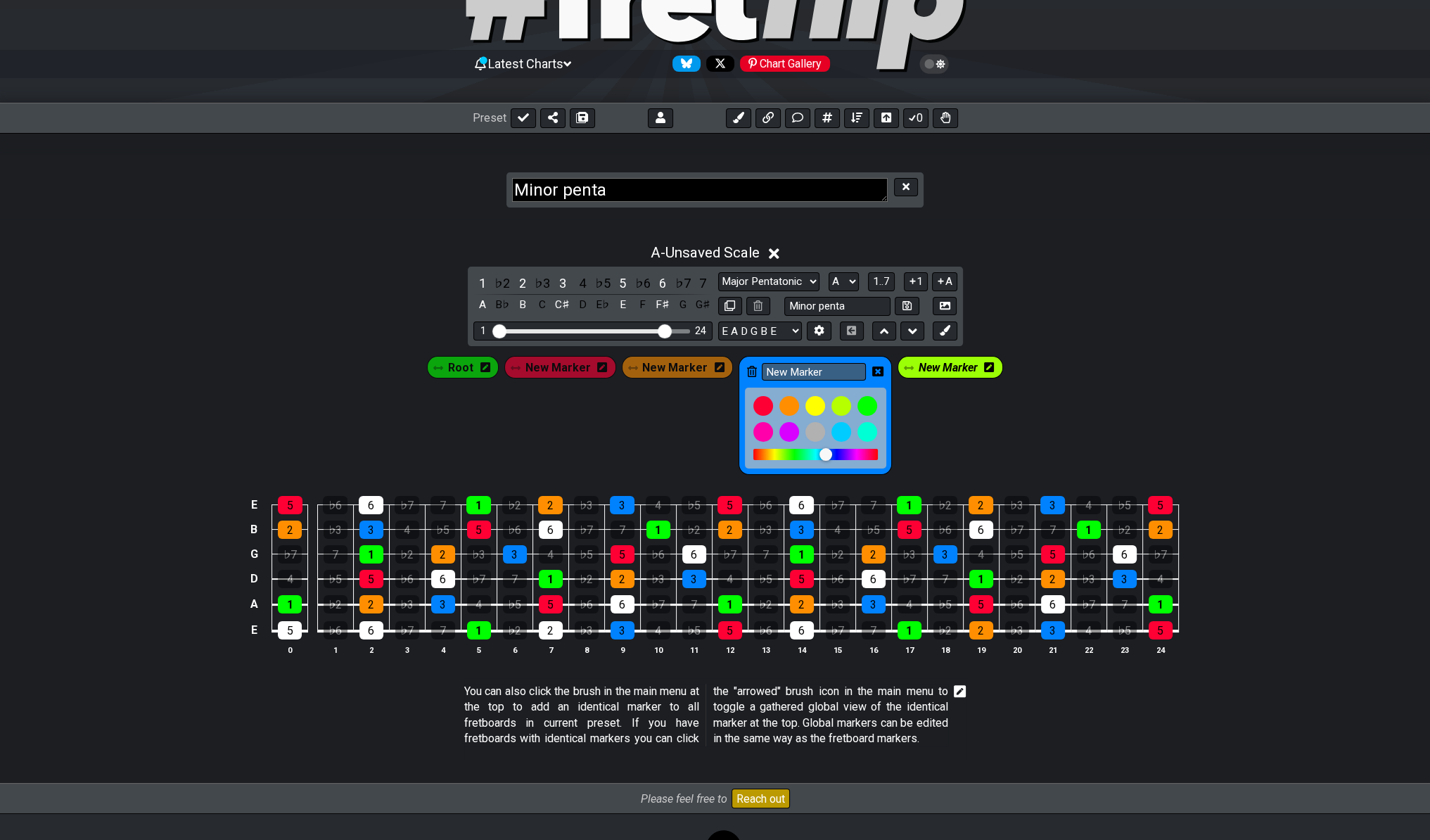
click at [956, 360] on span "New Marker" at bounding box center [947, 368] width 59 height 20
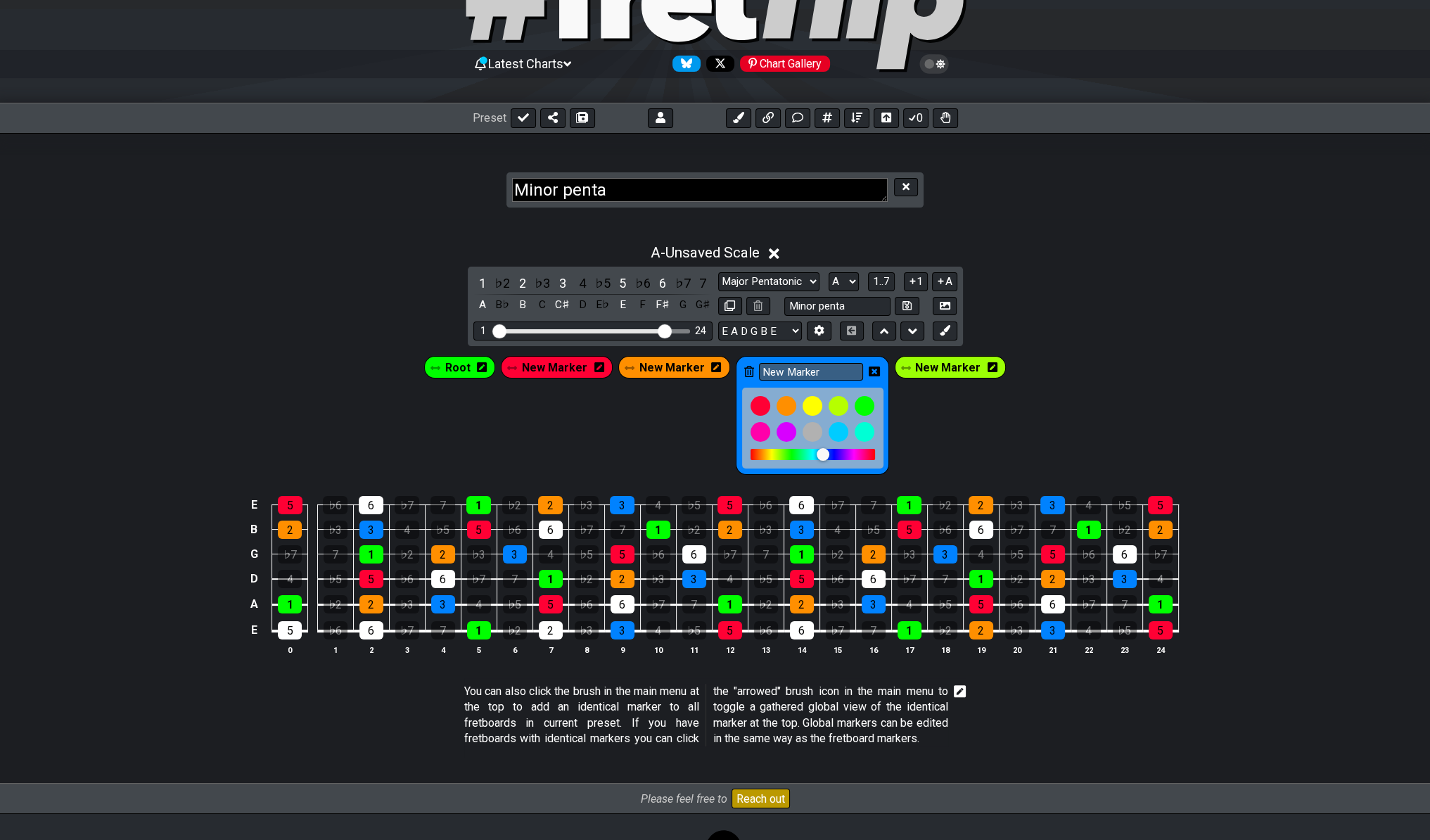
click at [958, 360] on span "New Marker" at bounding box center [947, 368] width 66 height 20
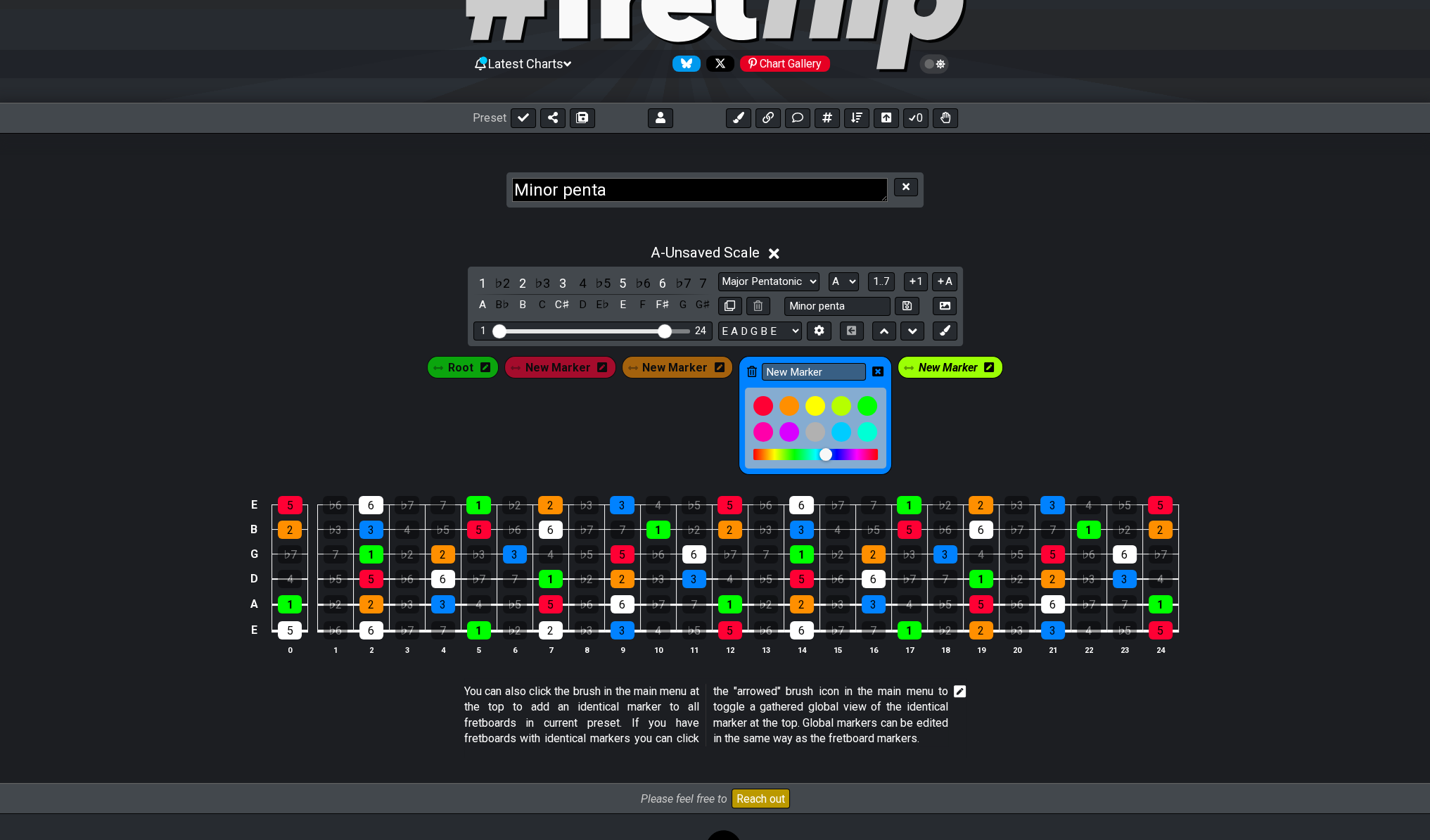
click at [988, 365] on icon at bounding box center [989, 368] width 10 height 10
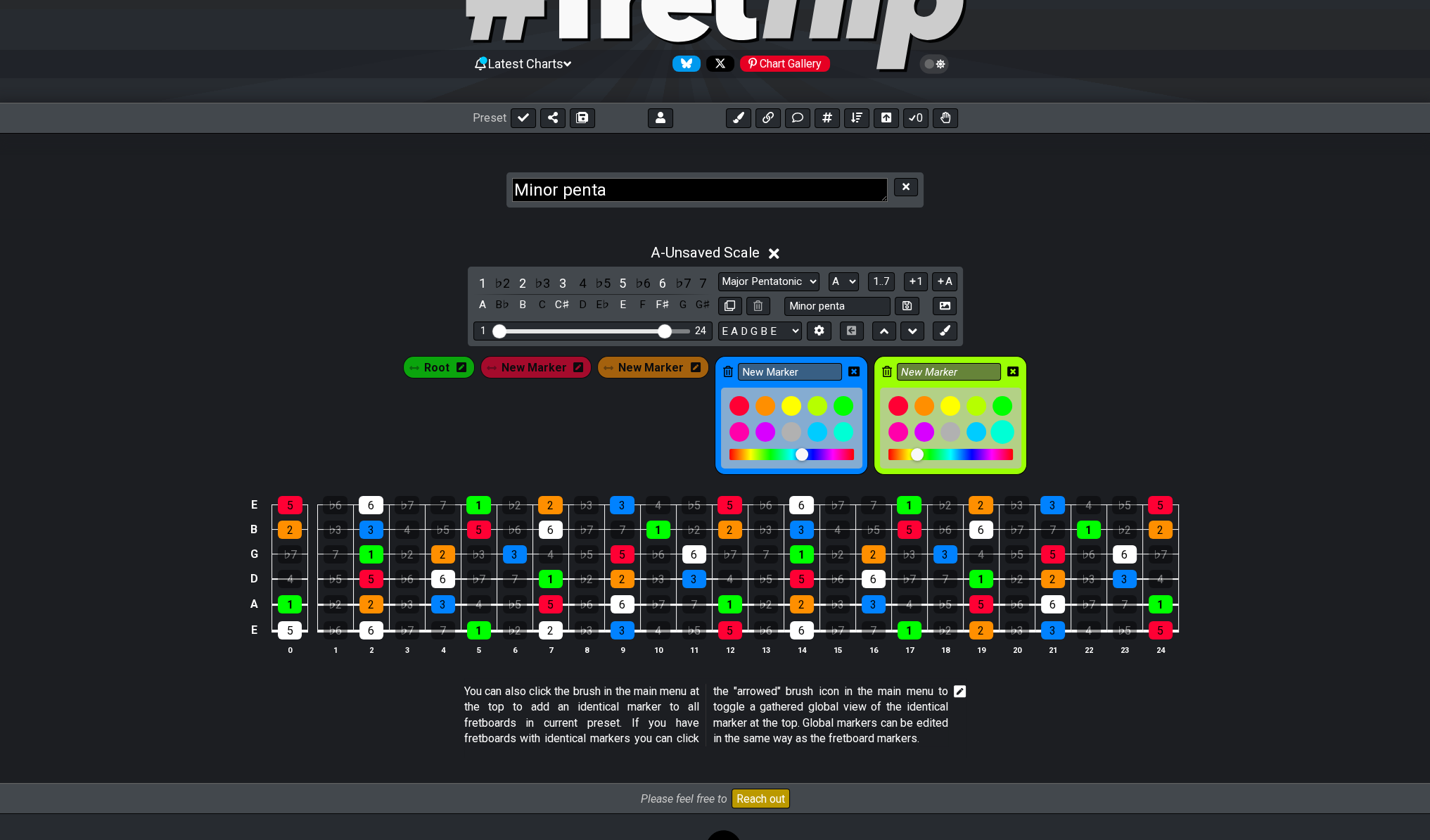
click at [999, 424] on div at bounding box center [1003, 432] width 24 height 24
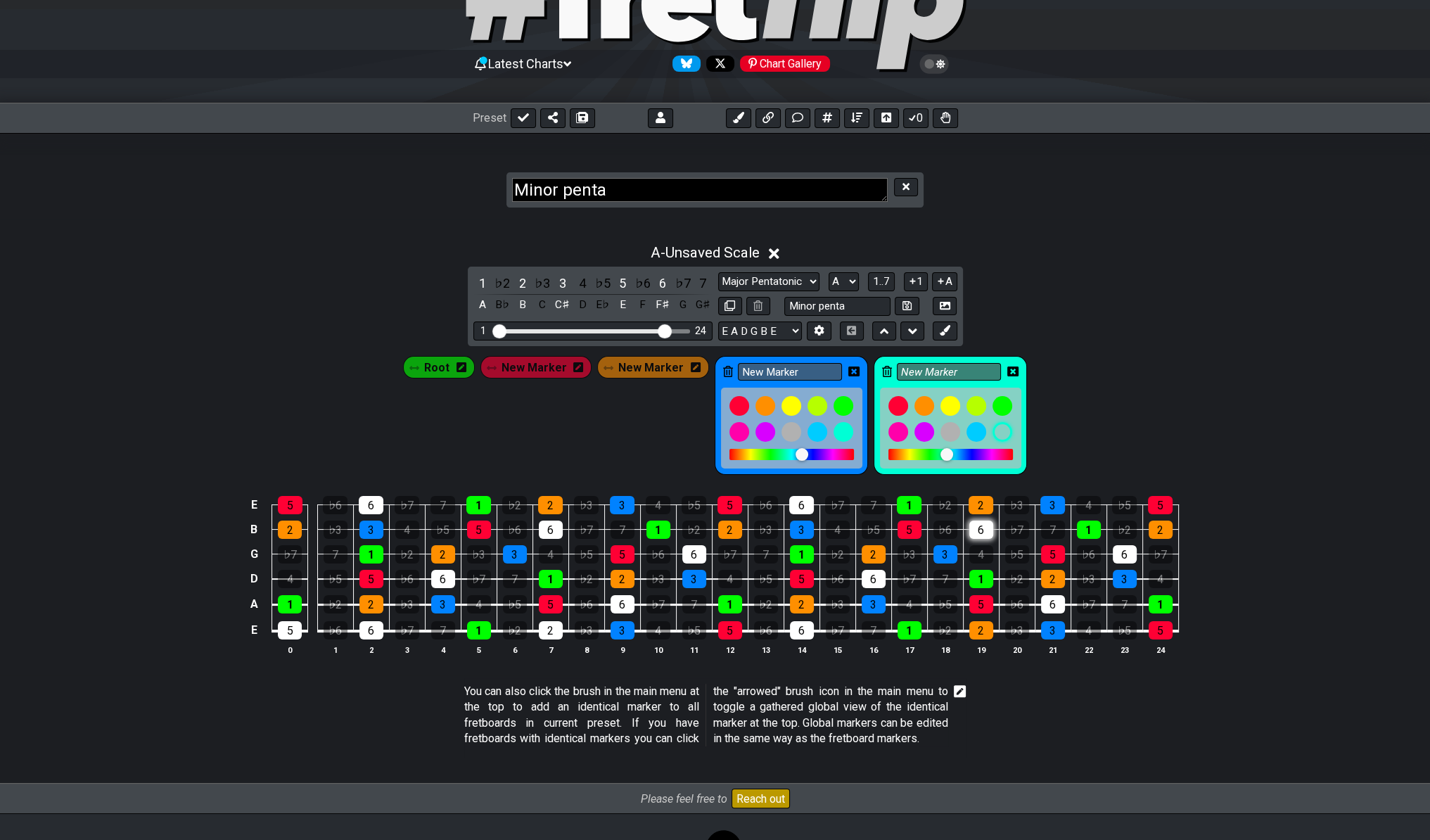
click at [974, 526] on div "6" at bounding box center [981, 529] width 24 height 18
click at [792, 507] on div "6" at bounding box center [802, 505] width 25 height 18
click at [803, 625] on div "6" at bounding box center [802, 629] width 24 height 18
click at [1045, 609] on div "6" at bounding box center [1053, 604] width 24 height 18
click at [1045, 548] on div "6" at bounding box center [1125, 553] width 24 height 18
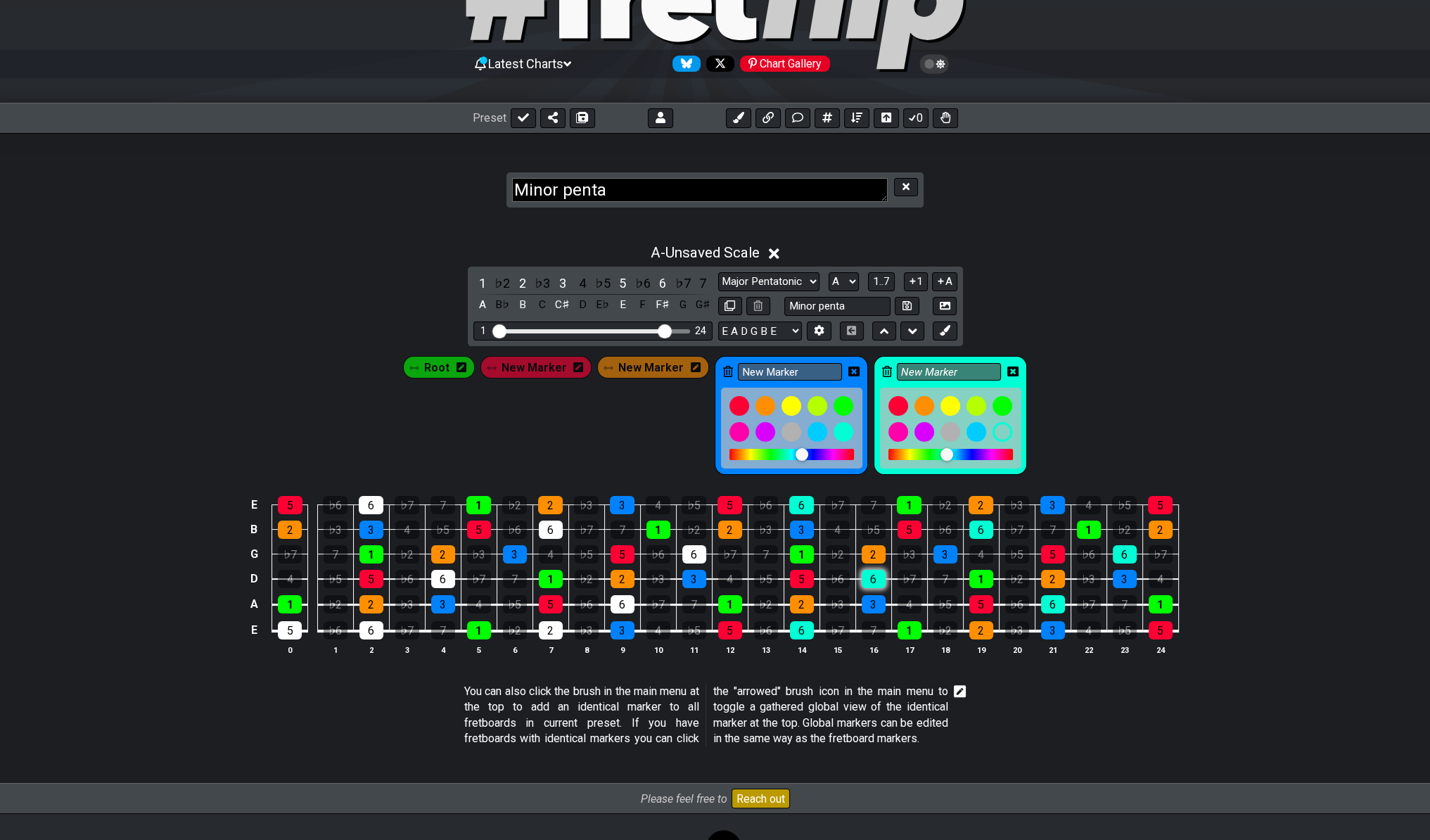
click at [874, 575] on div "6" at bounding box center [874, 578] width 24 height 18
click at [694, 553] on div "6" at bounding box center [694, 553] width 24 height 18
drag, startPoint x: 617, startPoint y: 599, endPoint x: 603, endPoint y: 585, distance: 19.8
click at [618, 599] on div "6" at bounding box center [622, 604] width 24 height 18
click at [553, 528] on div "6" at bounding box center [551, 529] width 24 height 18
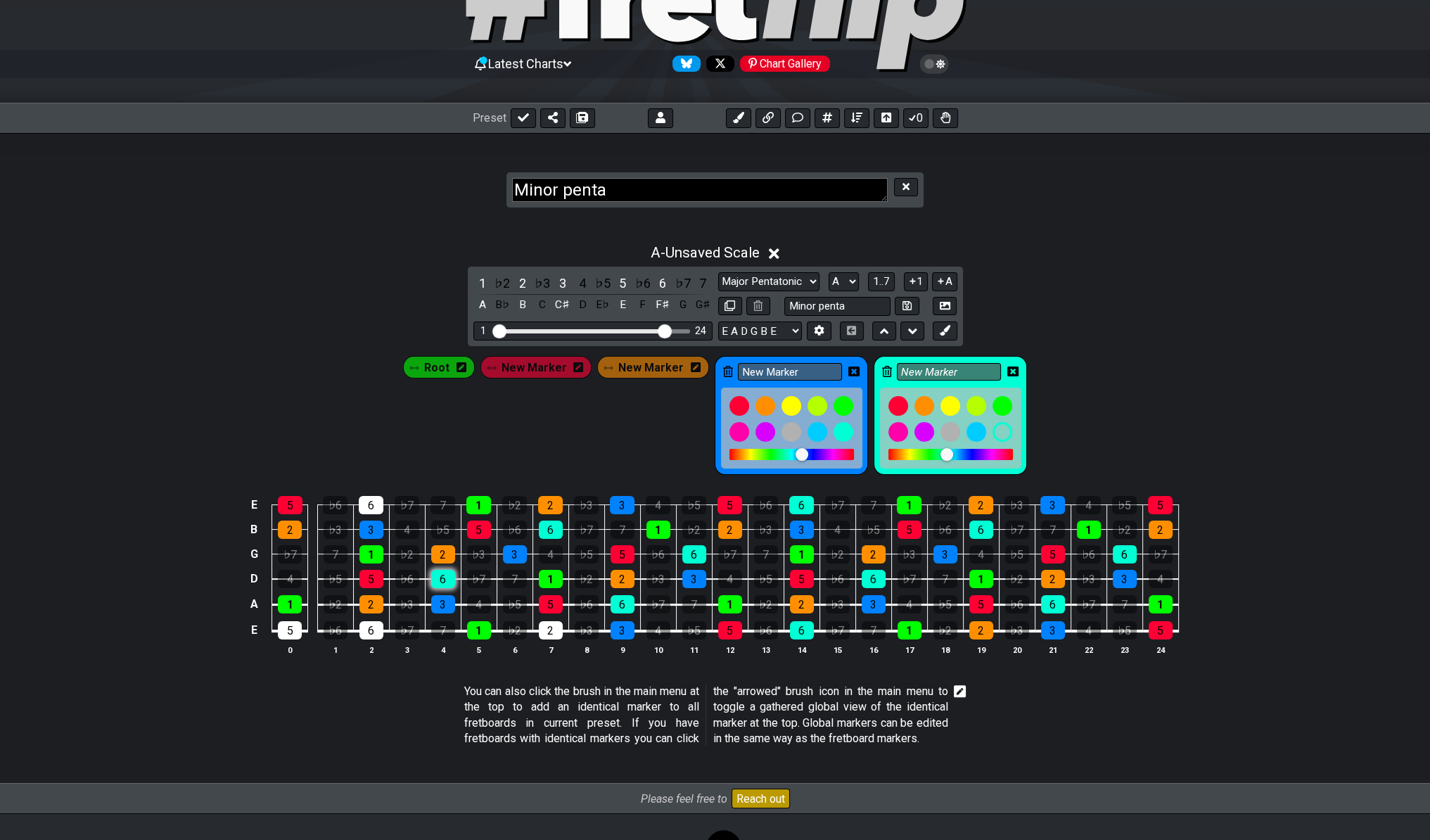
click at [444, 573] on div "6" at bounding box center [443, 578] width 24 height 18
click at [371, 628] on div "6" at bounding box center [372, 629] width 24 height 18
click at [369, 501] on div "6" at bounding box center [371, 505] width 25 height 18
click at [669, 357] on span "New Marker" at bounding box center [651, 368] width 66 height 20
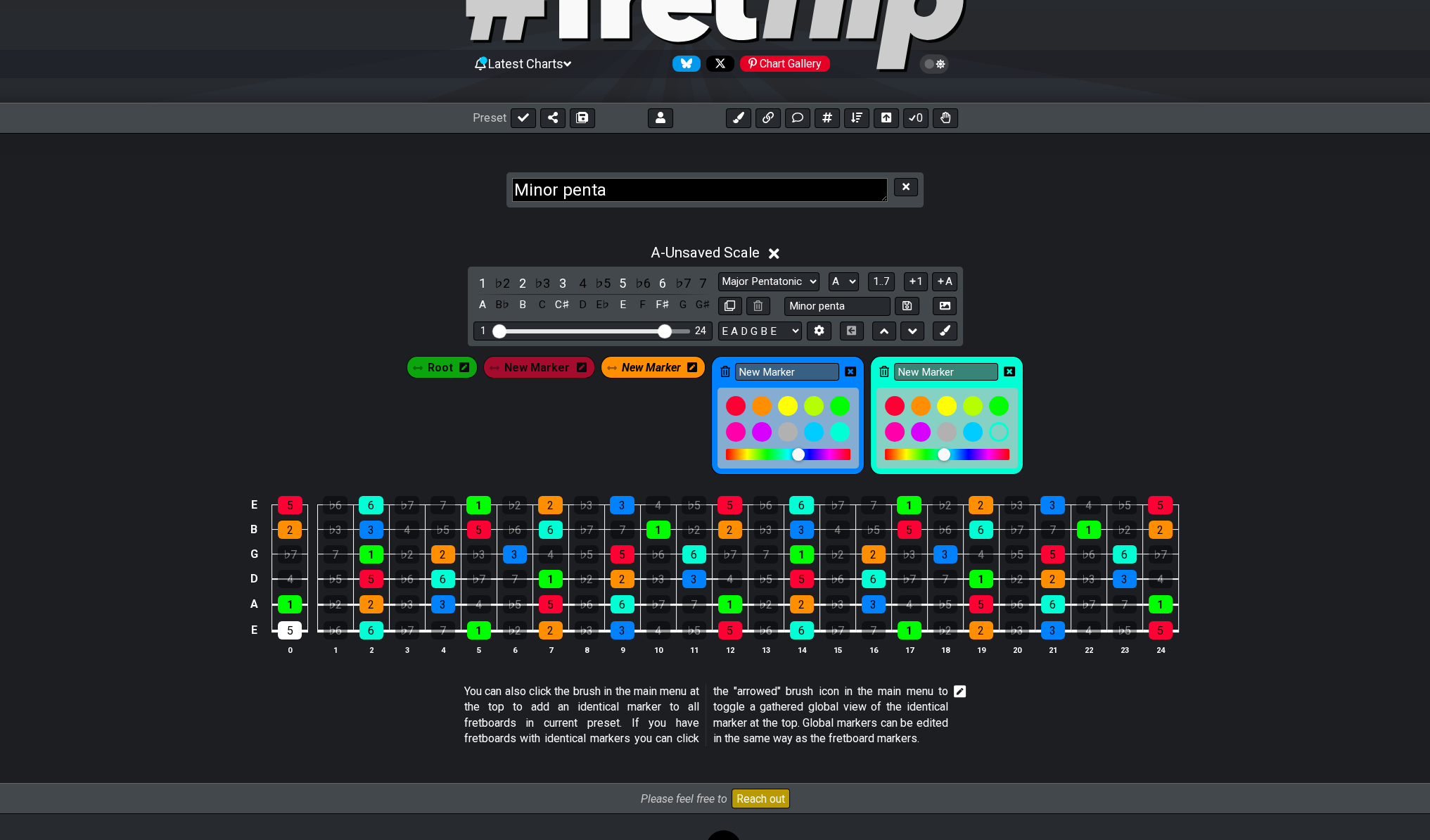
drag, startPoint x: 557, startPoint y: 623, endPoint x: 569, endPoint y: 622, distance: 12.0
click at [557, 623] on div "2" at bounding box center [551, 629] width 24 height 18
click at [549, 364] on span "New Marker" at bounding box center [537, 368] width 66 height 20
click at [287, 623] on div "5" at bounding box center [290, 629] width 24 height 18
drag, startPoint x: 1010, startPoint y: 368, endPoint x: 985, endPoint y: 366, distance: 25.1
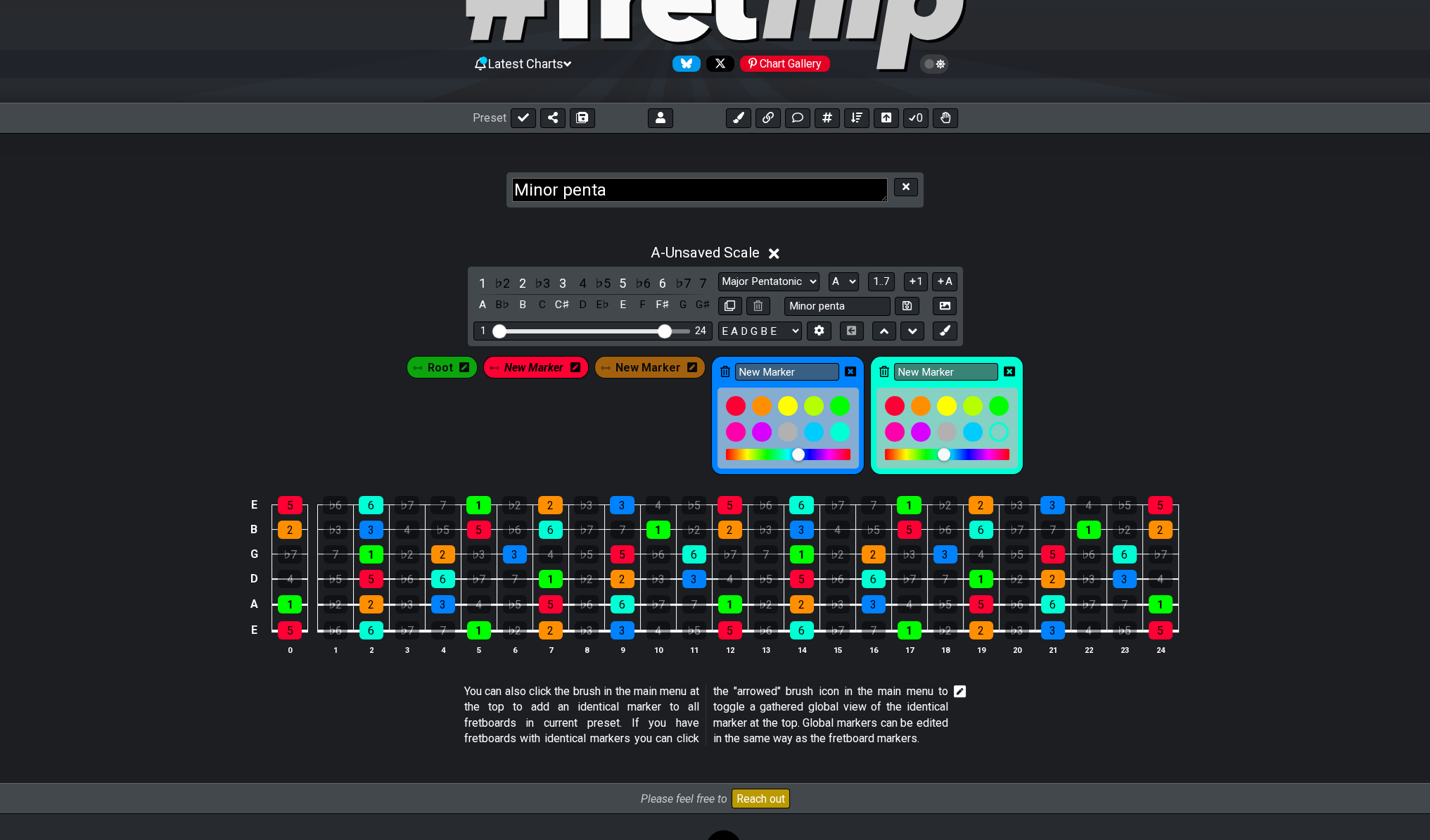
click at [1010, 368] on icon at bounding box center [1009, 372] width 11 height 10
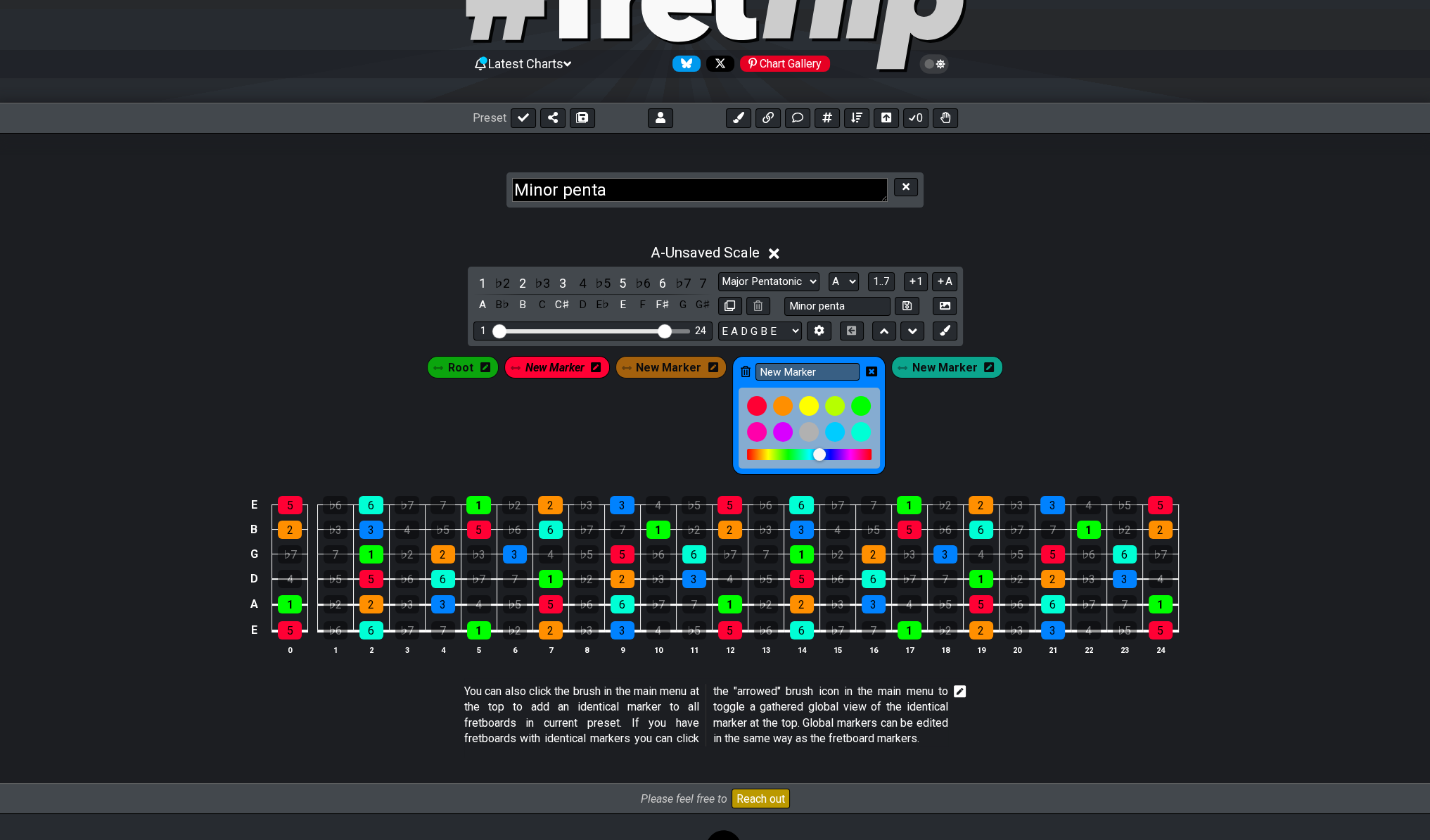
click at [871, 367] on icon at bounding box center [871, 372] width 11 height 10
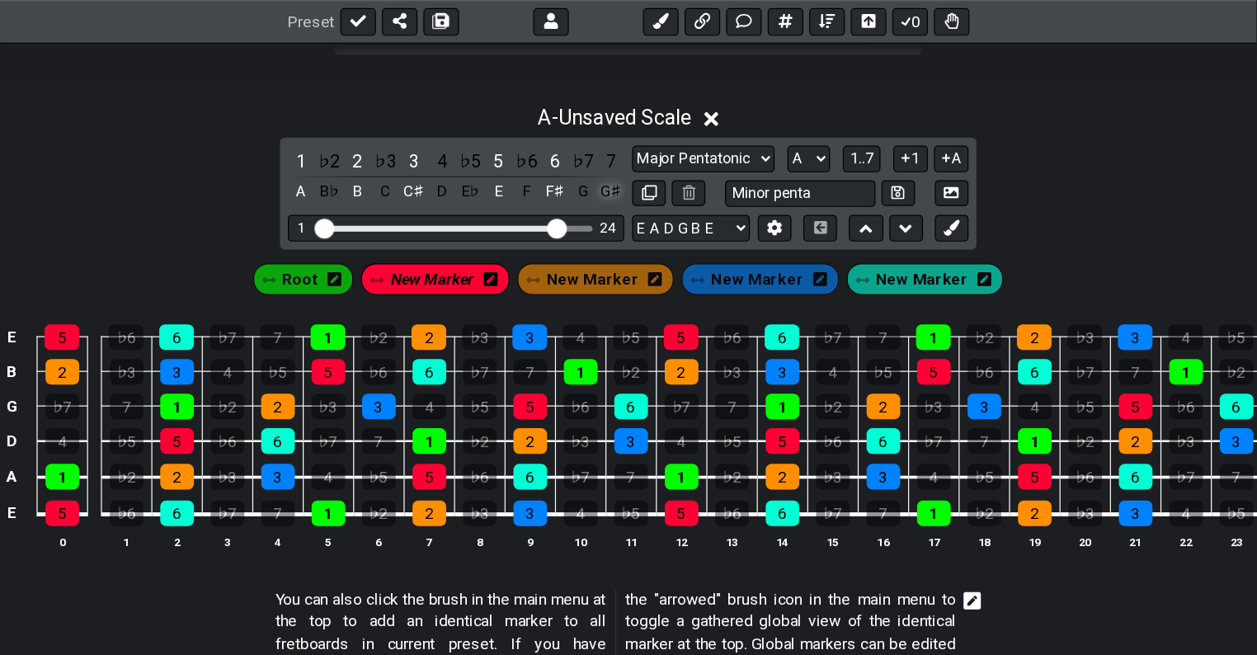
scroll to position [311, 0]
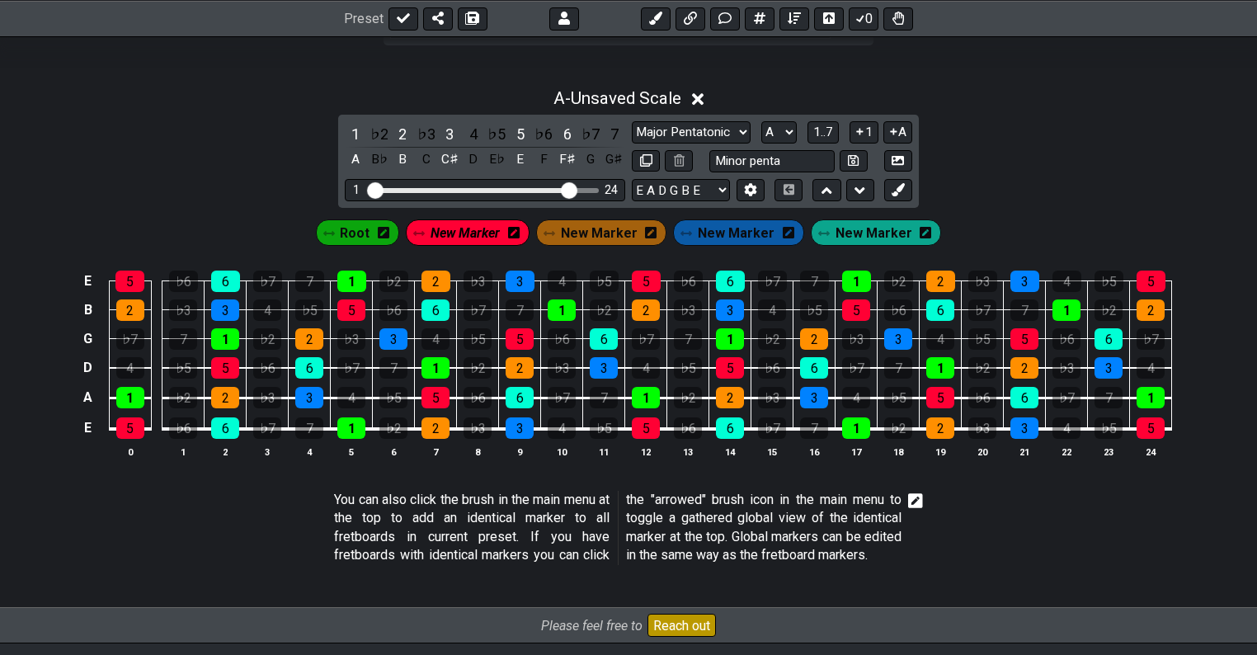
click at [134, 200] on div "A - Unsaved Scale 1 ♭2 2 ♭3 3 4 ♭5 5 ♭6 6 ♭7 7 A B♭ B C C♯ D E♭ E F F♯ G G♯ Mar…" at bounding box center [628, 279] width 1257 height 403
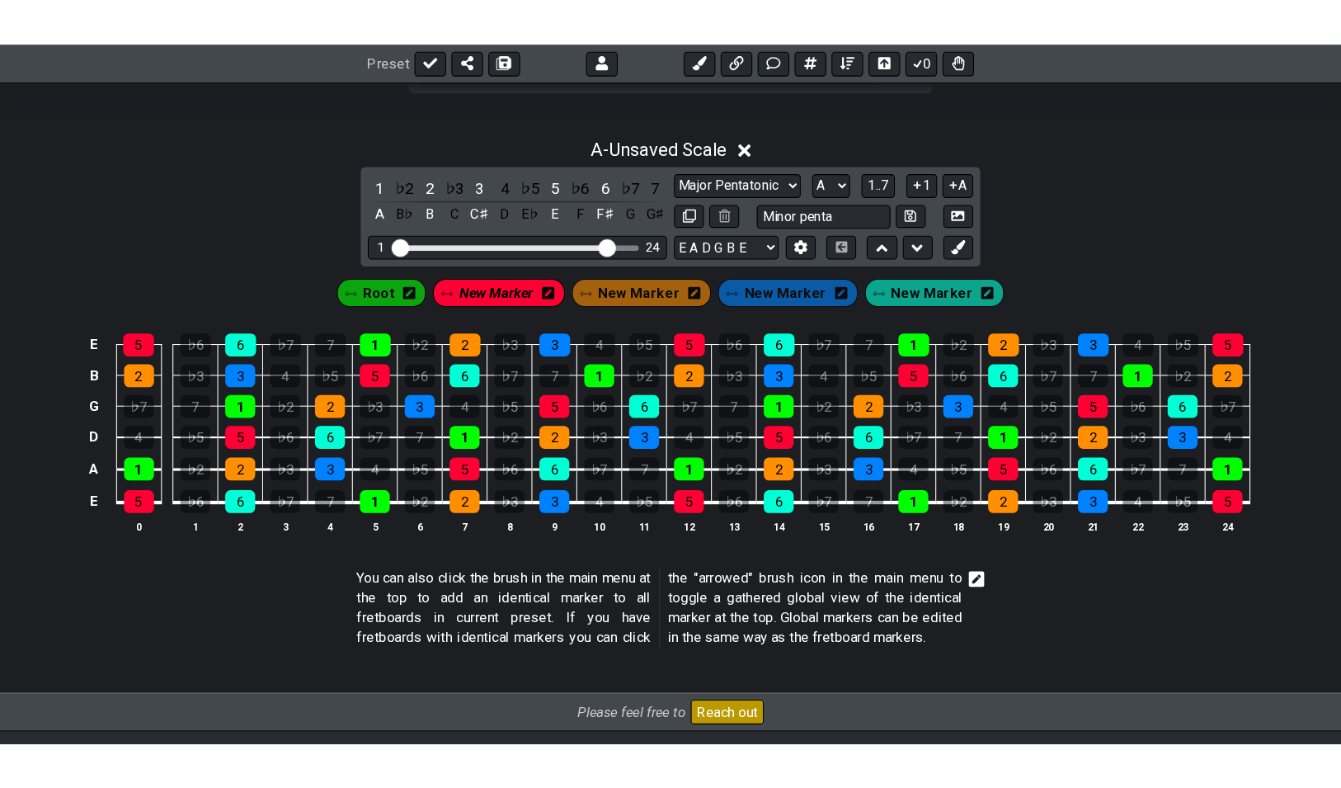
scroll to position [309, 0]
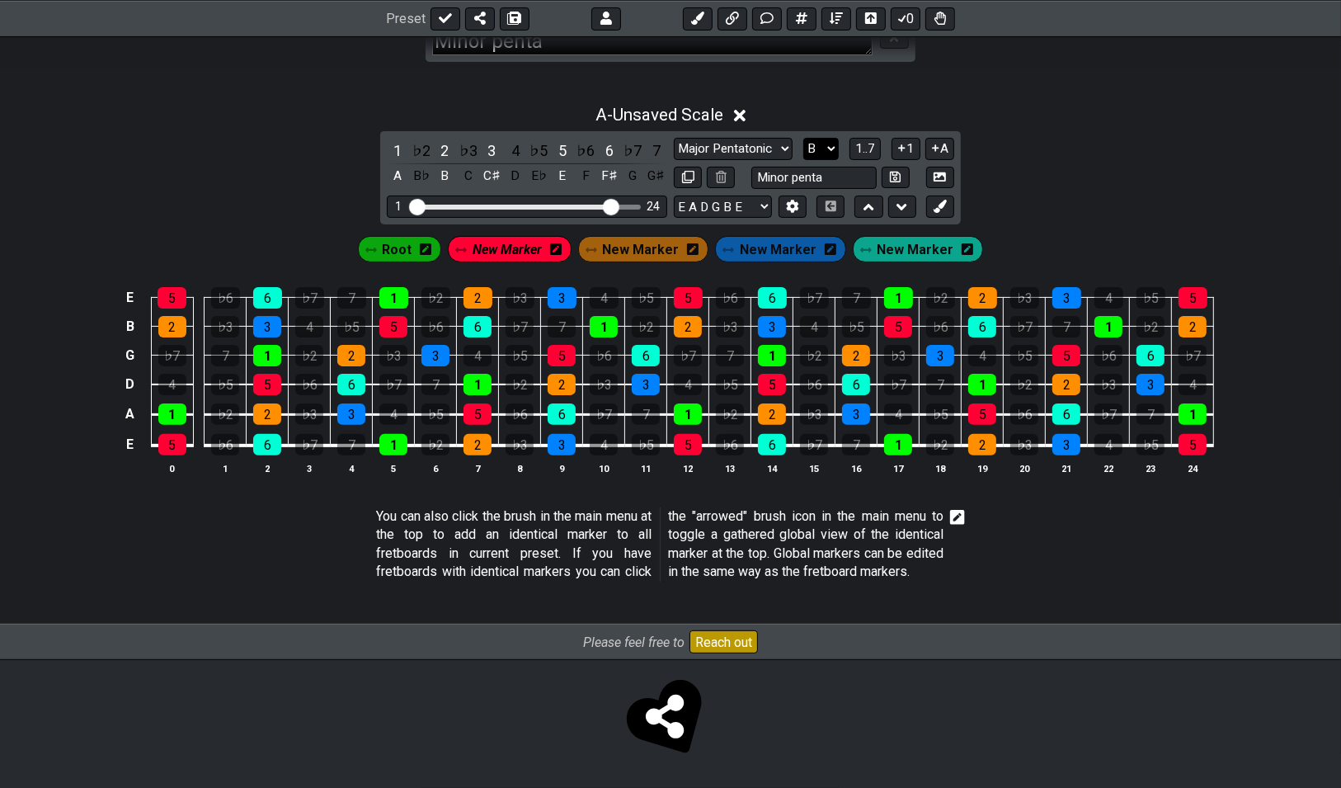
click at [804, 138] on select "A♭ A A♯ B♭ B C C♯ D♭ D D♯ E♭ E F F♯ G♭ G G♯" at bounding box center [821, 149] width 35 height 22
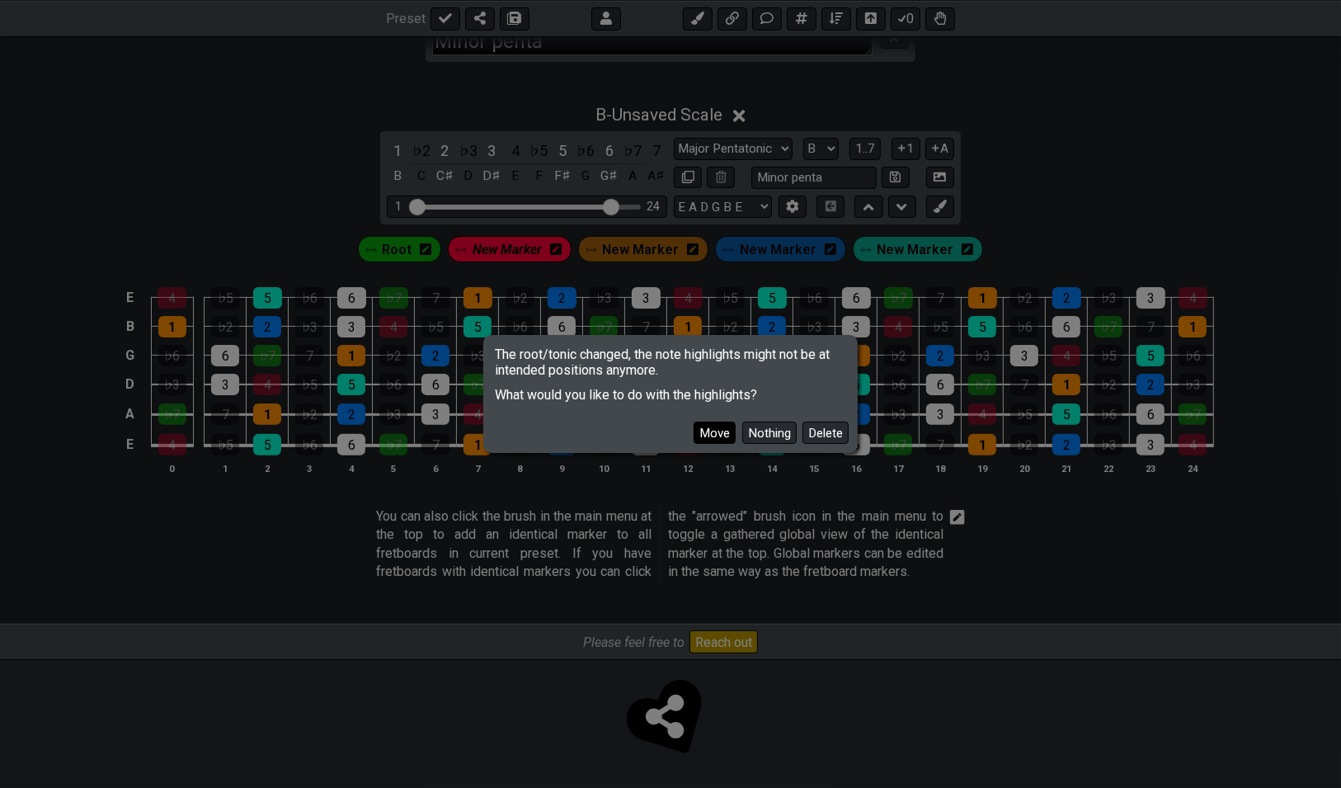
click at [732, 434] on button "Move" at bounding box center [715, 433] width 42 height 22
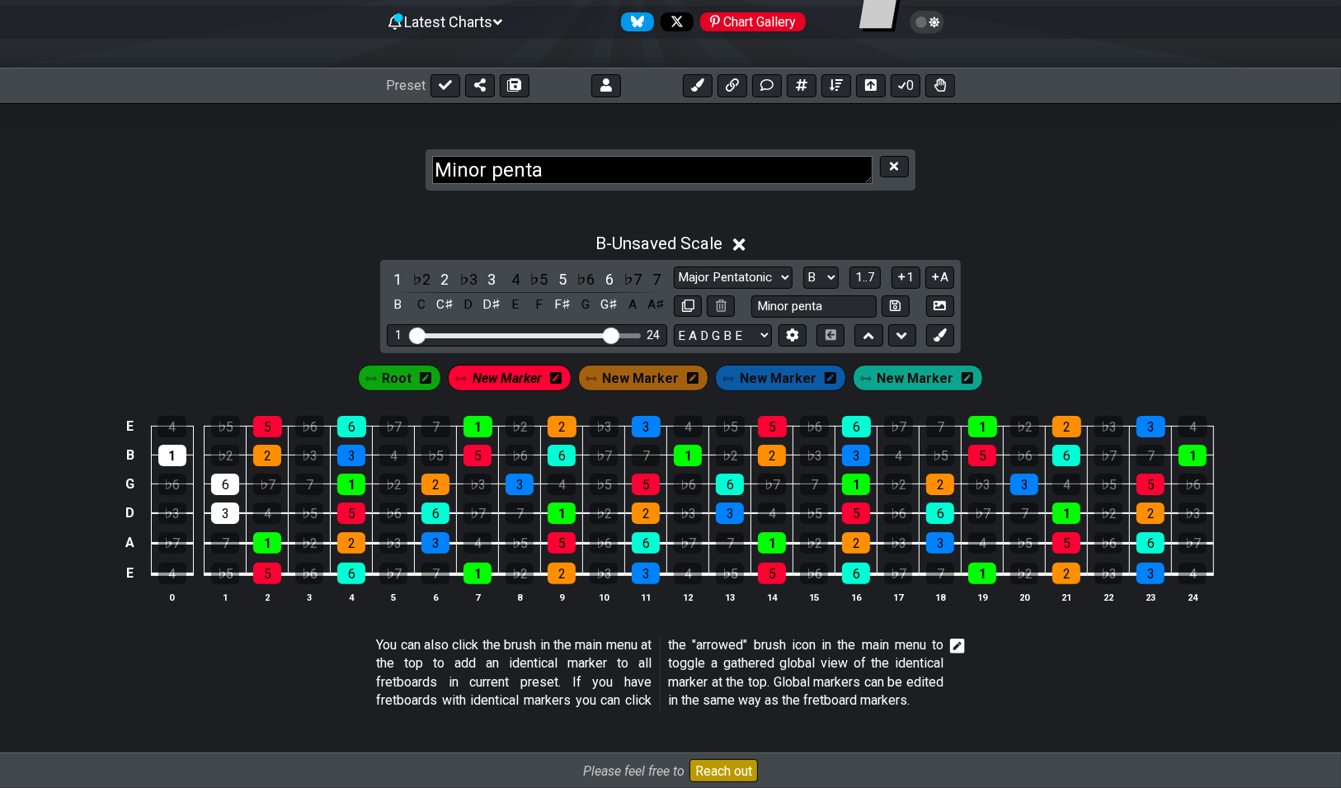
scroll to position [191, 0]
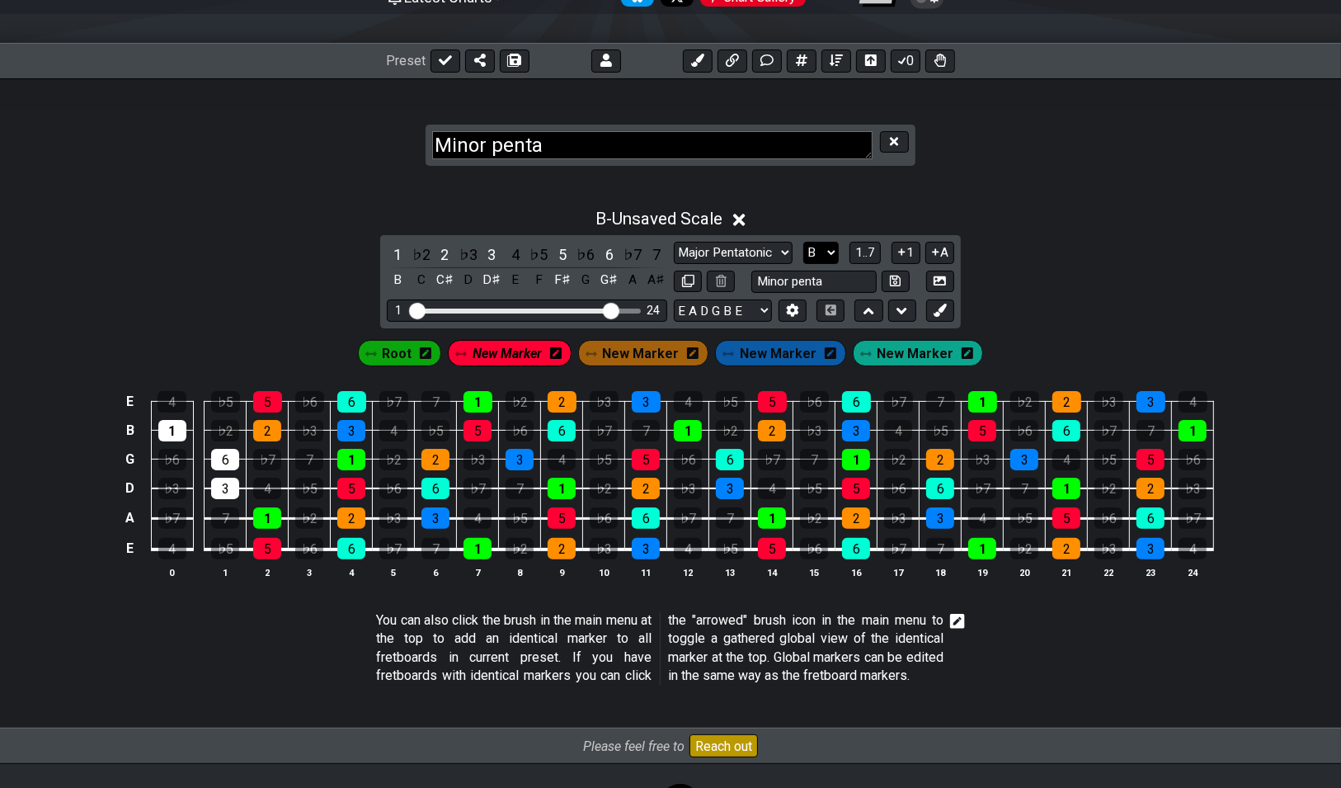
select select "C"
click at [804, 242] on select "A♭ A A♯ B♭ B C C♯ D♭ D D♯ E♭ E F F♯ G♭ G G♯" at bounding box center [821, 253] width 35 height 22
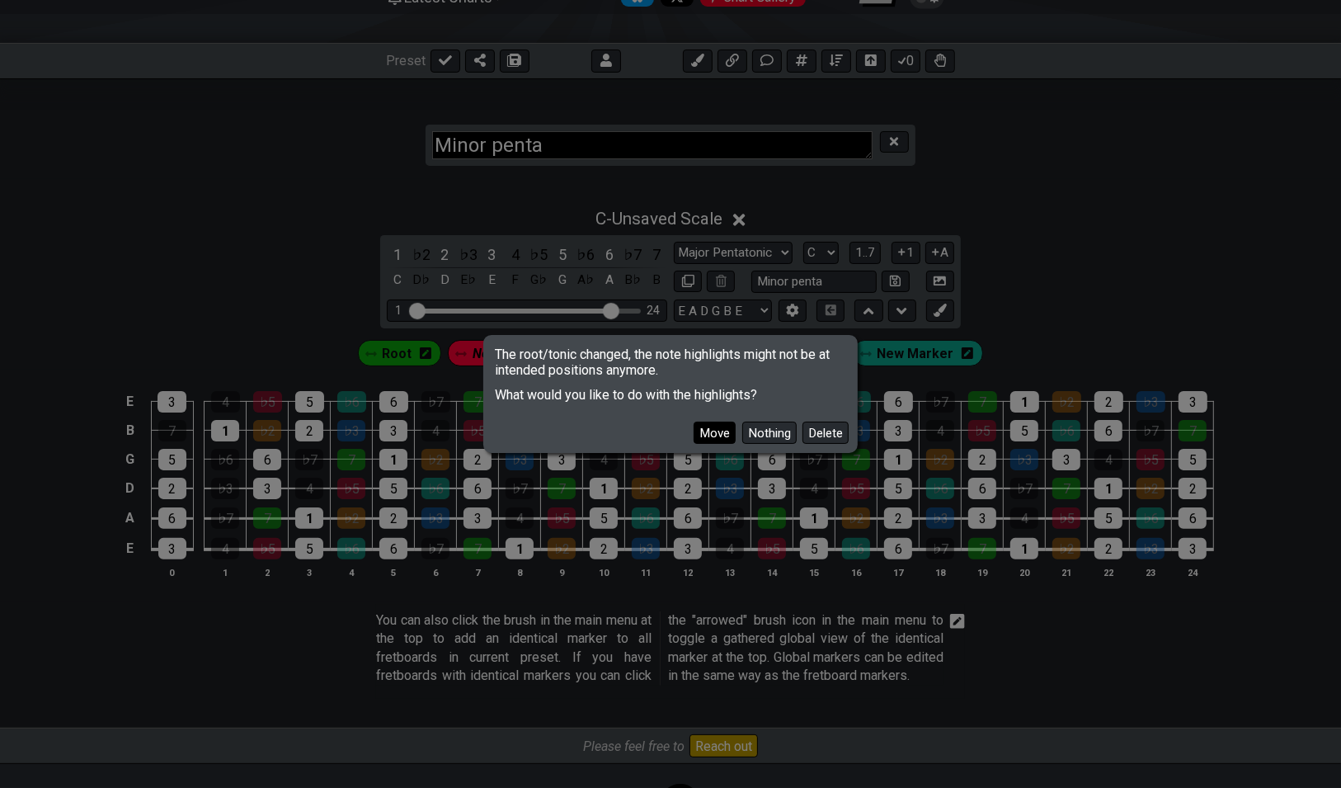
click at [704, 430] on button "Move" at bounding box center [715, 433] width 42 height 22
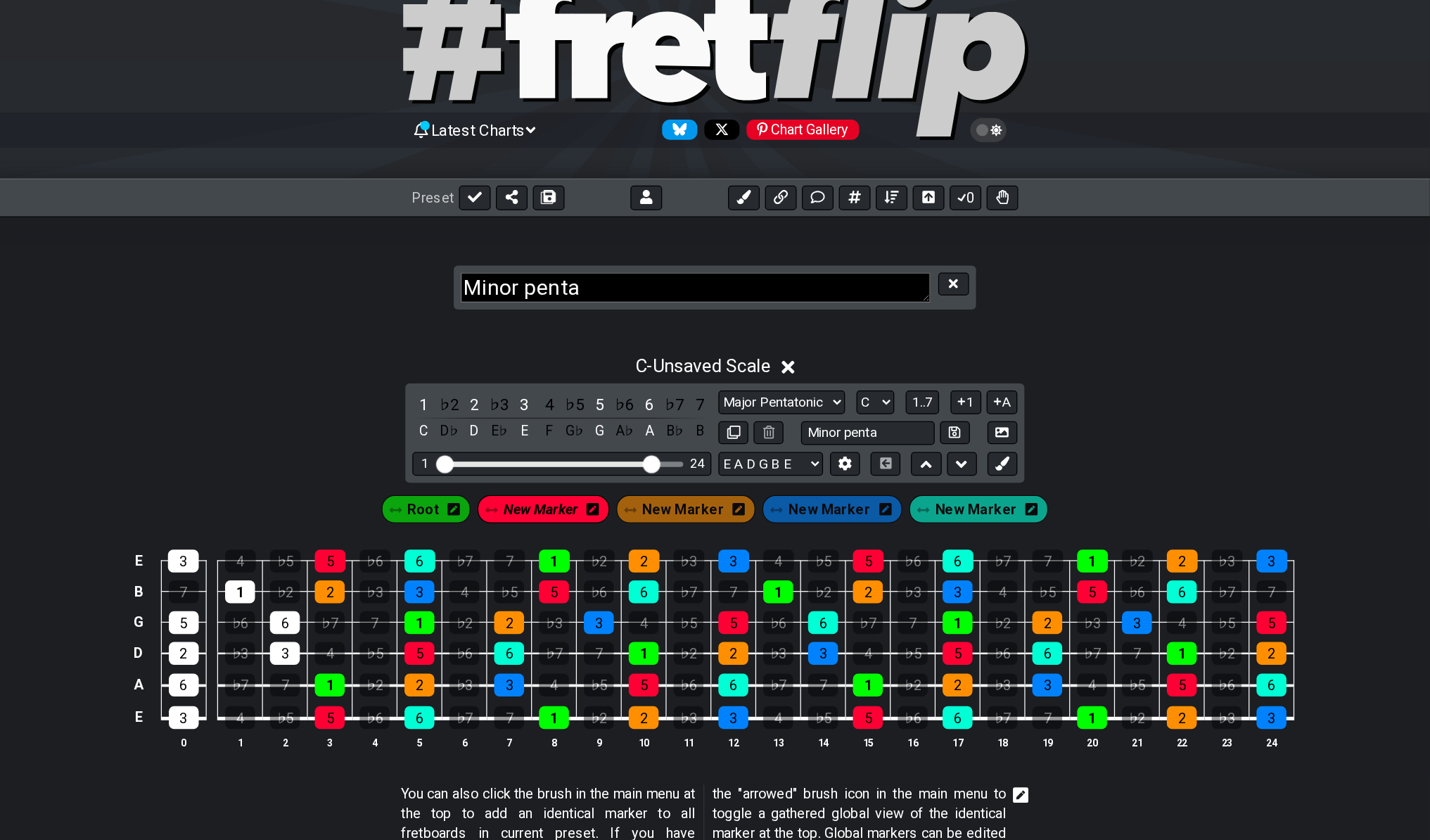
scroll to position [0, 0]
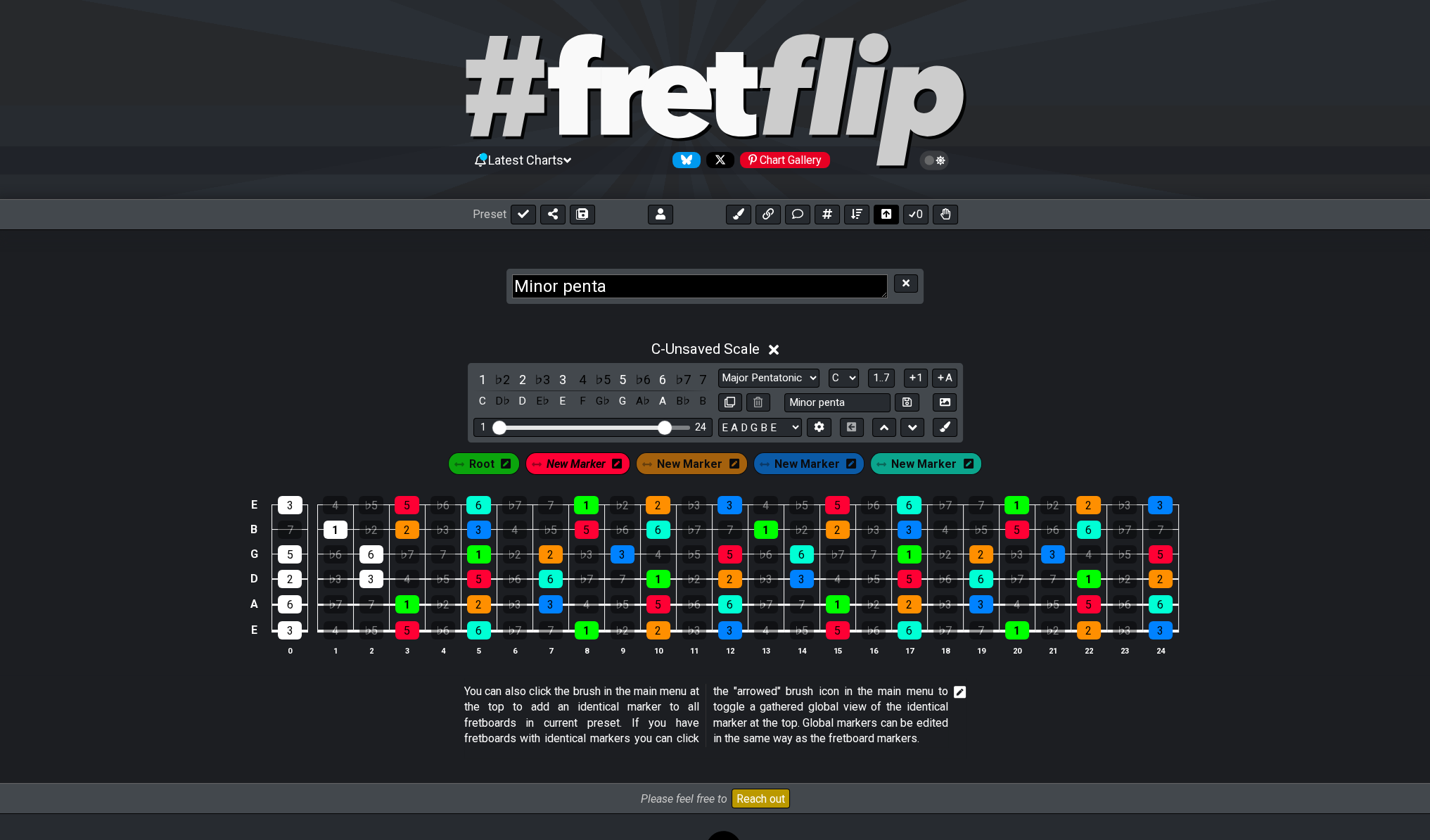
click at [892, 211] on button at bounding box center [887, 214] width 26 height 20
click at [907, 400] on icon at bounding box center [906, 402] width 9 height 10
select select "Minor penta"
click at [874, 409] on input "Minor penta" at bounding box center [837, 403] width 107 height 19
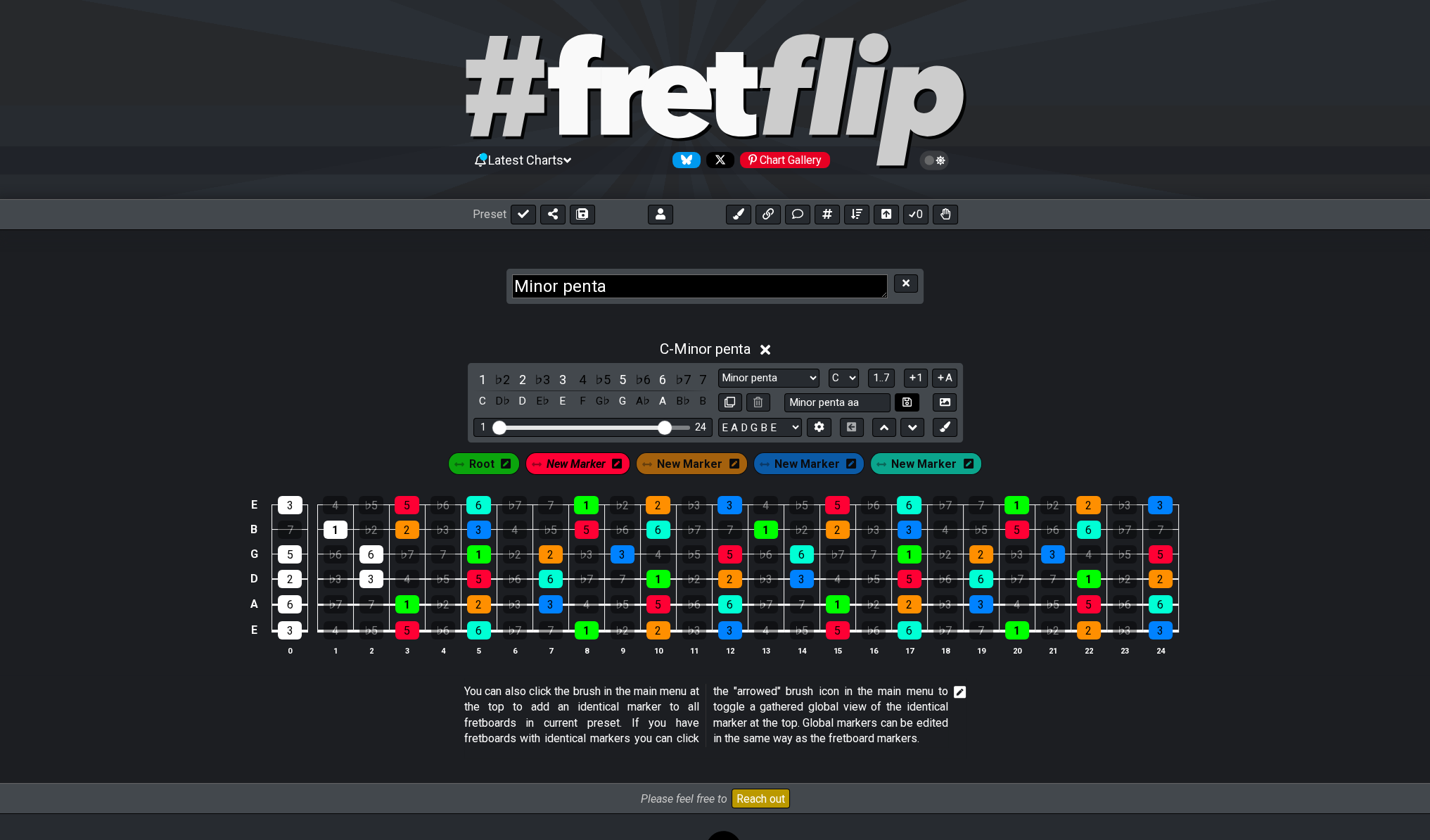
type input "Minor penta aa"
click at [906, 404] on icon at bounding box center [906, 402] width 9 height 10
select select "Minor penta aa"
drag, startPoint x: 918, startPoint y: 461, endPoint x: 727, endPoint y: 467, distance: 191.1
click at [918, 461] on span "New Marker" at bounding box center [923, 464] width 66 height 20
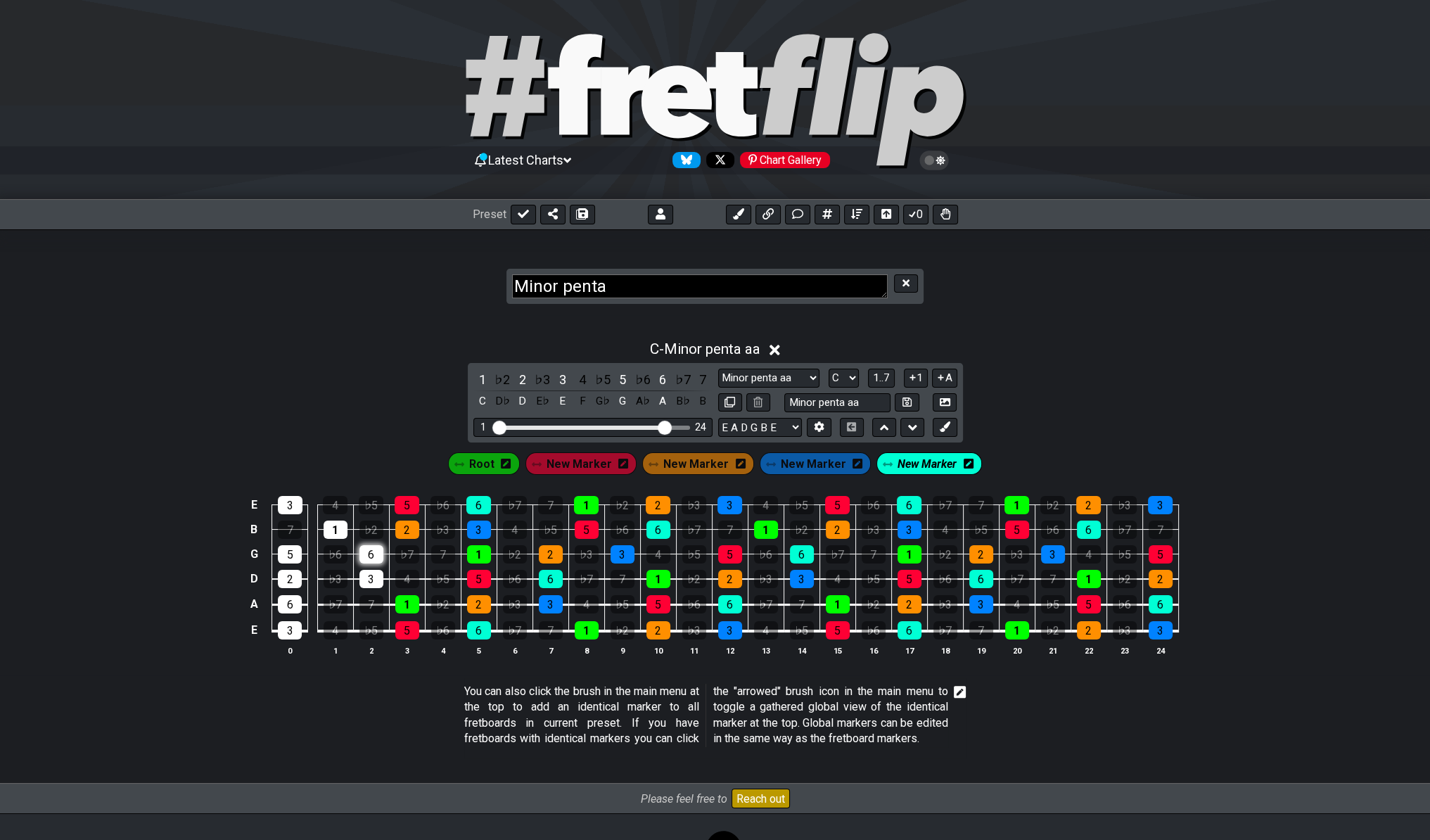
click at [362, 551] on div "6" at bounding box center [372, 553] width 24 height 18
click at [835, 460] on span "New Marker" at bounding box center [813, 464] width 66 height 20
click at [376, 574] on div "3" at bounding box center [372, 578] width 24 height 18
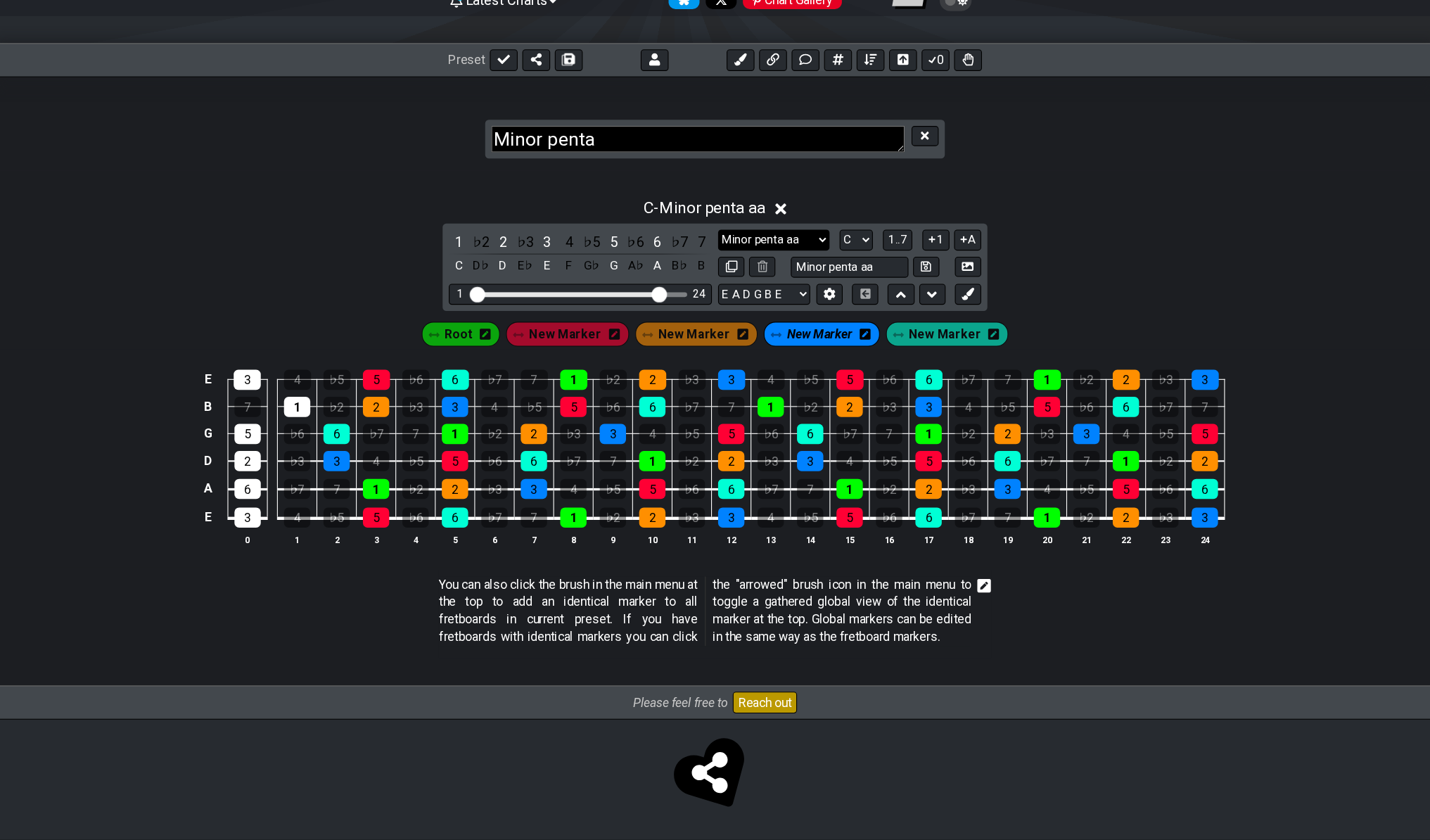
scroll to position [96, 0]
